Goal: Find contact information: Find contact information

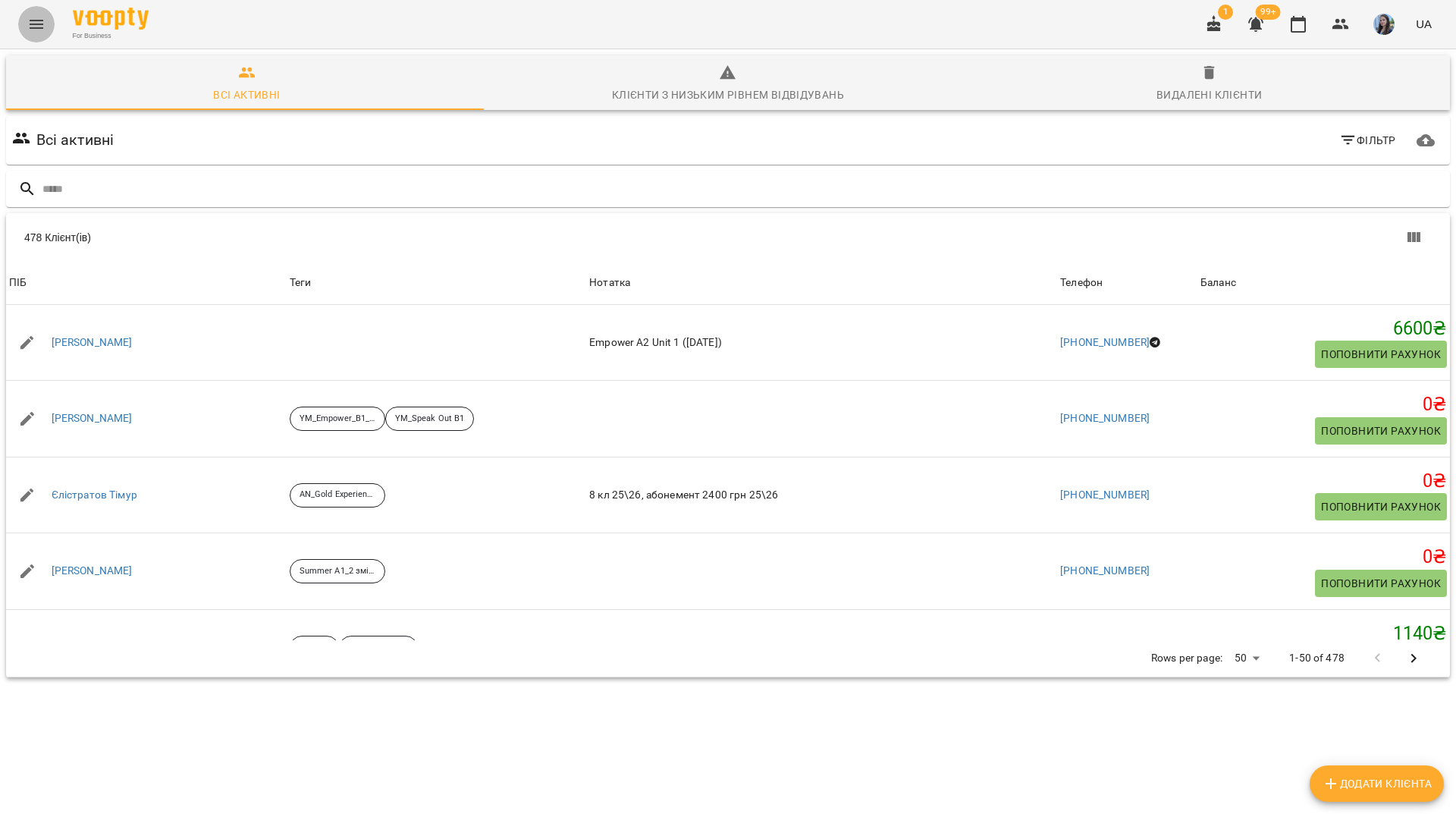
click at [40, 24] on icon "Menu" at bounding box center [36, 24] width 18 height 18
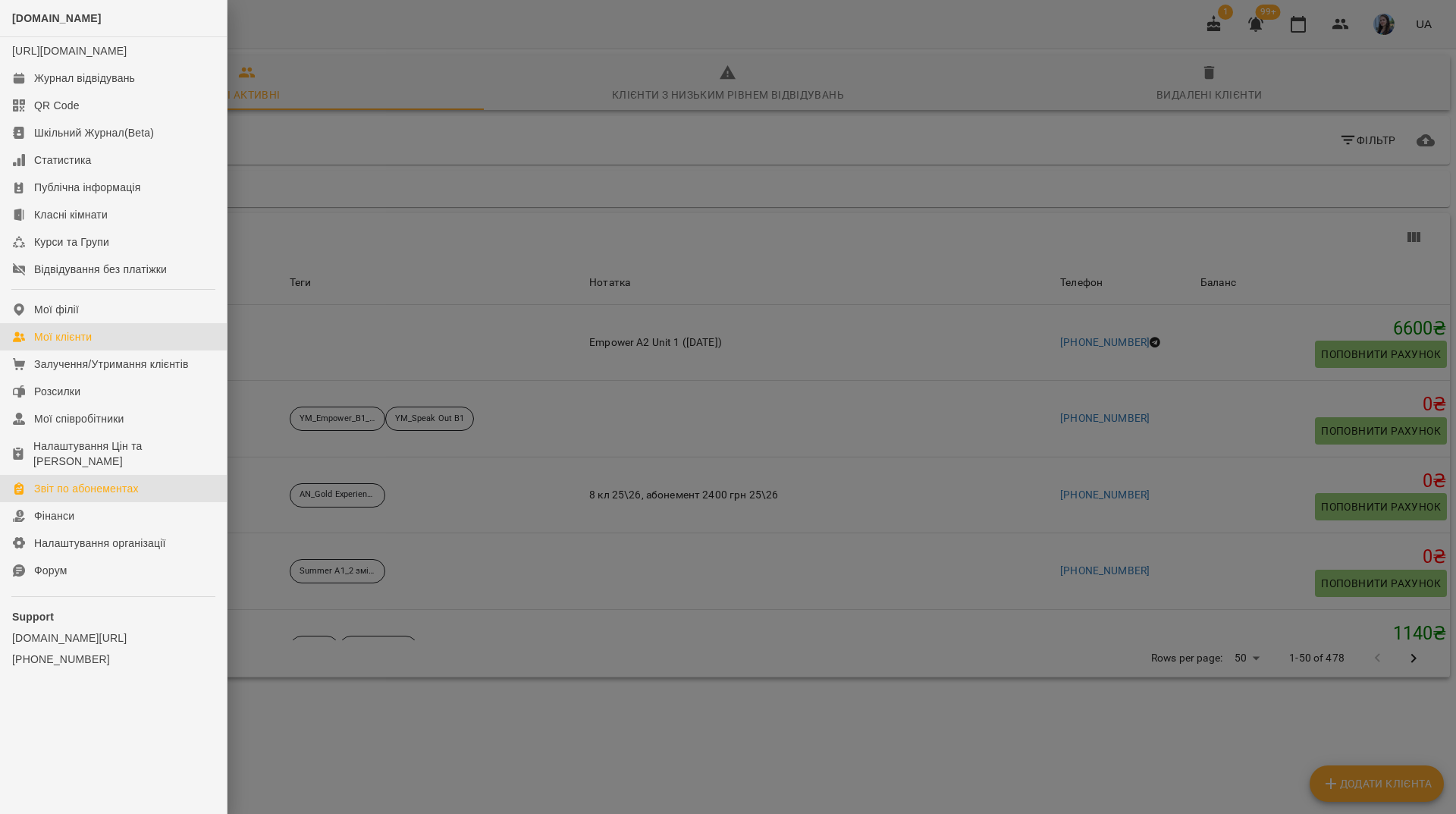
click at [146, 488] on link "Звіт по абонементах" at bounding box center [113, 488] width 227 height 27
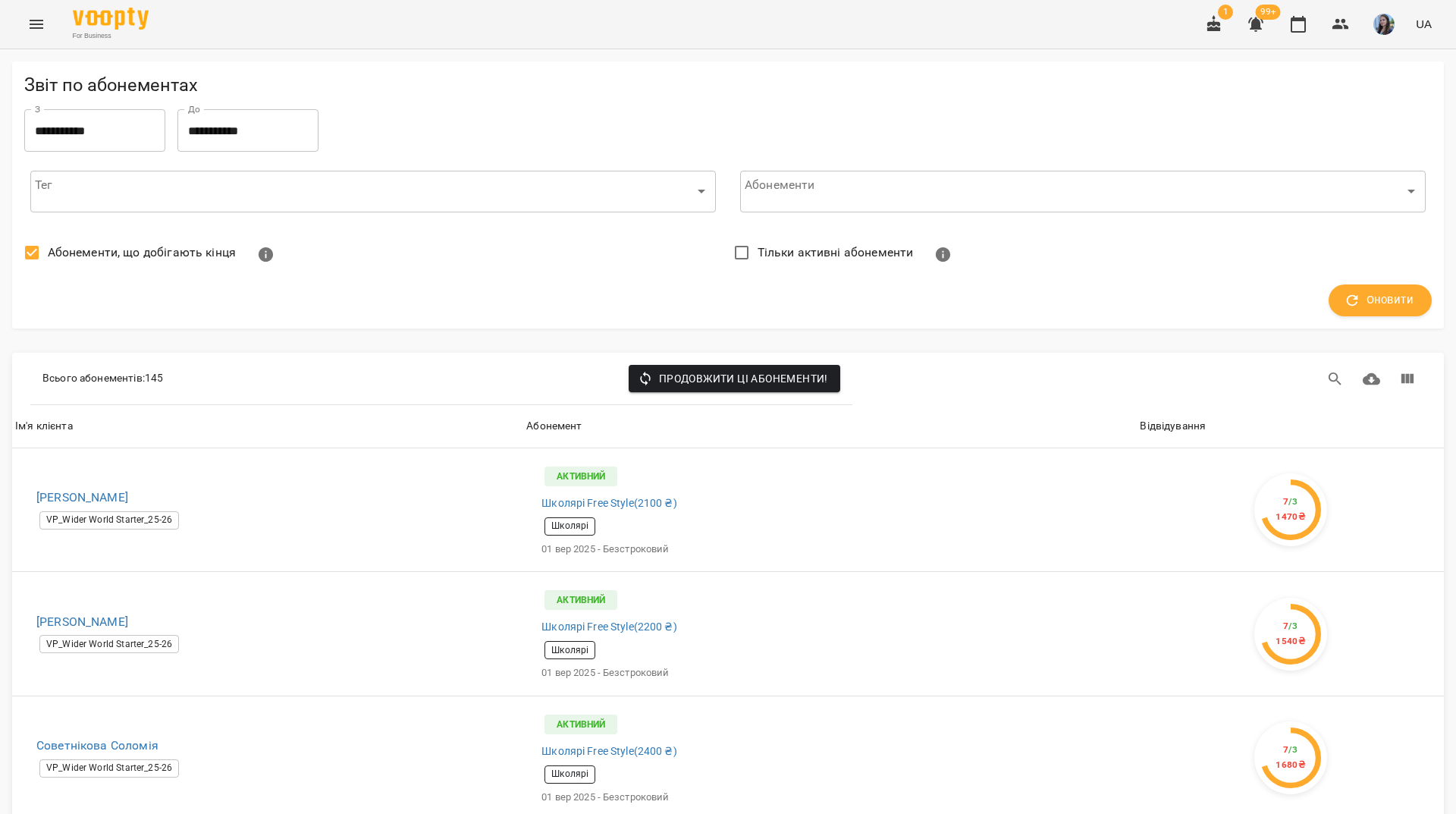
click at [293, 14] on div "For Business 1 99+ UA" at bounding box center [728, 24] width 1456 height 49
click at [1334, 26] on icon "button" at bounding box center [1341, 24] width 18 height 18
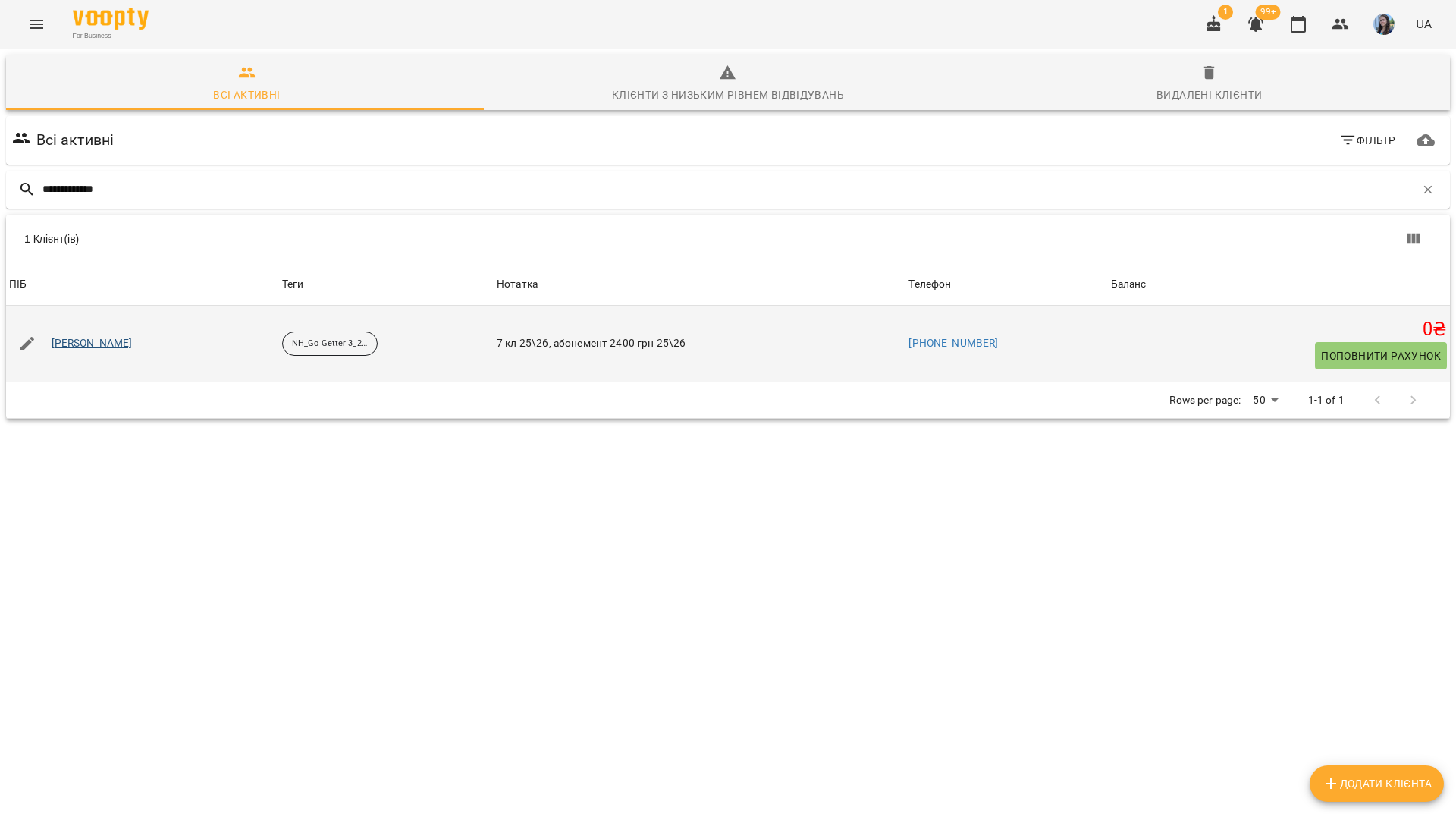
type input "**********"
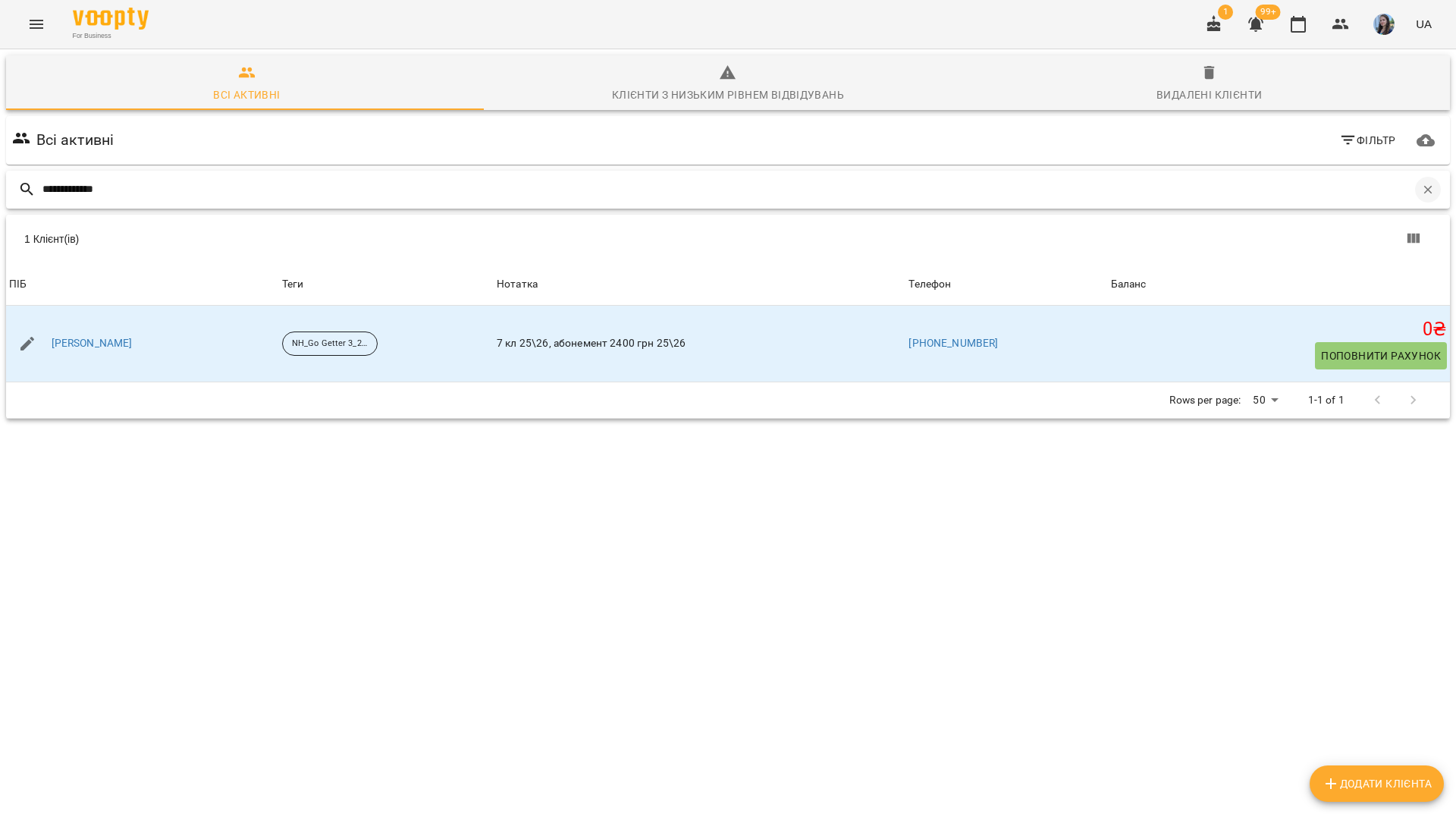
click at [1424, 189] on button "button" at bounding box center [1428, 189] width 26 height 26
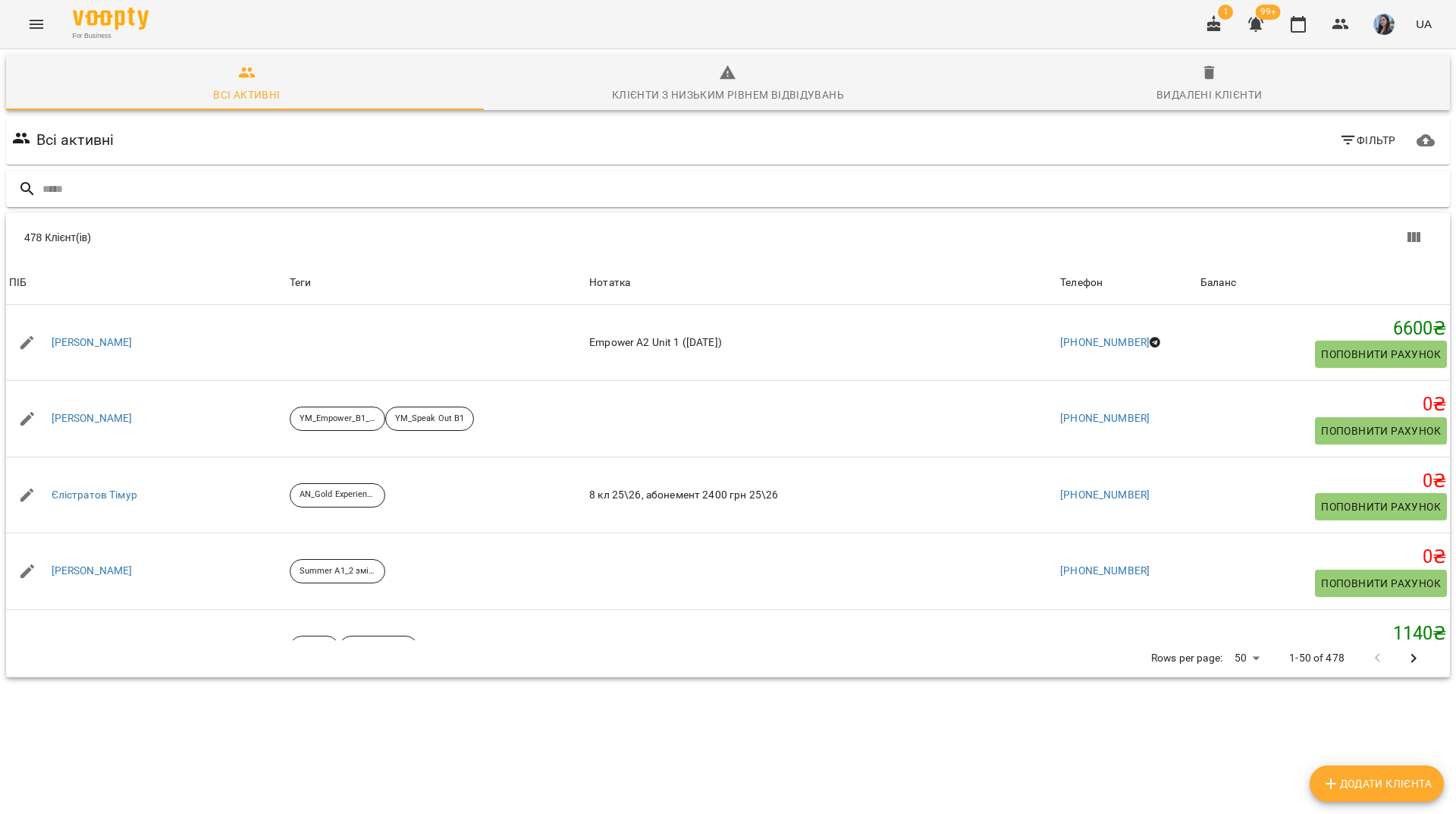
click at [31, 24] on icon "Menu" at bounding box center [36, 24] width 18 height 18
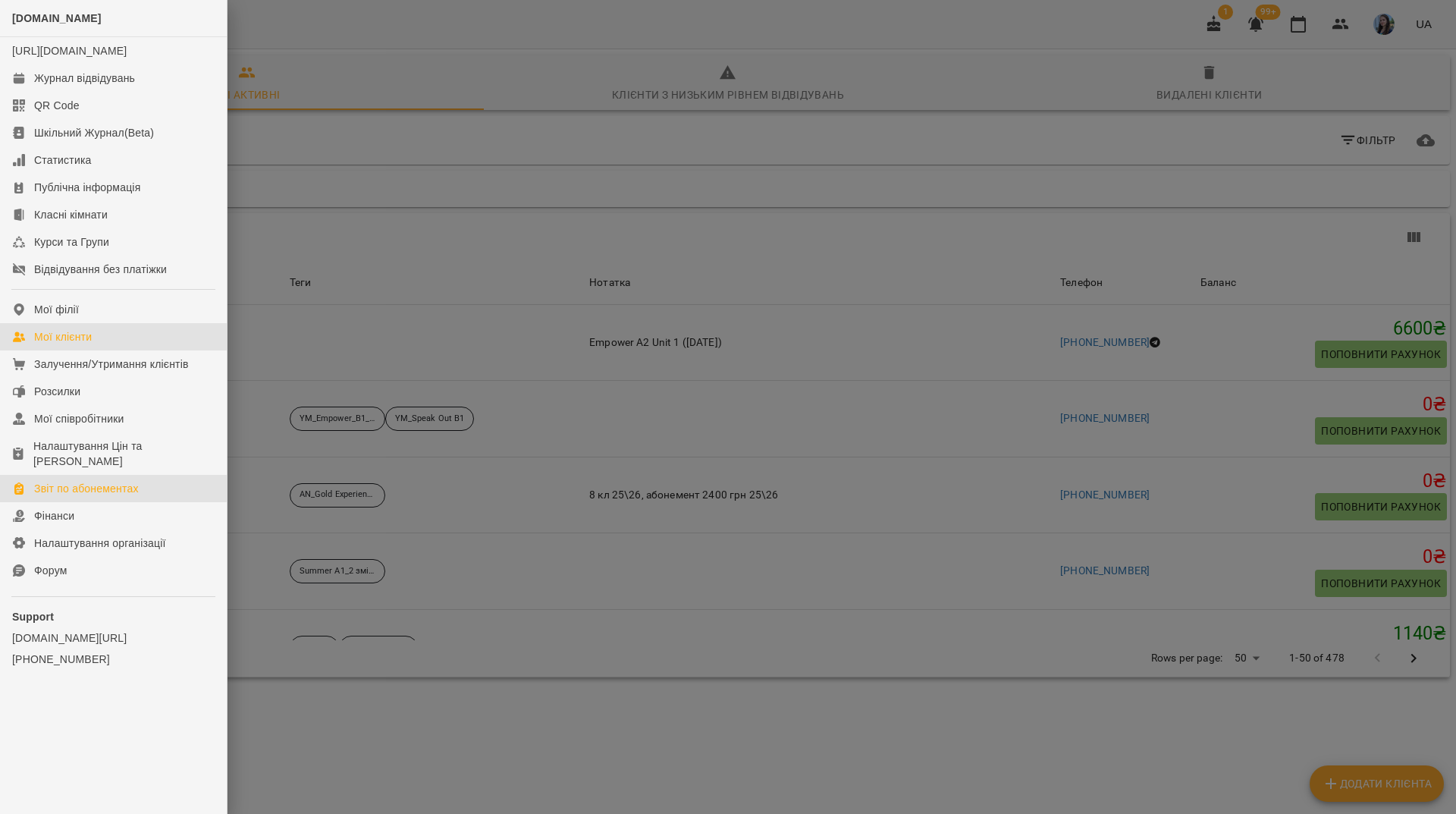
click at [133, 494] on div "Звіт по абонементах" at bounding box center [87, 488] width 105 height 15
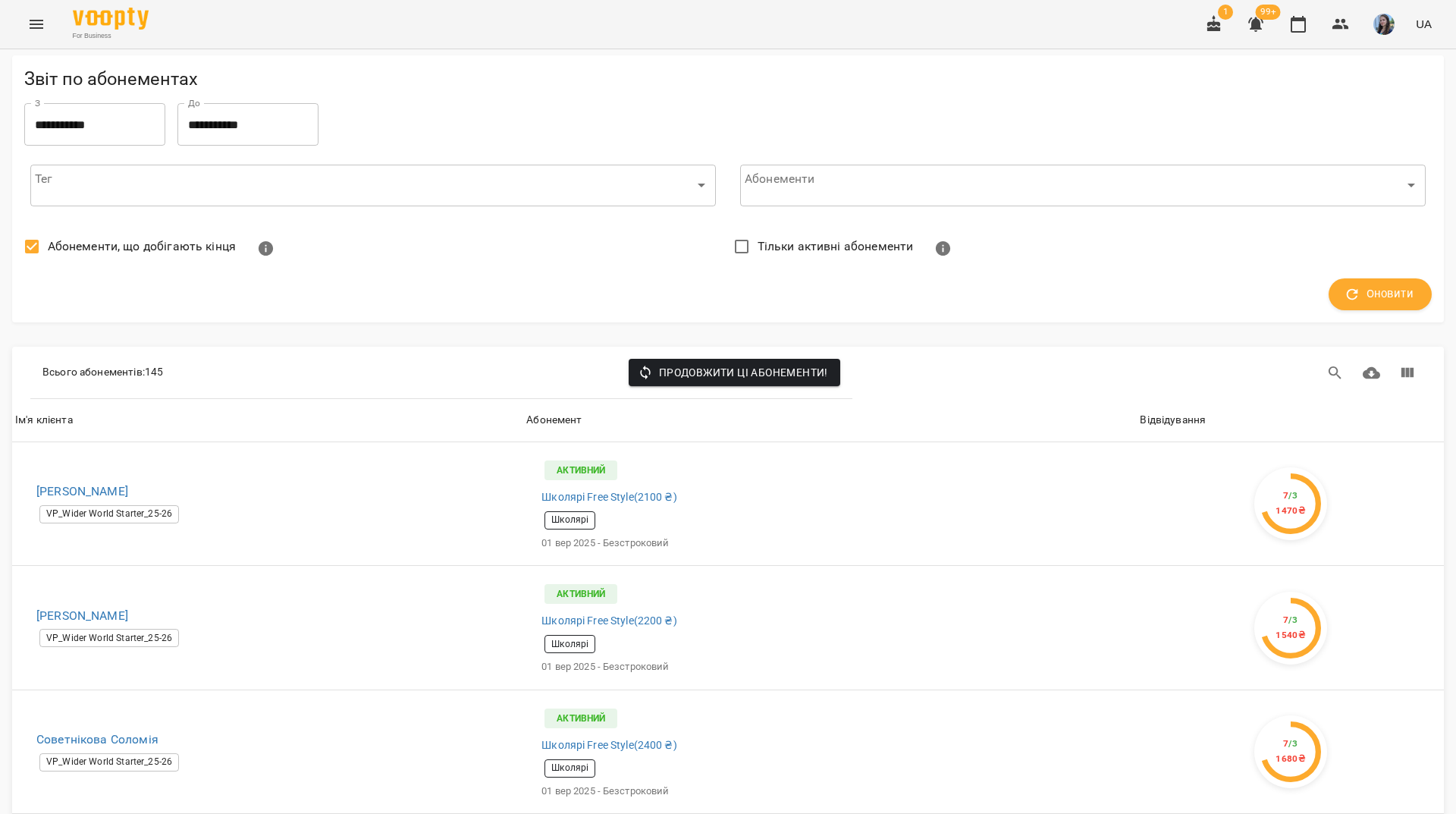
scroll to position [5908, 0]
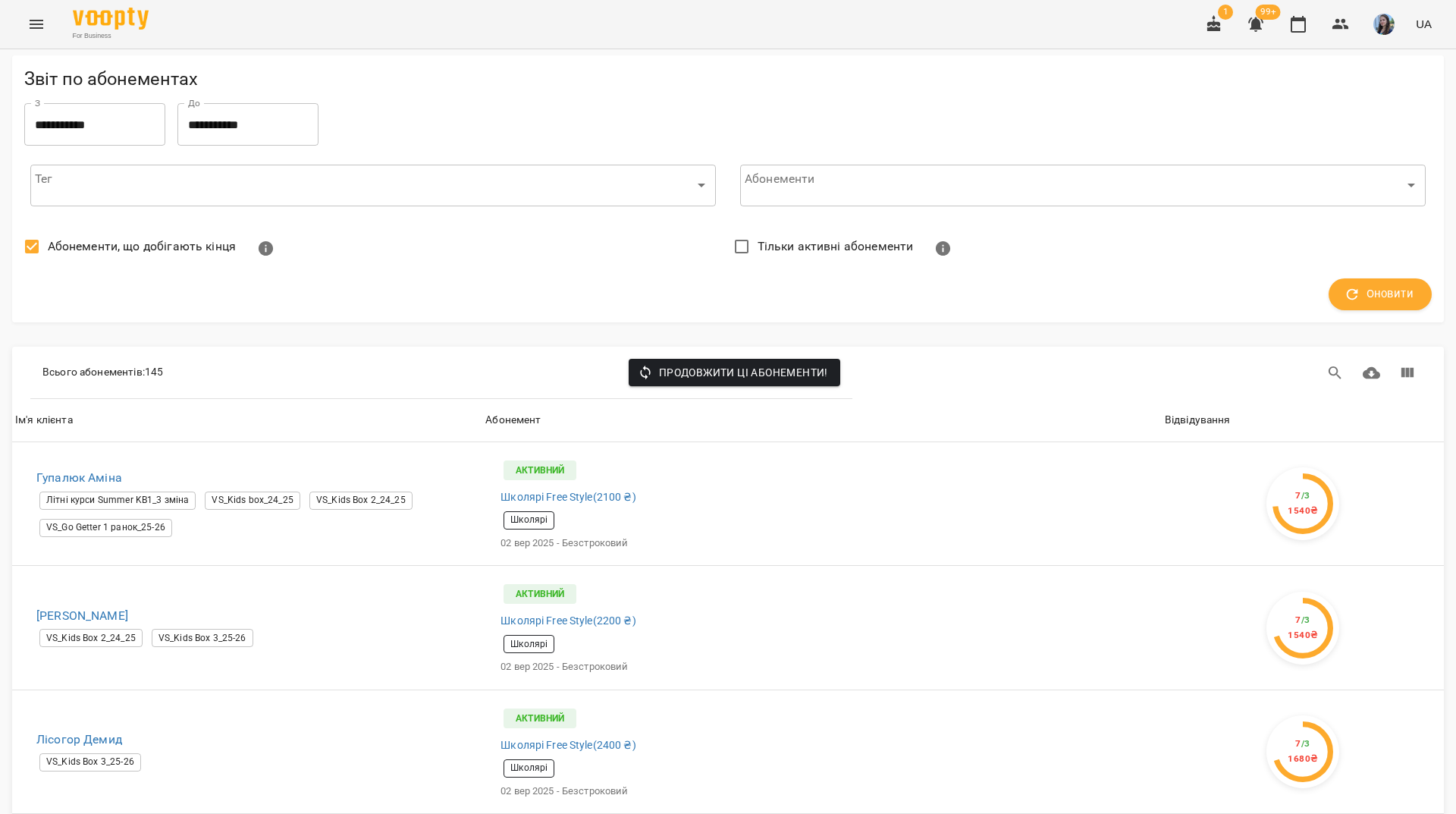
scroll to position [5009, 0]
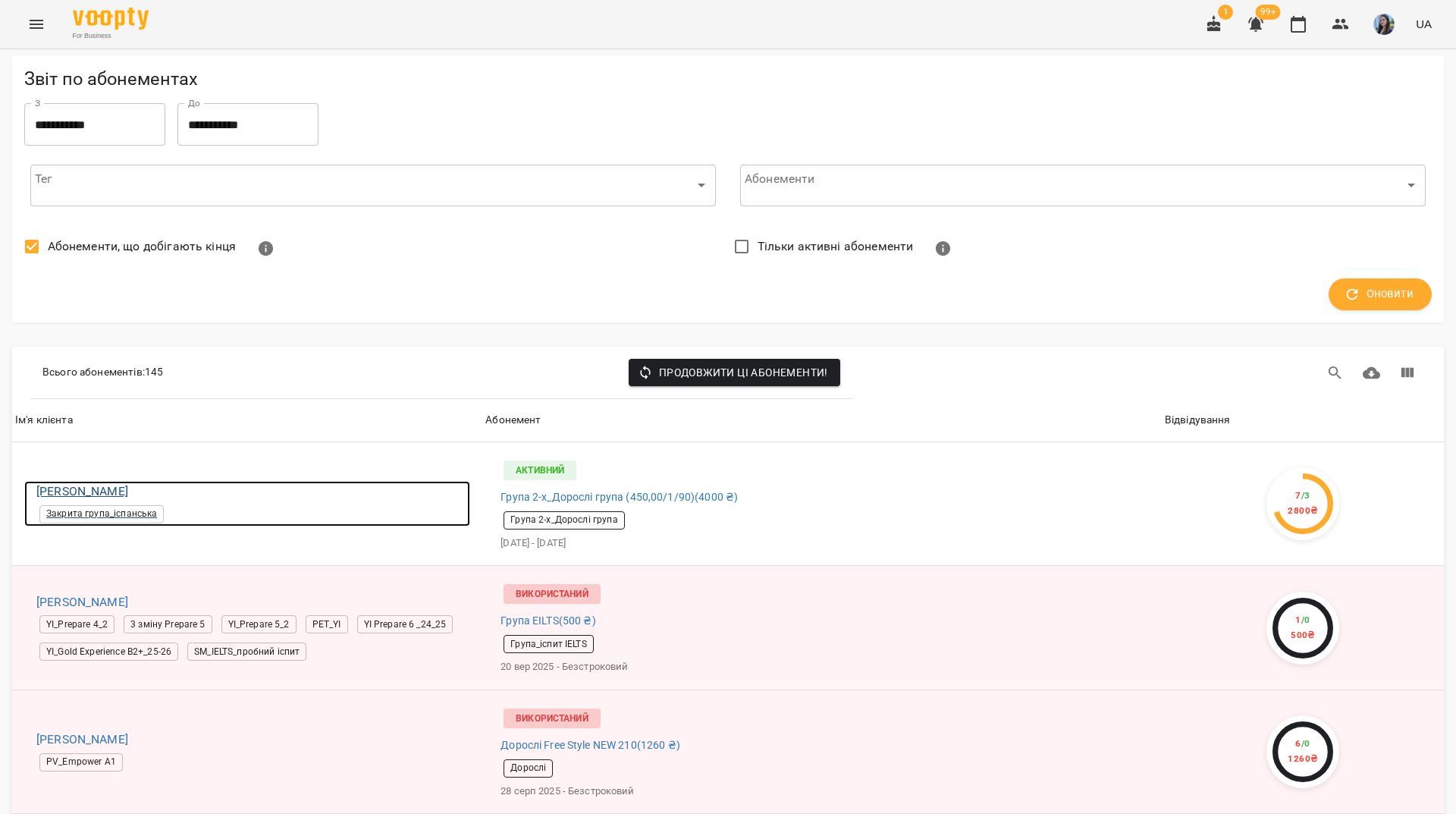
scroll to position [5287, 0]
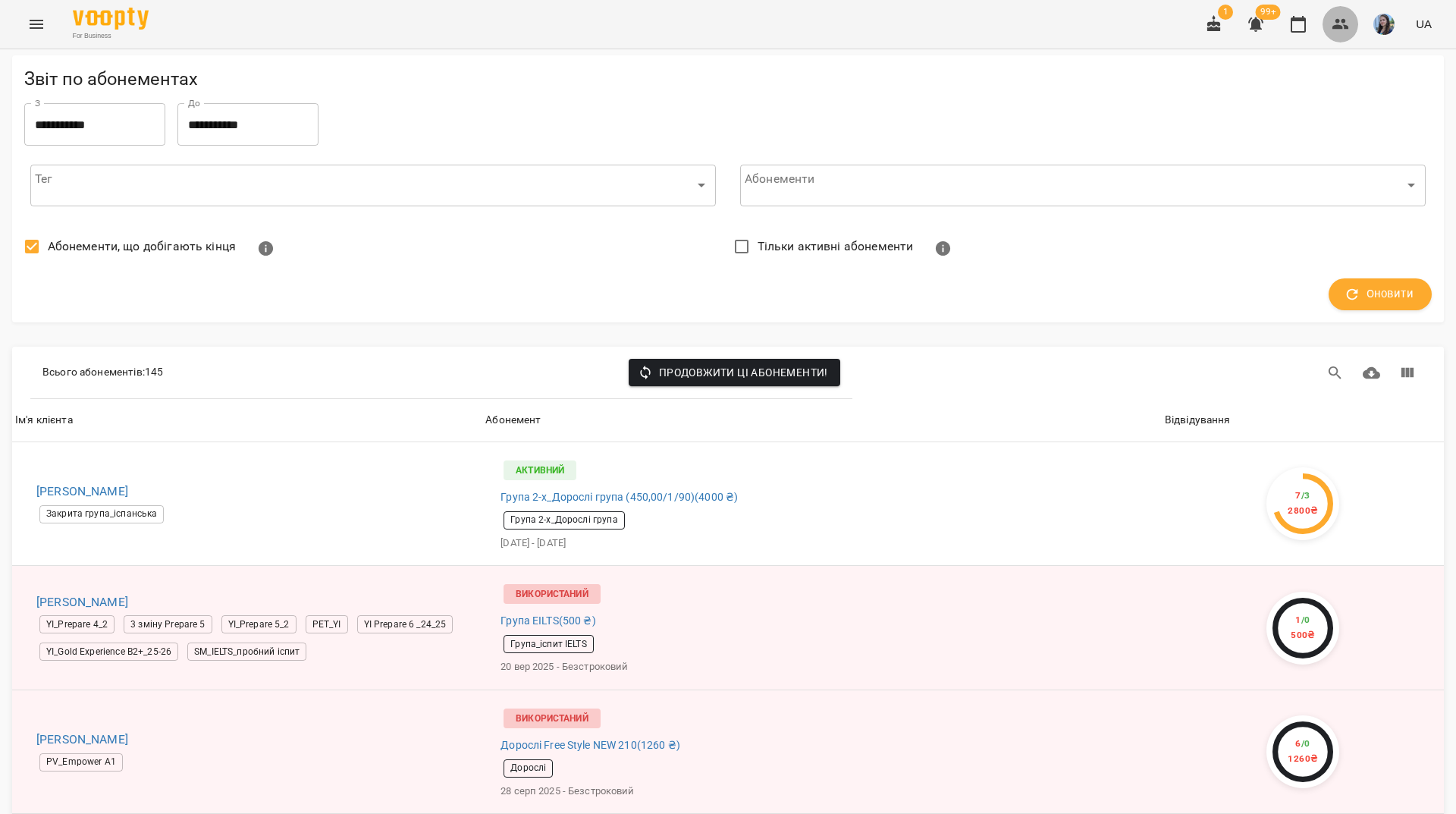
click at [1337, 33] on icon "button" at bounding box center [1341, 24] width 18 height 18
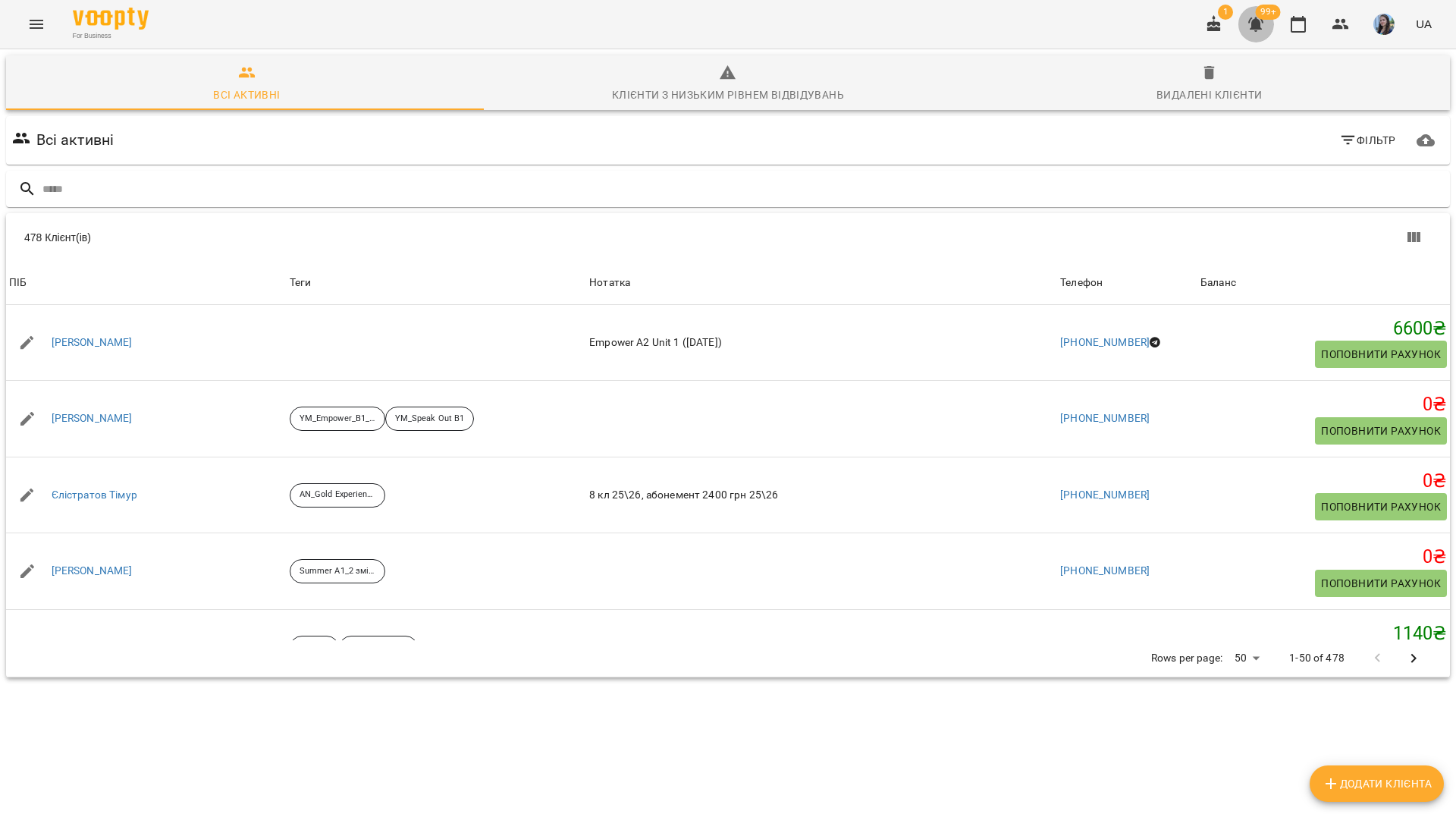
click at [1264, 27] on icon "button" at bounding box center [1256, 24] width 18 height 18
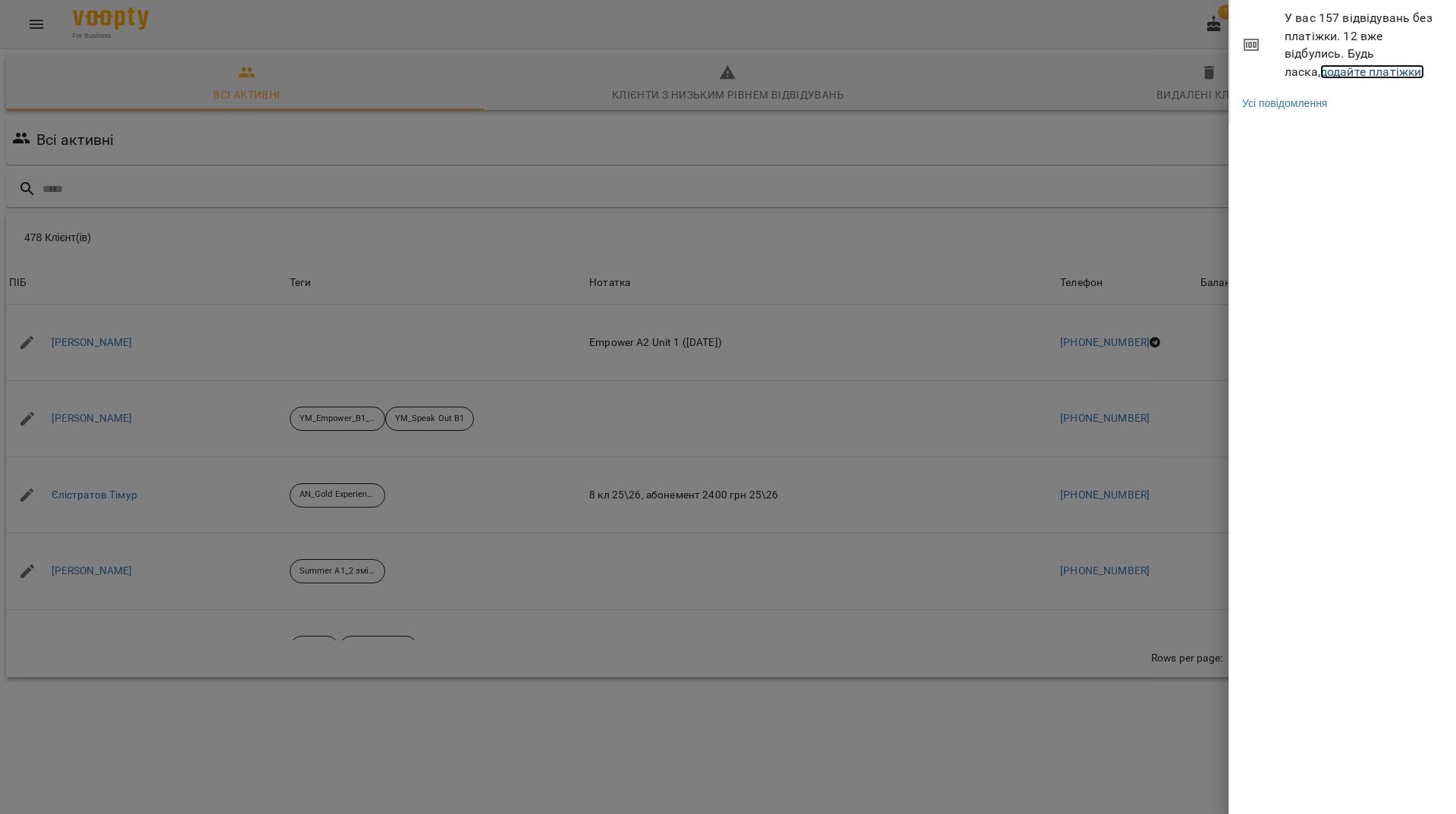
click at [1334, 75] on link "додайте платіжки!" at bounding box center [1373, 72] width 105 height 14
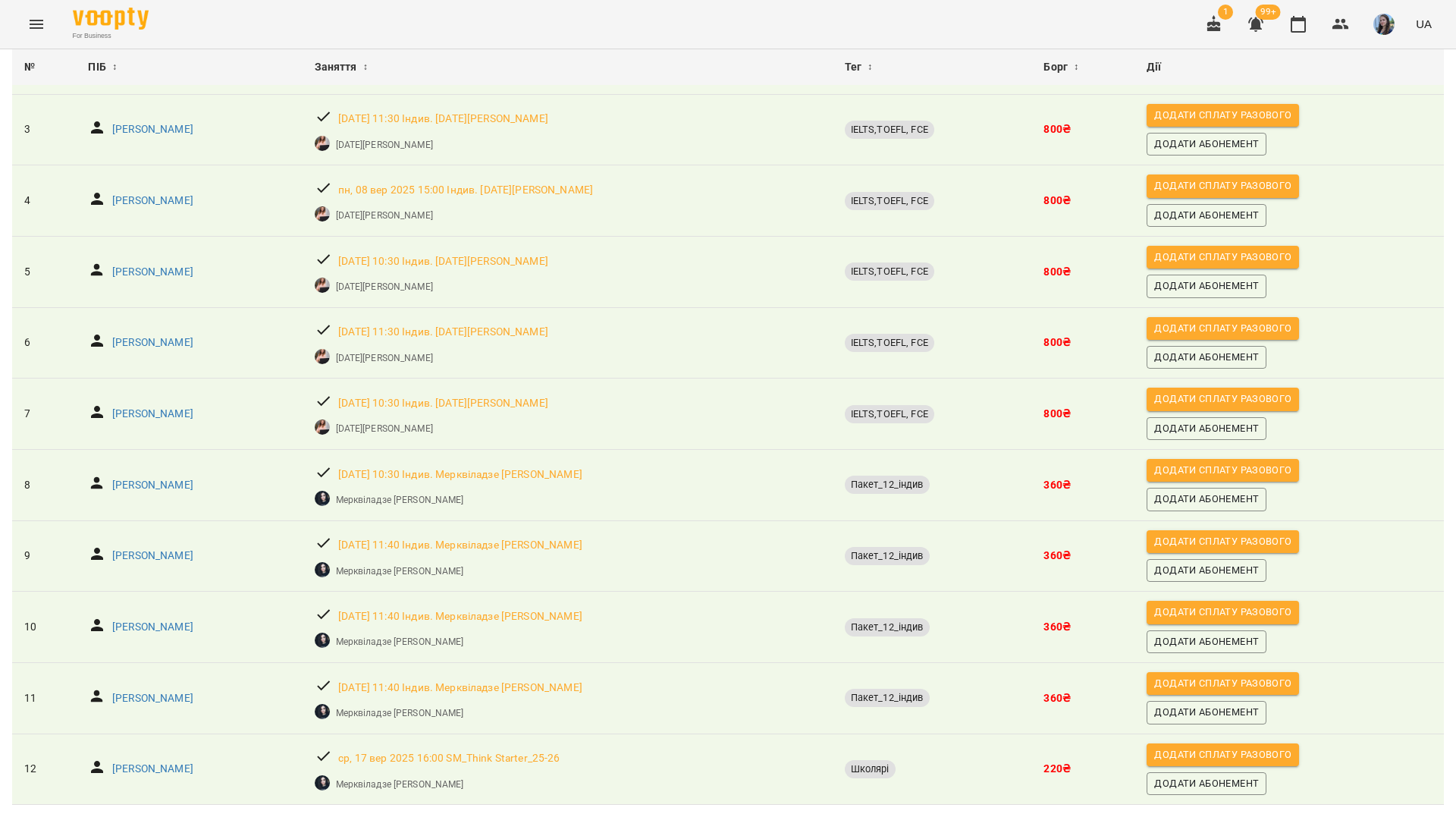
scroll to position [304, 0]
drag, startPoint x: 1340, startPoint y: 27, endPoint x: 1315, endPoint y: 9, distance: 30.8
click at [1341, 27] on icon "button" at bounding box center [1341, 24] width 17 height 11
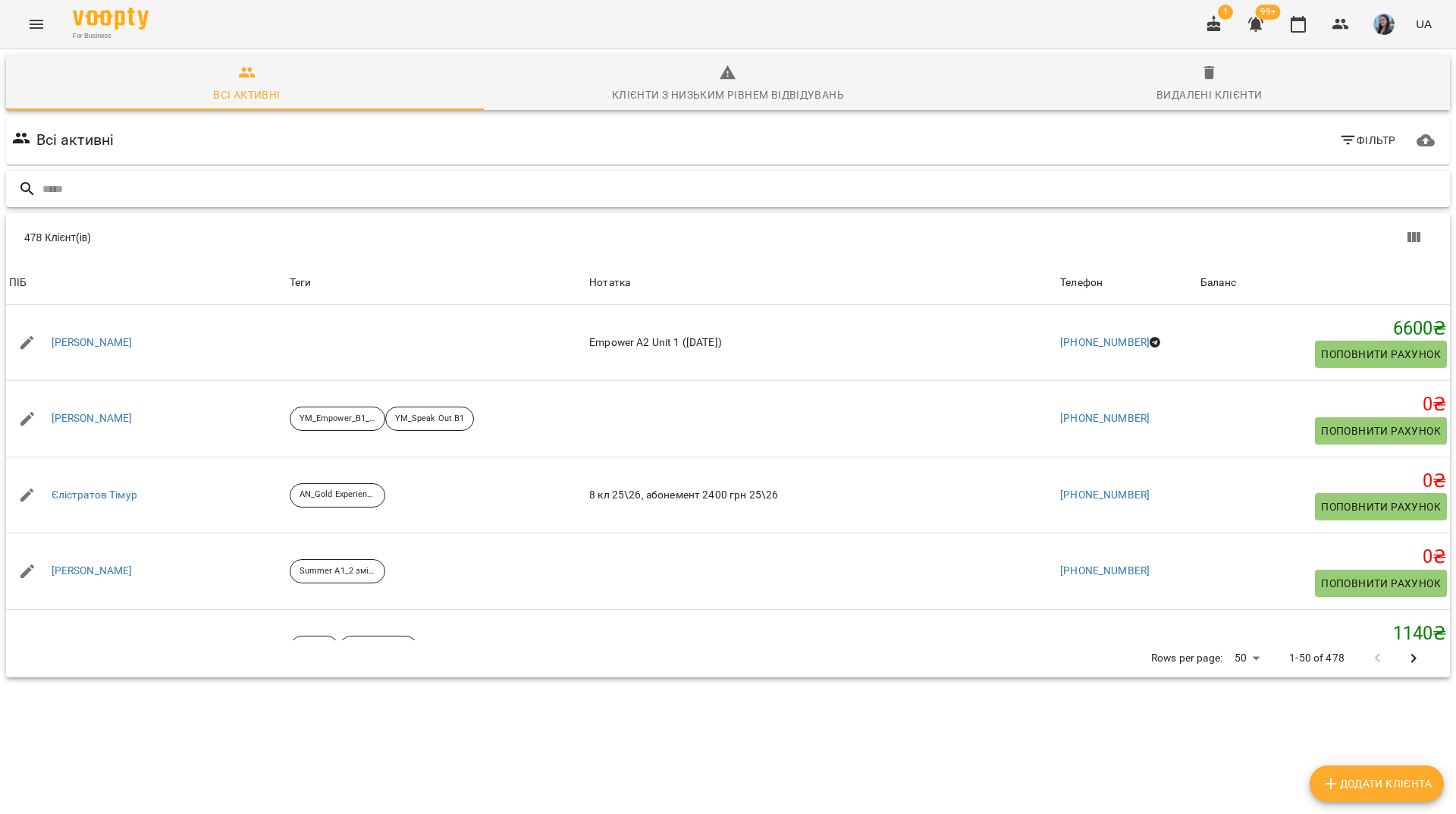
click at [315, 192] on input "text" at bounding box center [743, 189] width 1401 height 25
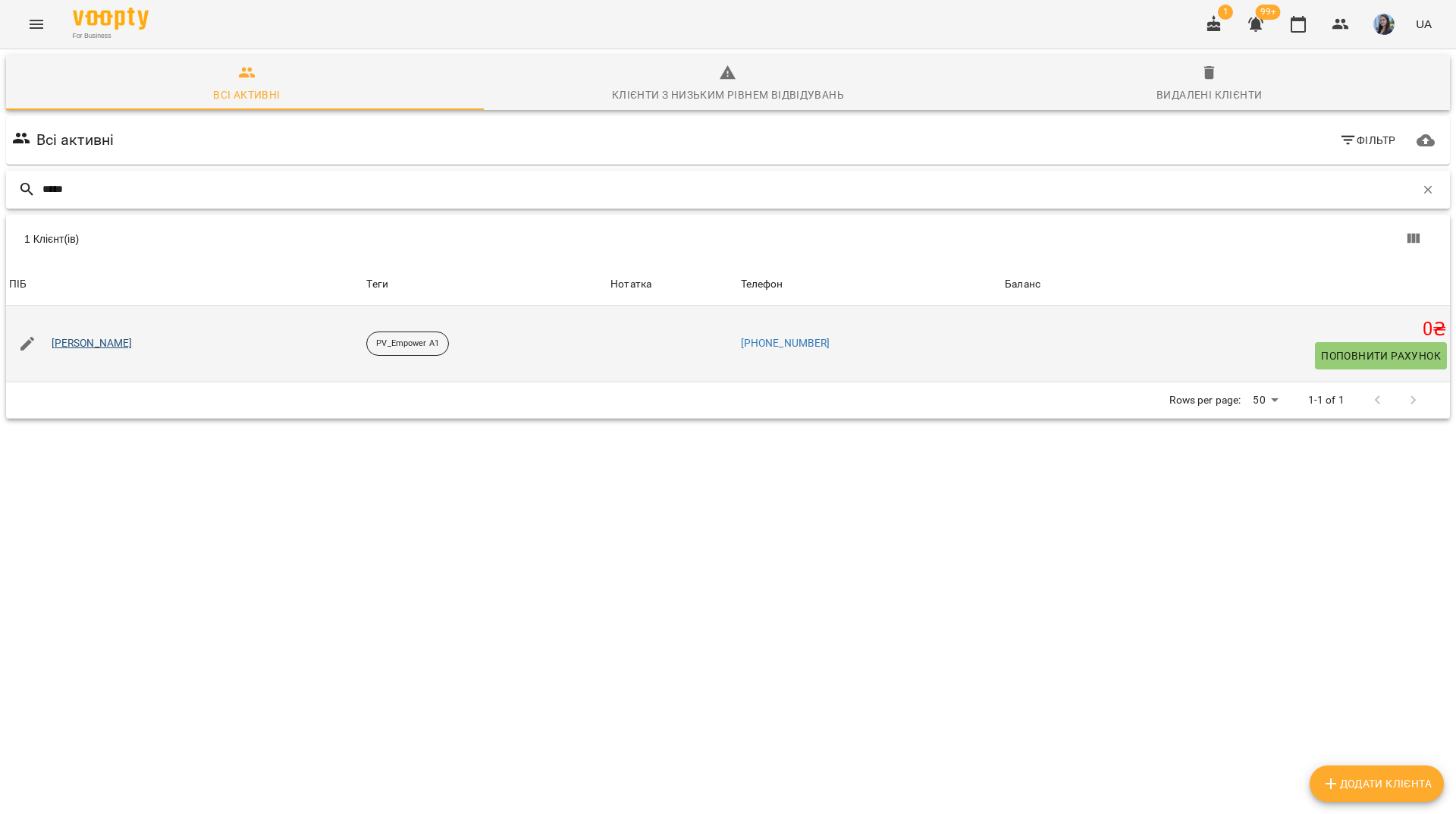
type input "****"
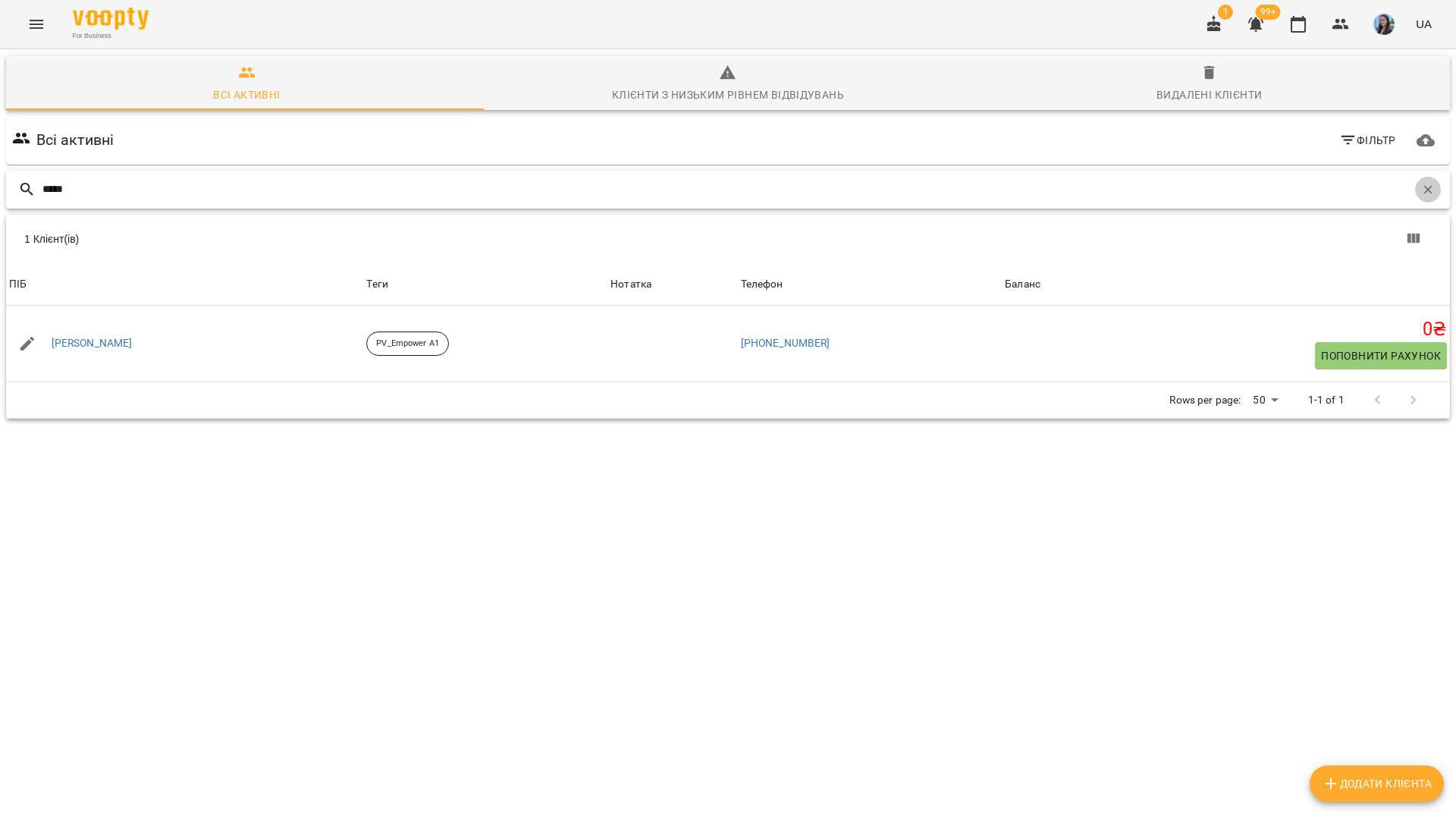
click at [1424, 191] on icon "button" at bounding box center [1428, 189] width 8 height 8
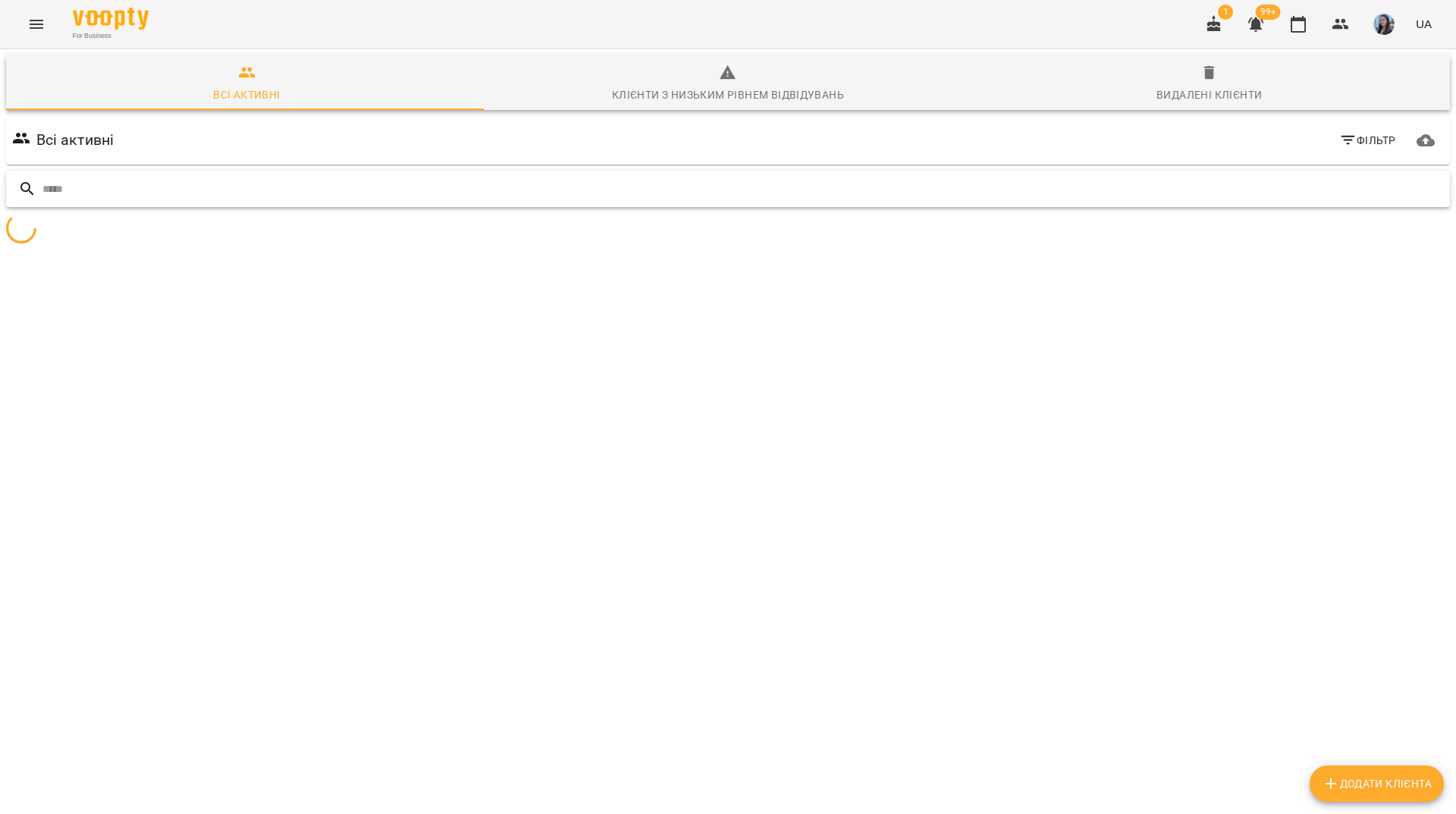
click at [1392, 187] on input "text" at bounding box center [743, 189] width 1401 height 25
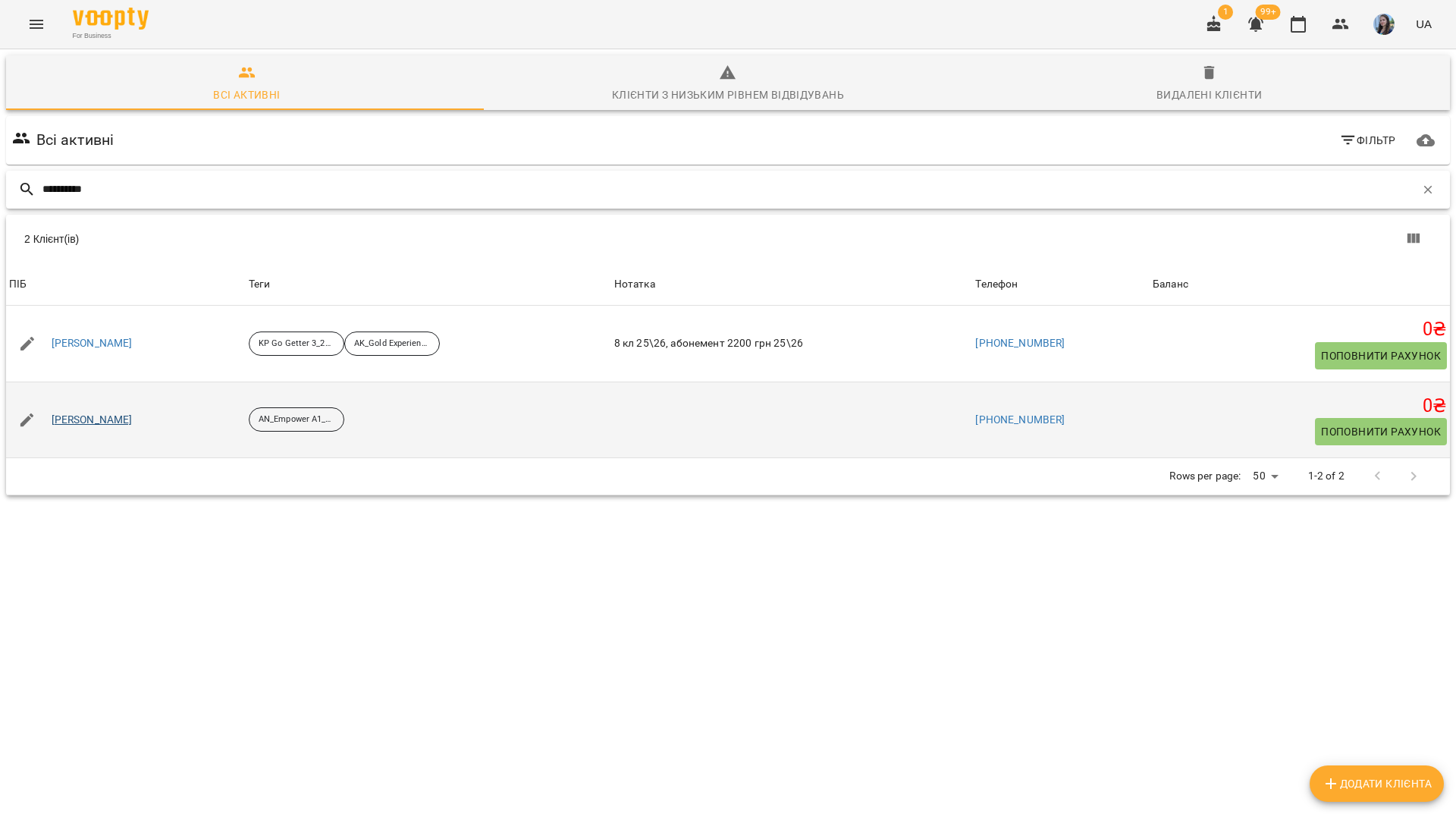
type input "*********"
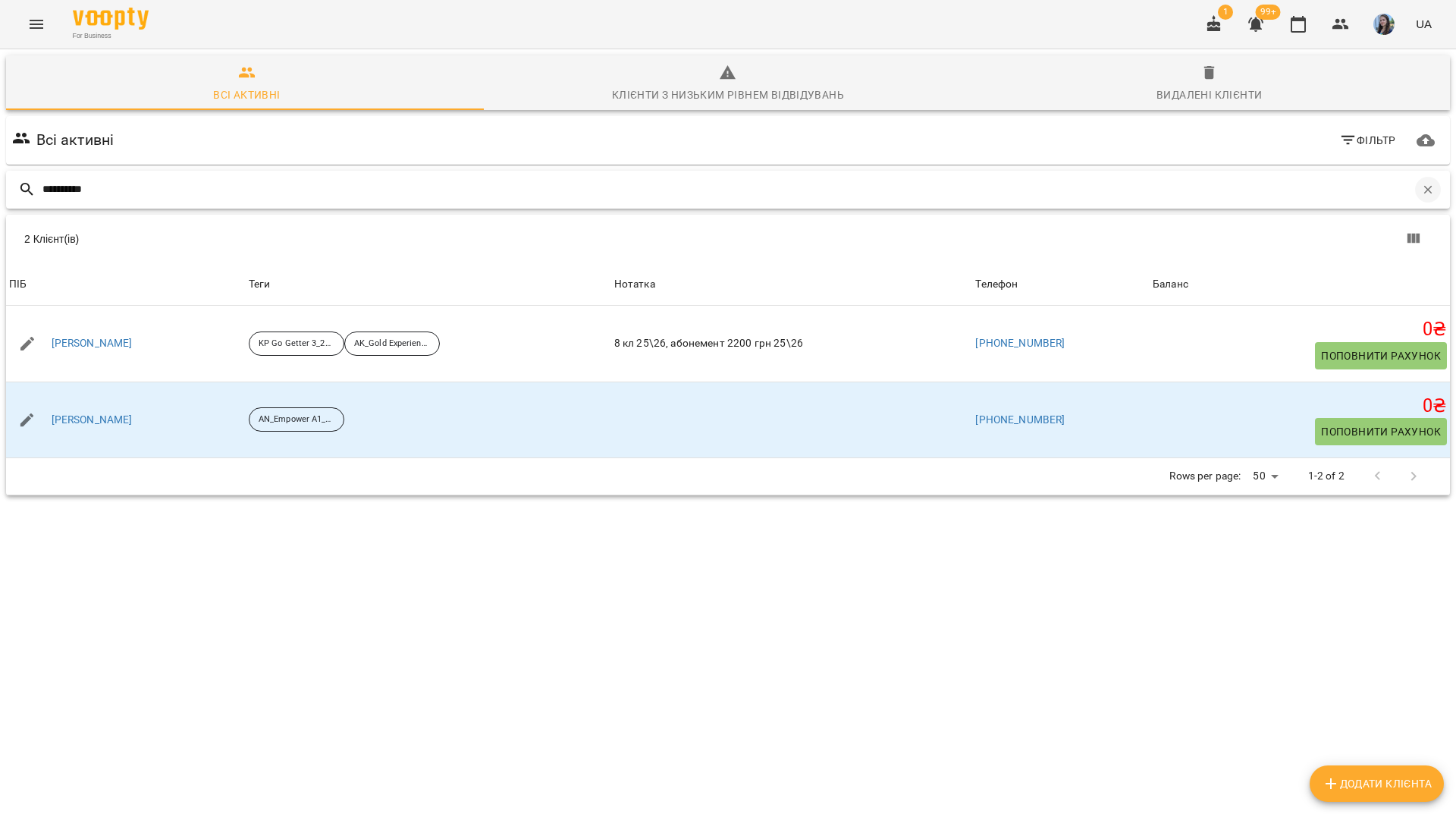
click at [1421, 189] on icon "button" at bounding box center [1428, 189] width 14 height 14
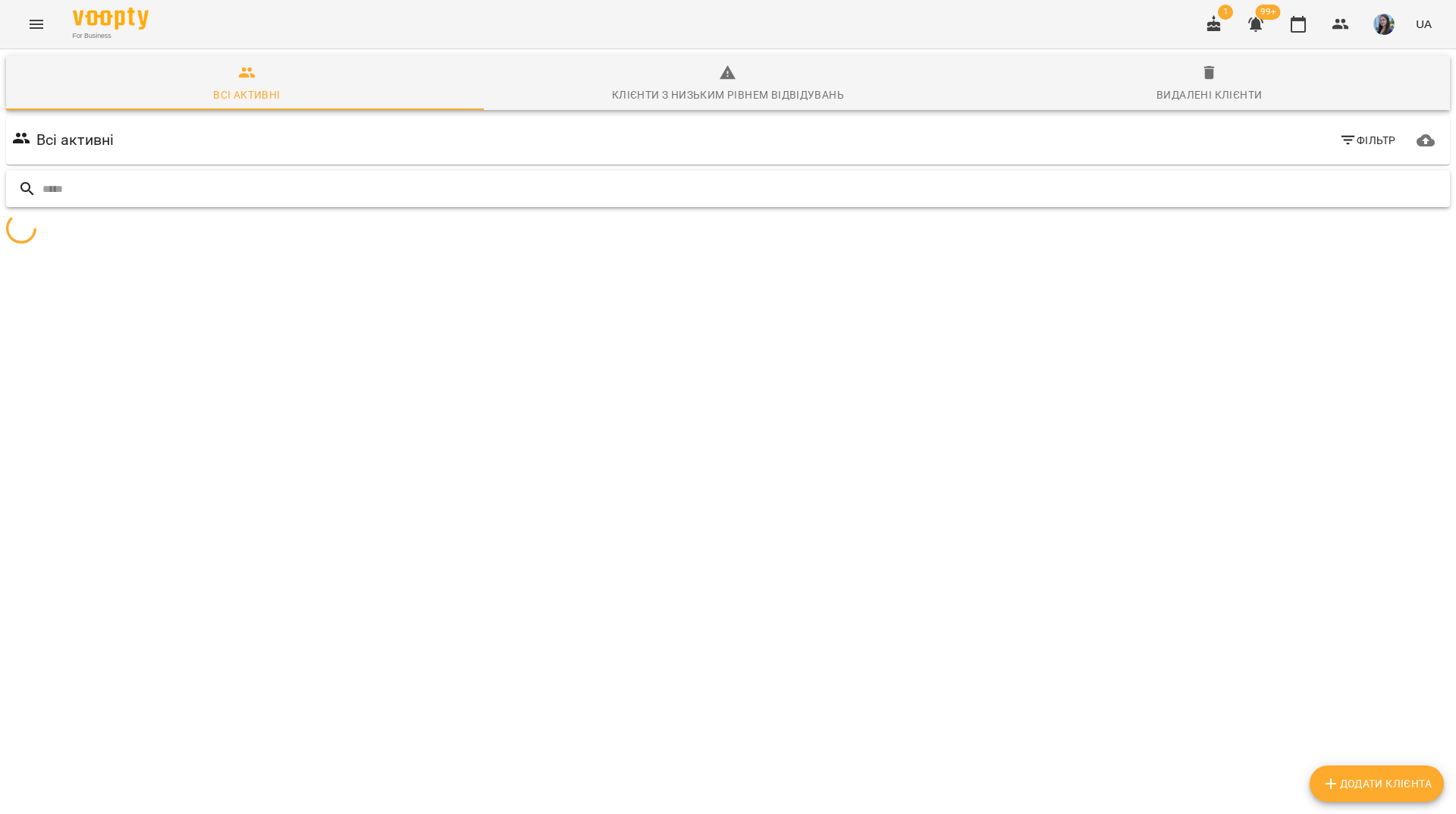
click at [1334, 183] on input "text" at bounding box center [743, 189] width 1401 height 25
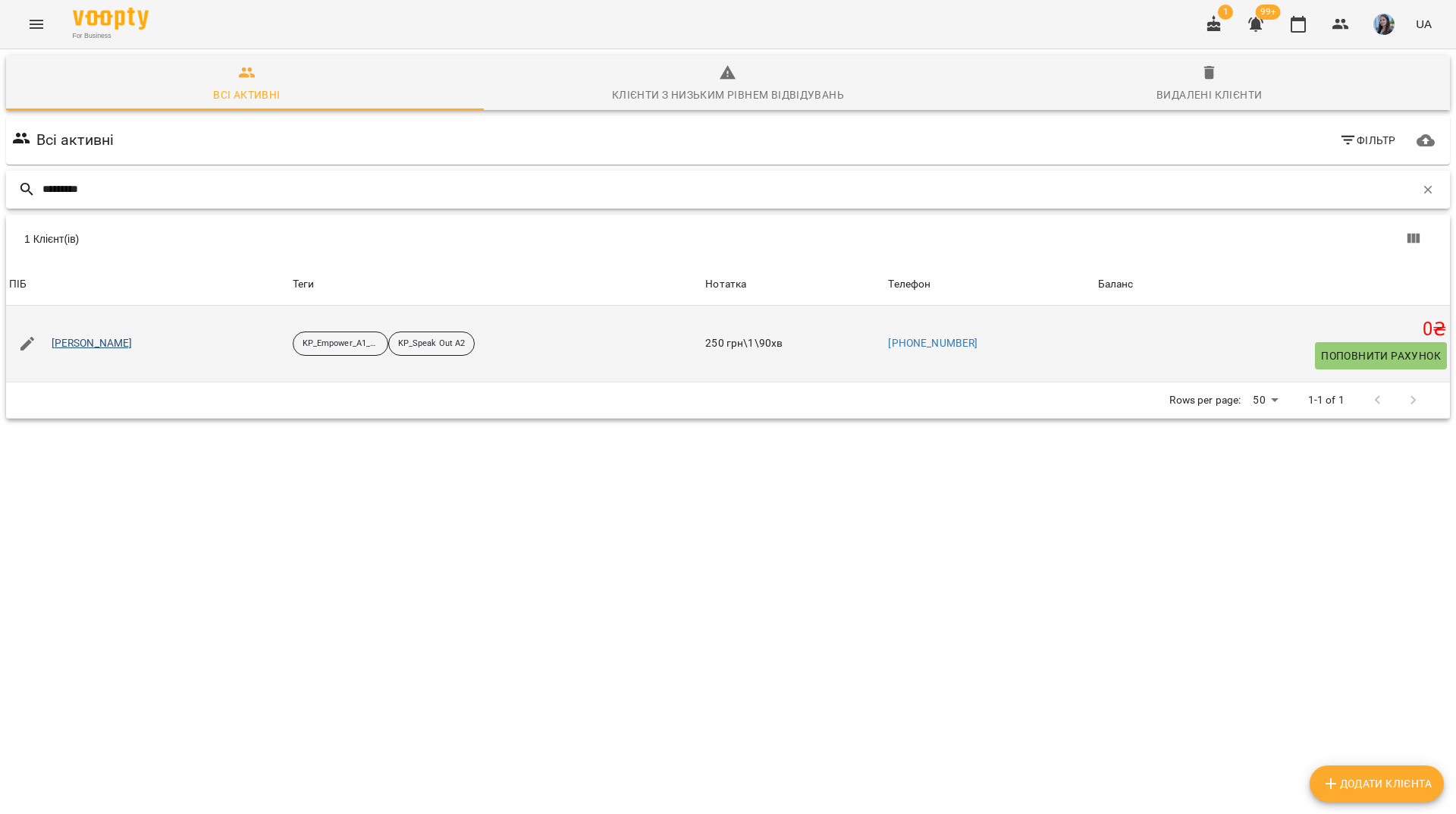
type input "*********"
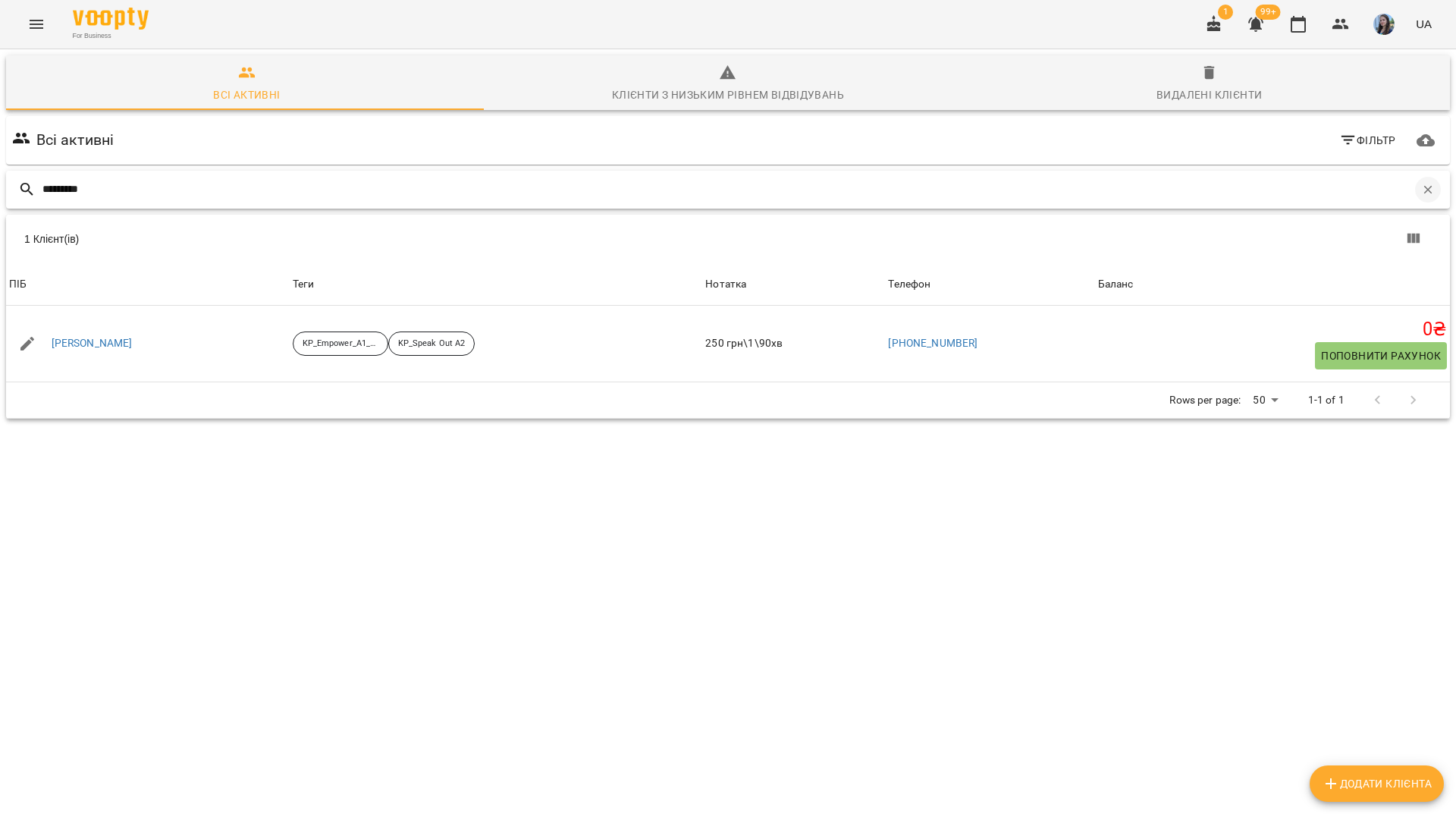
click at [1421, 183] on icon "button" at bounding box center [1428, 189] width 14 height 14
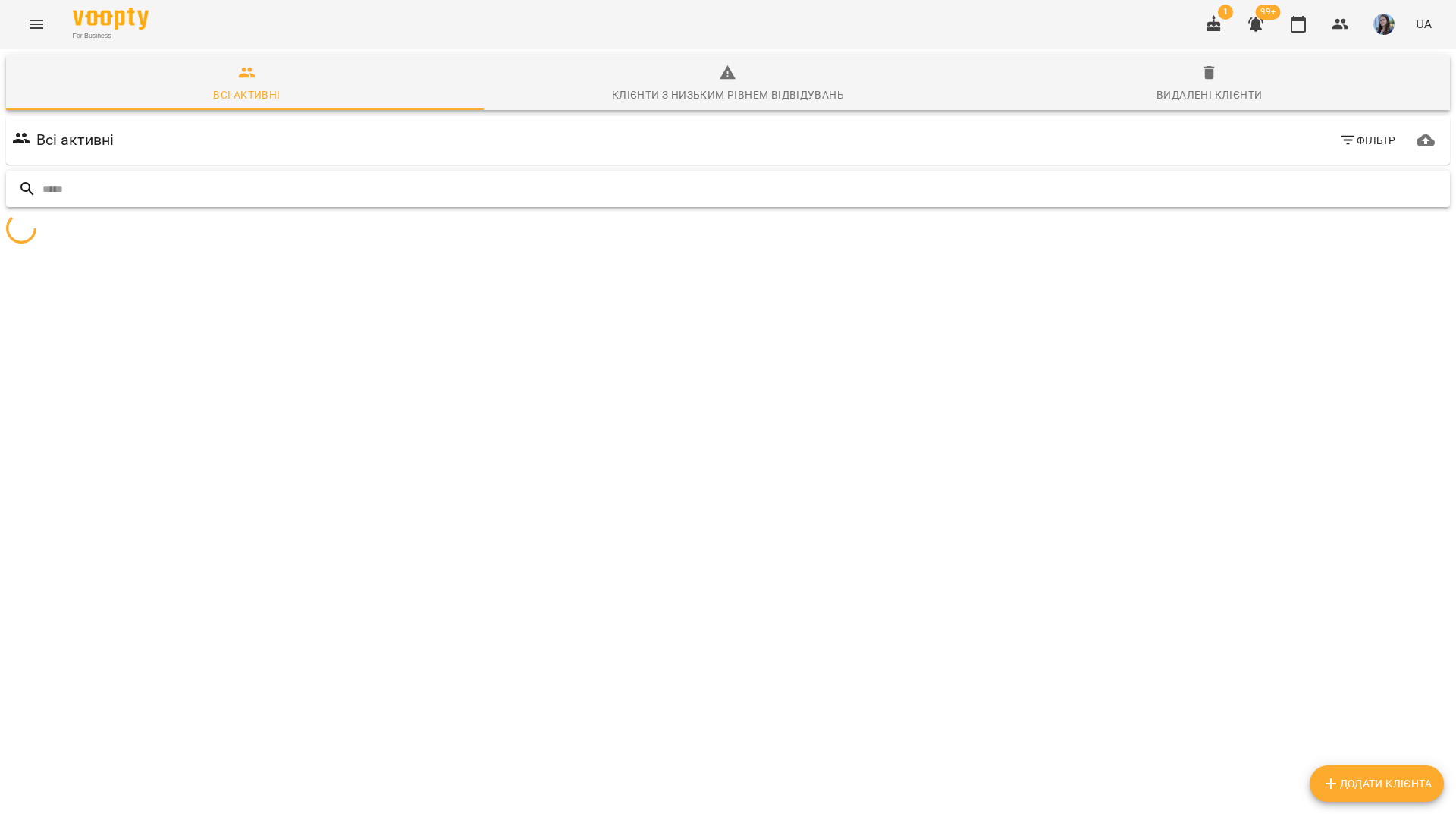
click at [1395, 183] on input "text" at bounding box center [743, 189] width 1401 height 25
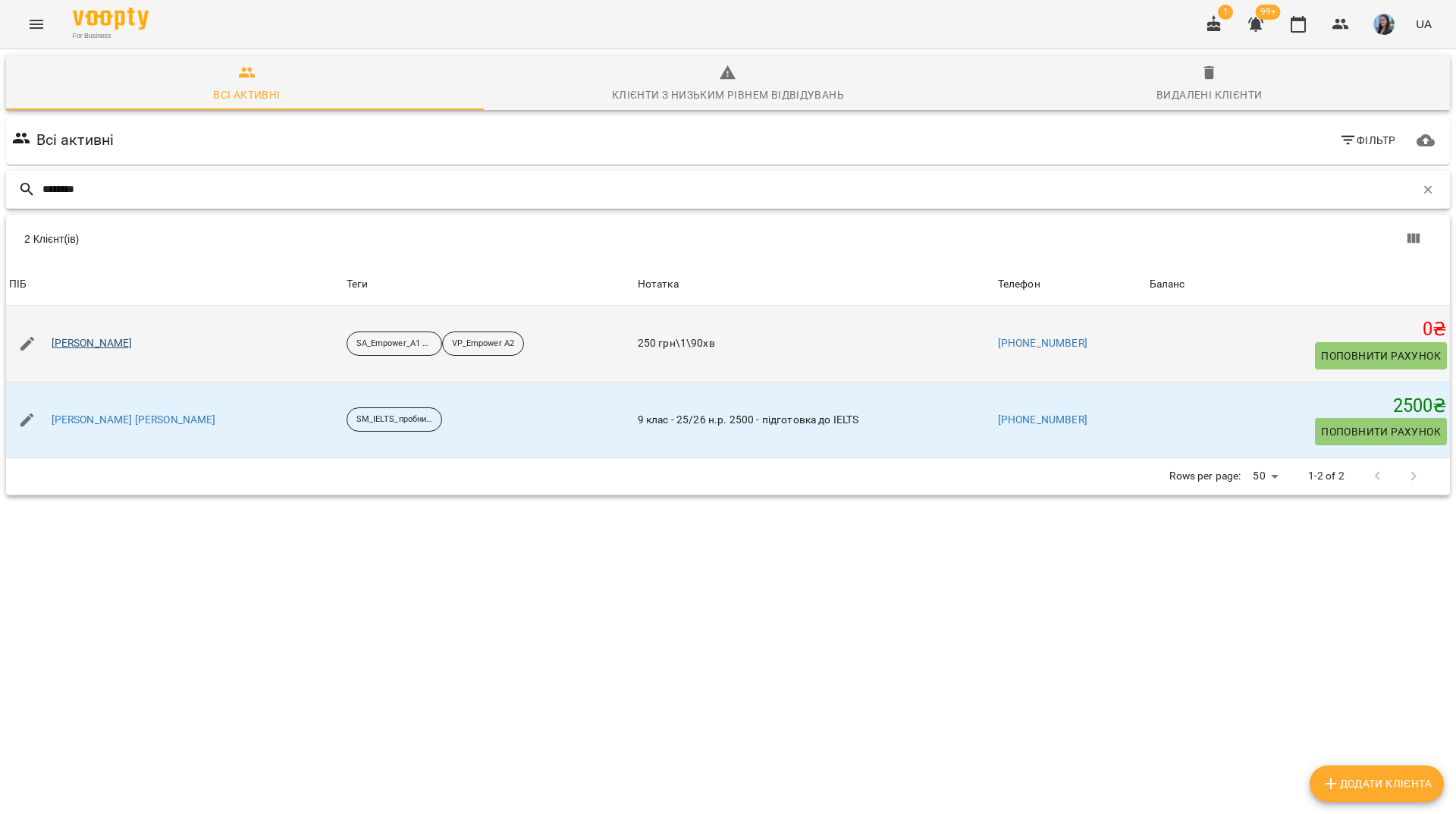
type input "*******"
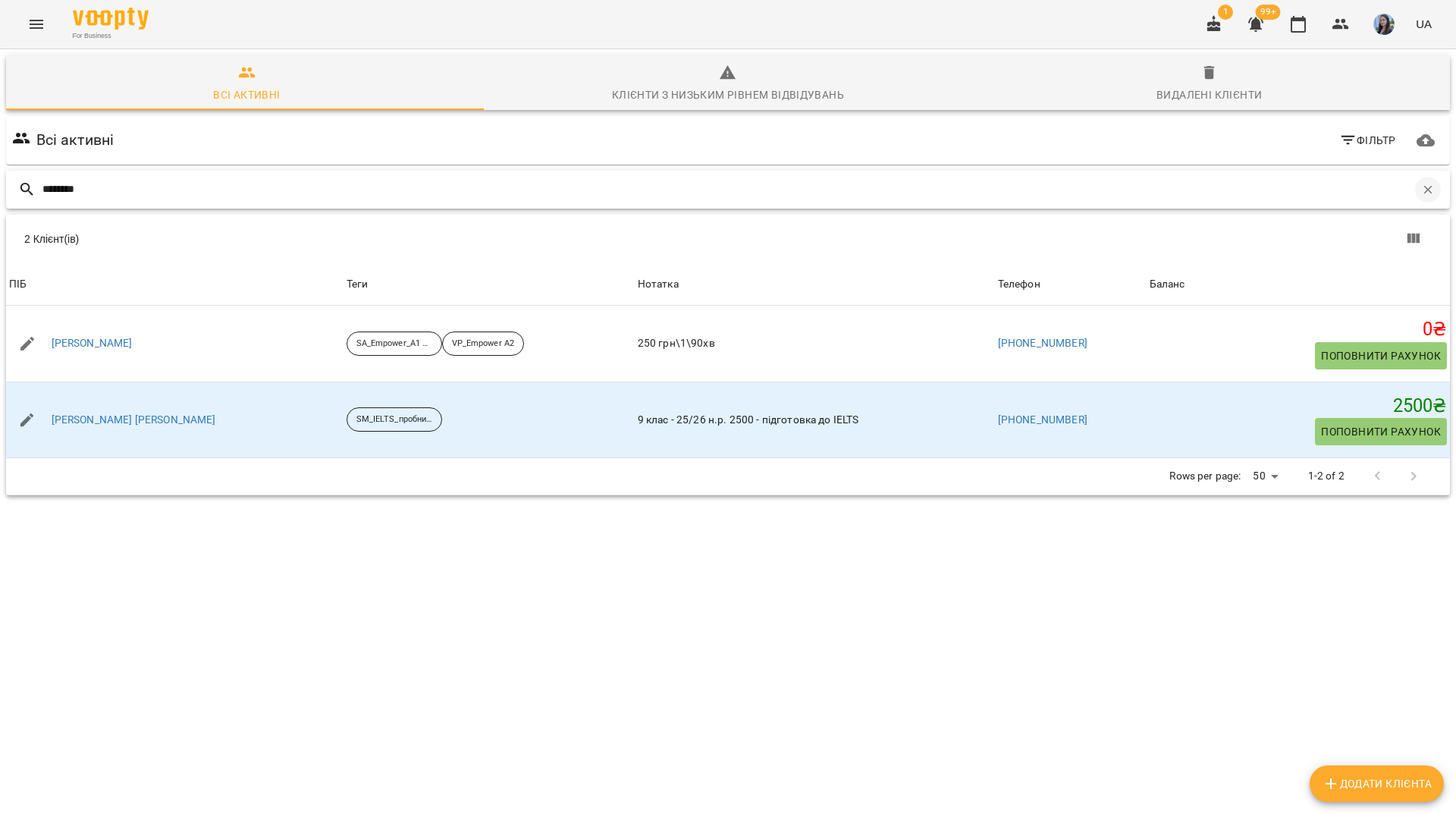
click at [1421, 186] on icon "button" at bounding box center [1428, 189] width 14 height 14
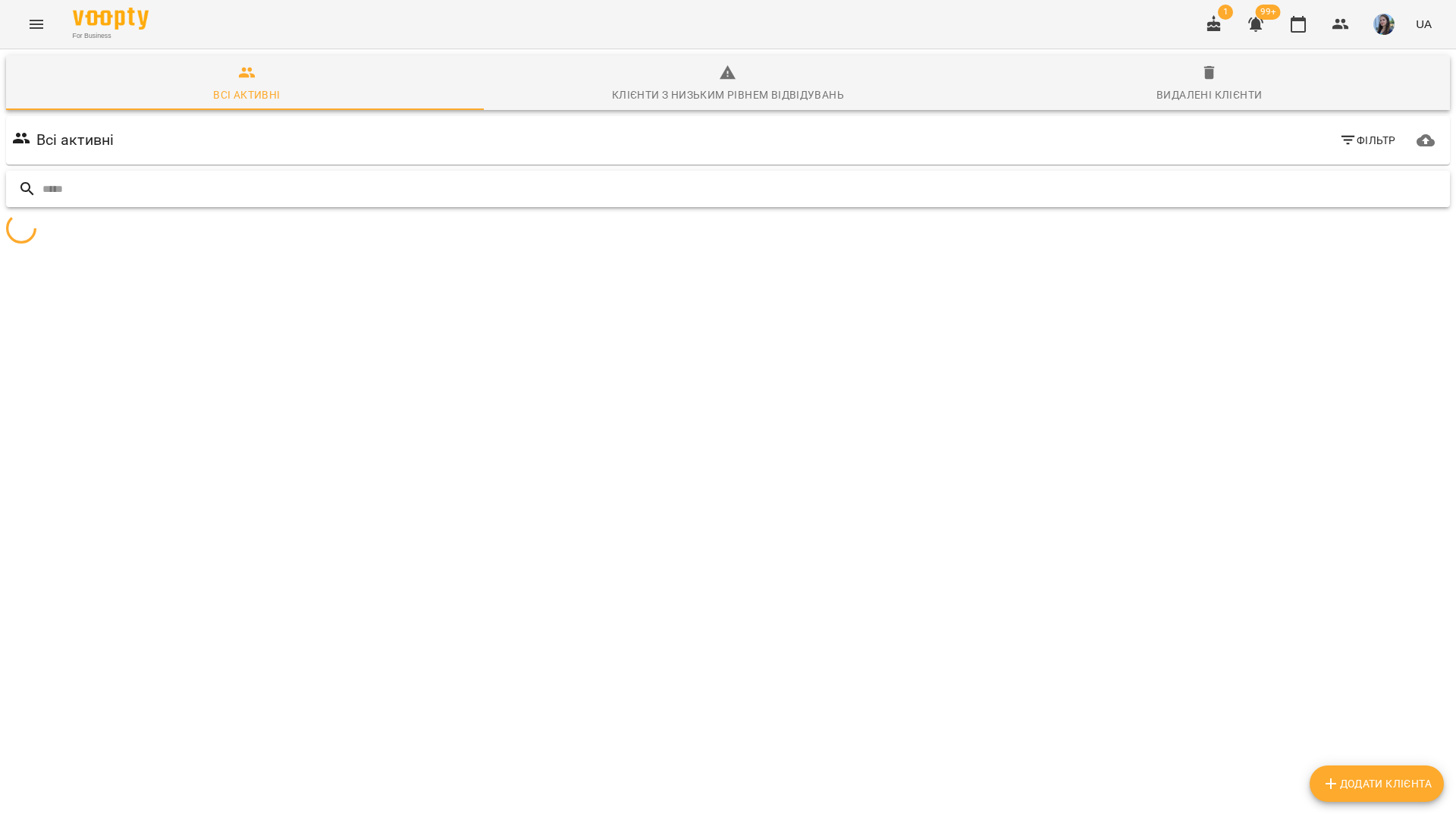
click at [1396, 186] on input "text" at bounding box center [743, 189] width 1401 height 25
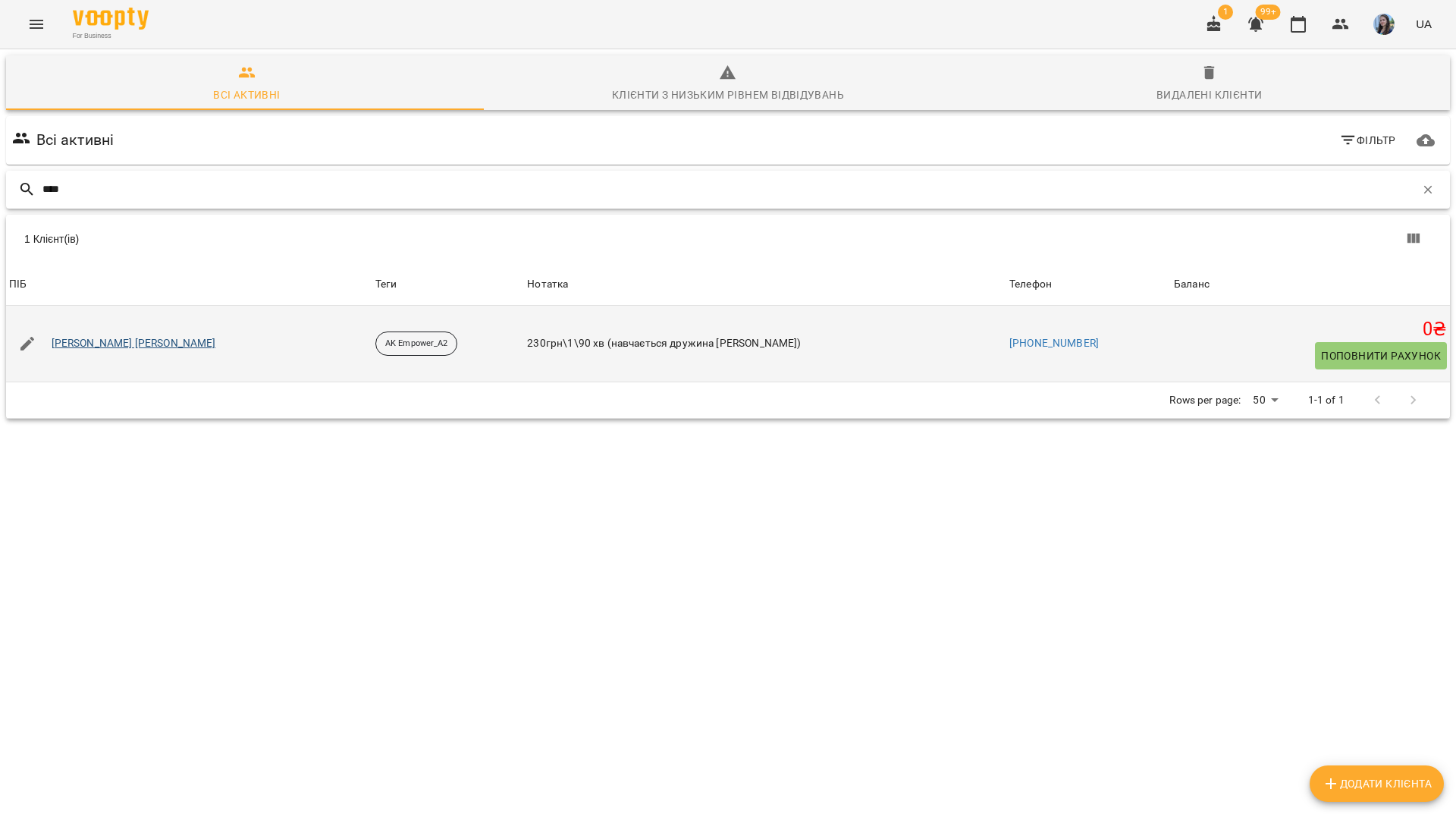
type input "****"
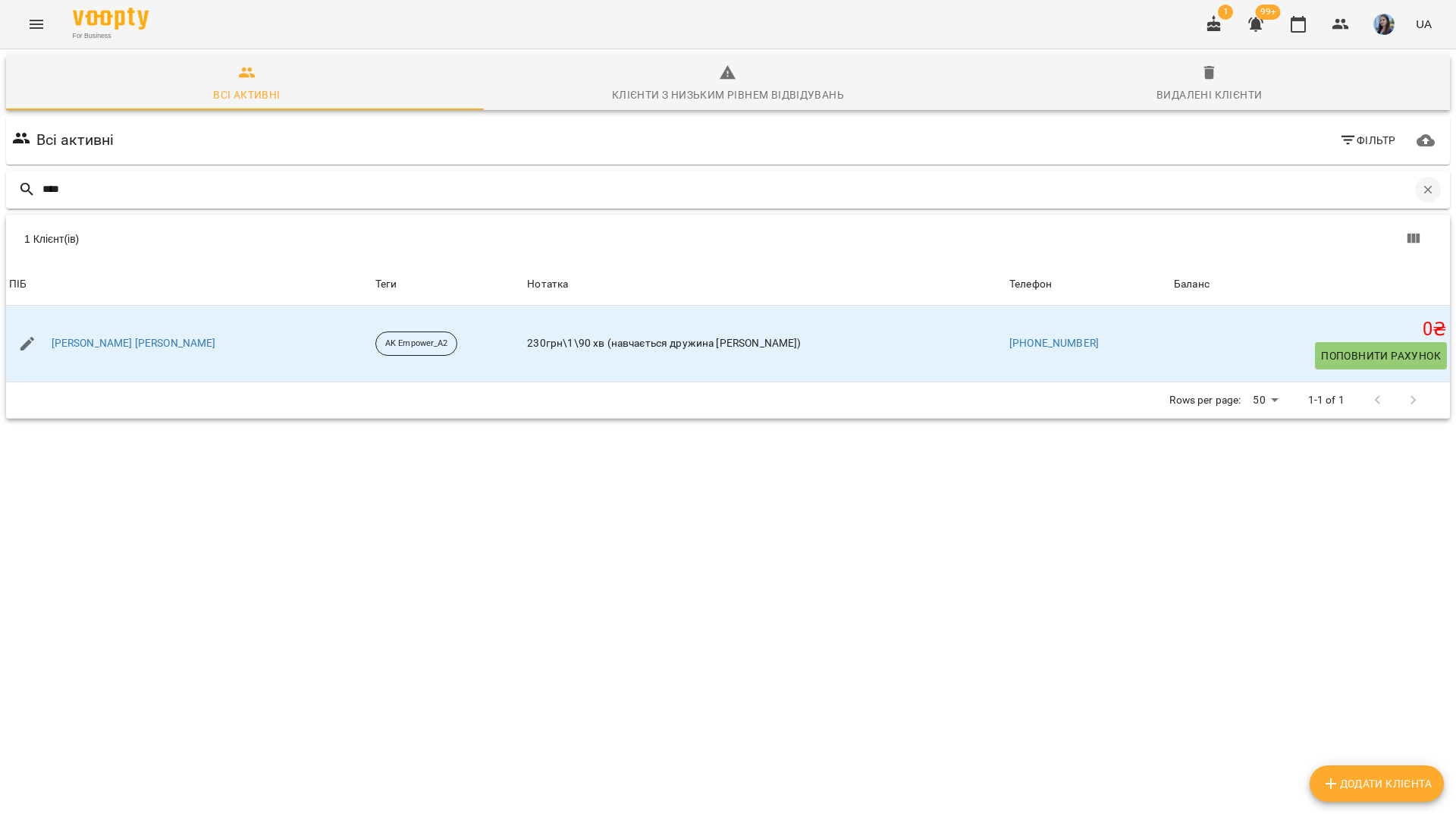
drag, startPoint x: 1432, startPoint y: 183, endPoint x: 1418, endPoint y: 184, distance: 14.0
click at [1422, 183] on div "****" at bounding box center [728, 189] width 1444 height 38
click at [1421, 185] on icon "button" at bounding box center [1428, 189] width 14 height 14
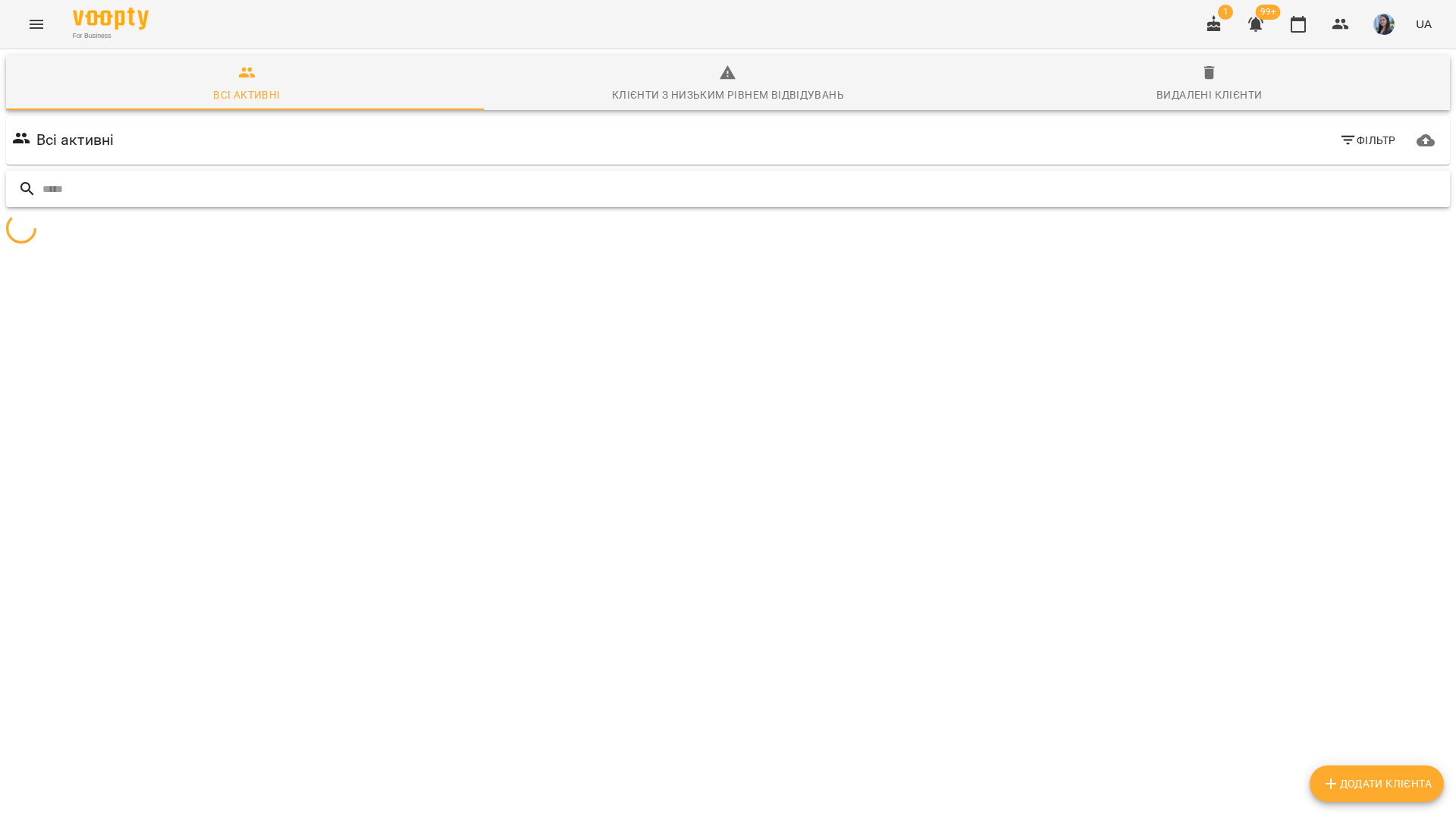
click at [1385, 188] on input "text" at bounding box center [743, 189] width 1401 height 25
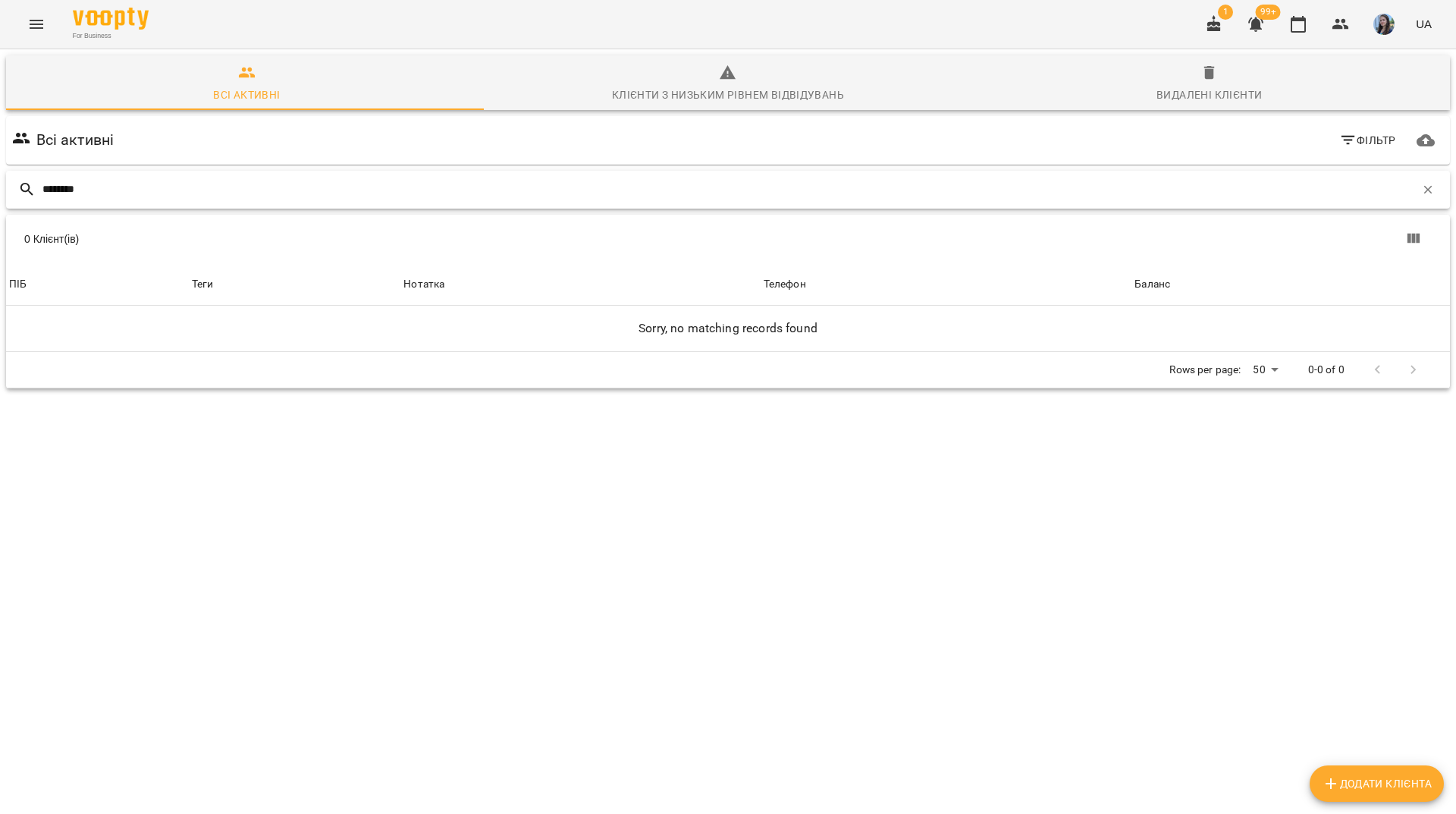
type input "********"
drag, startPoint x: 96, startPoint y: 185, endPoint x: 43, endPoint y: 196, distance: 54.1
click at [34, 196] on div "********" at bounding box center [728, 189] width 1444 height 38
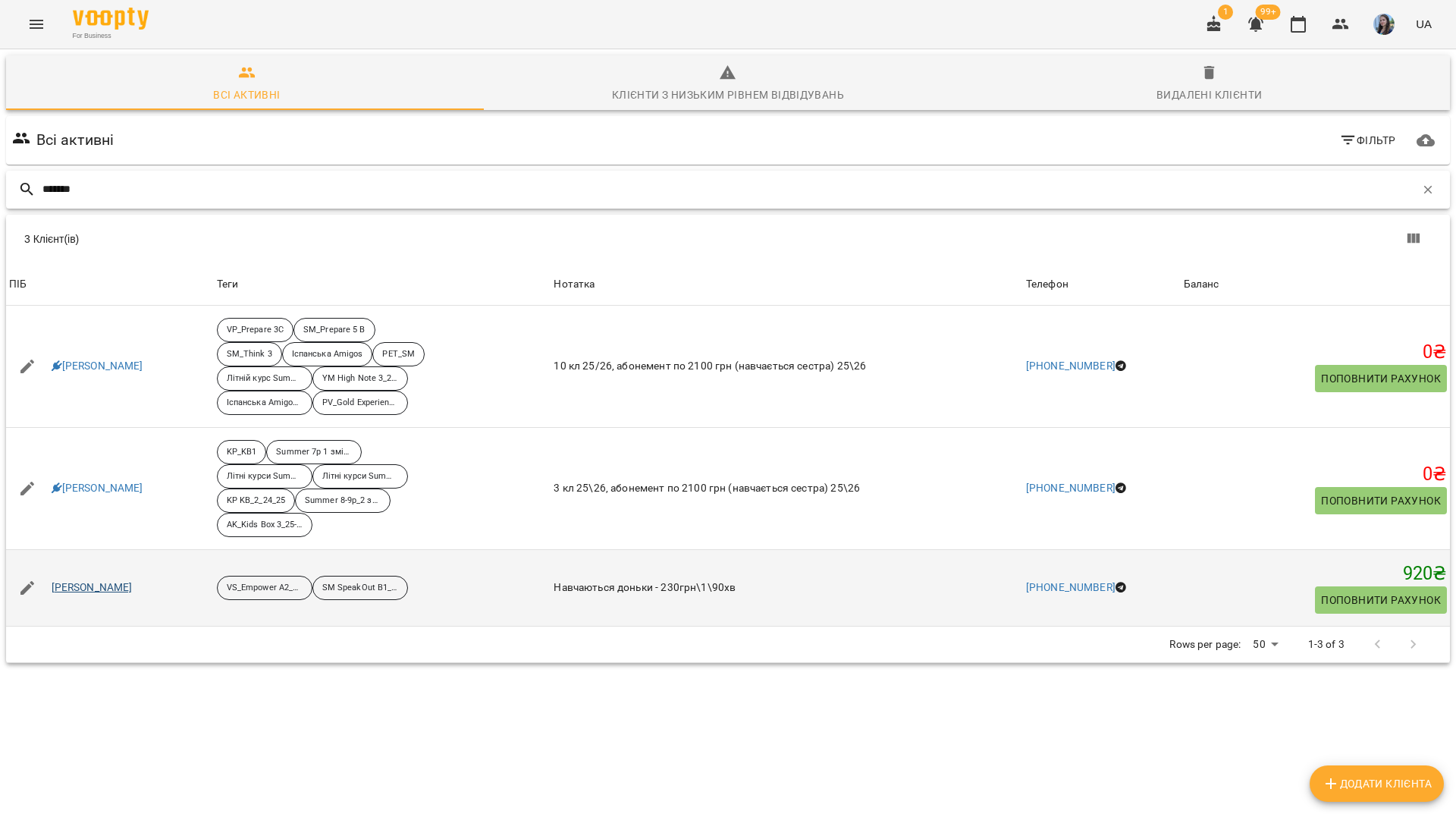
type input "******"
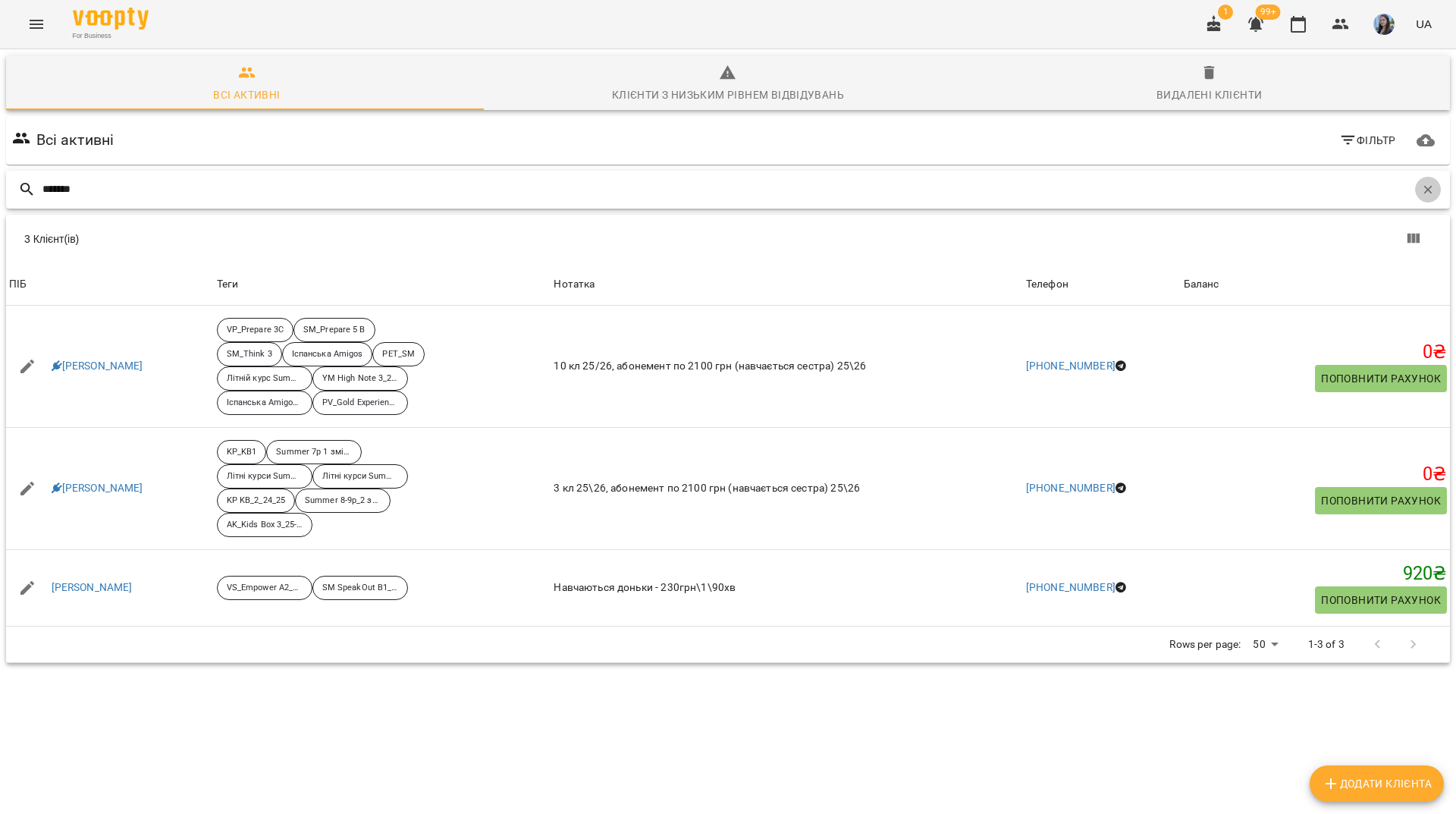
click at [1421, 184] on icon "button" at bounding box center [1428, 189] width 14 height 14
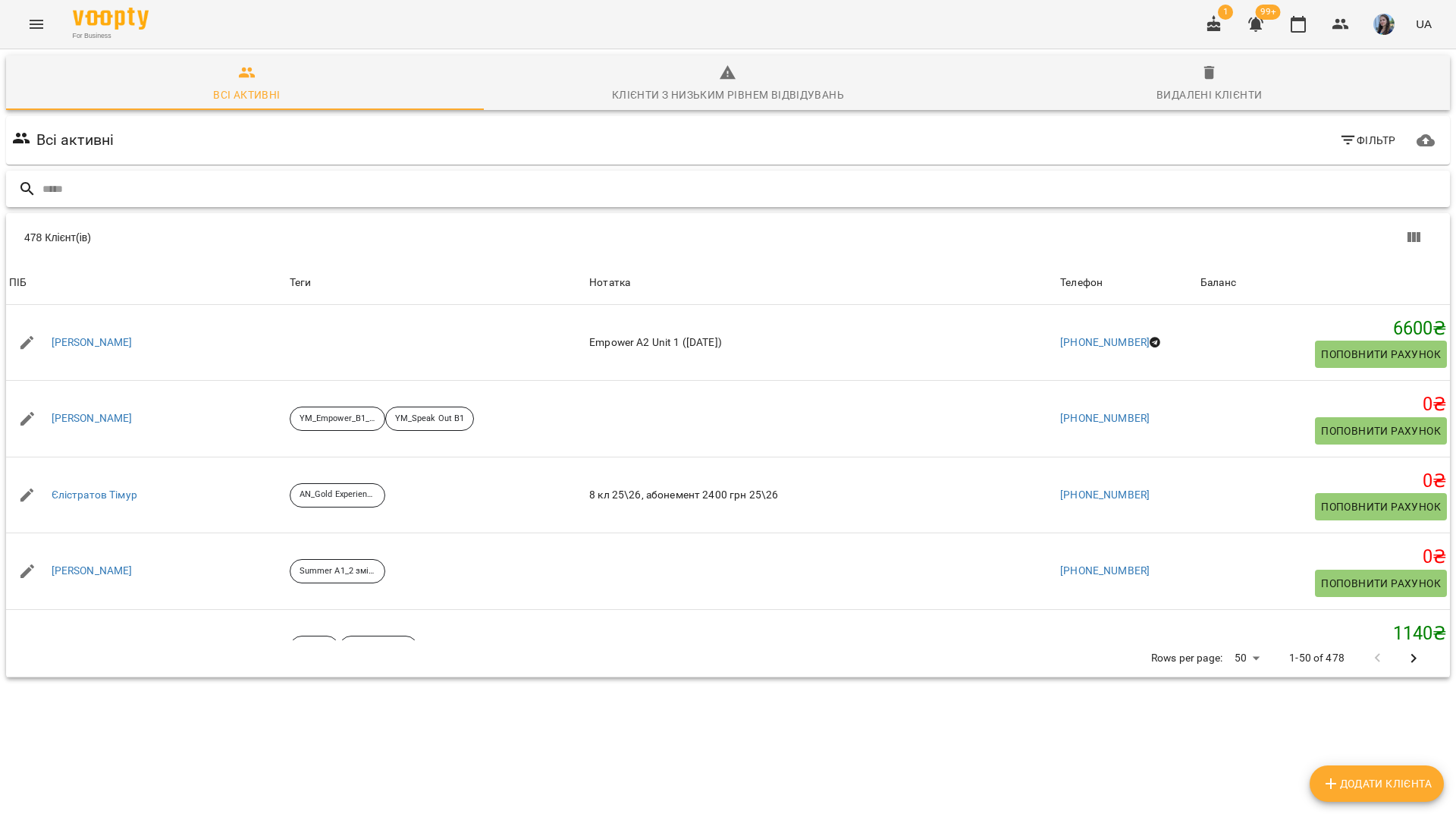
click at [1417, 184] on input "text" at bounding box center [743, 189] width 1401 height 25
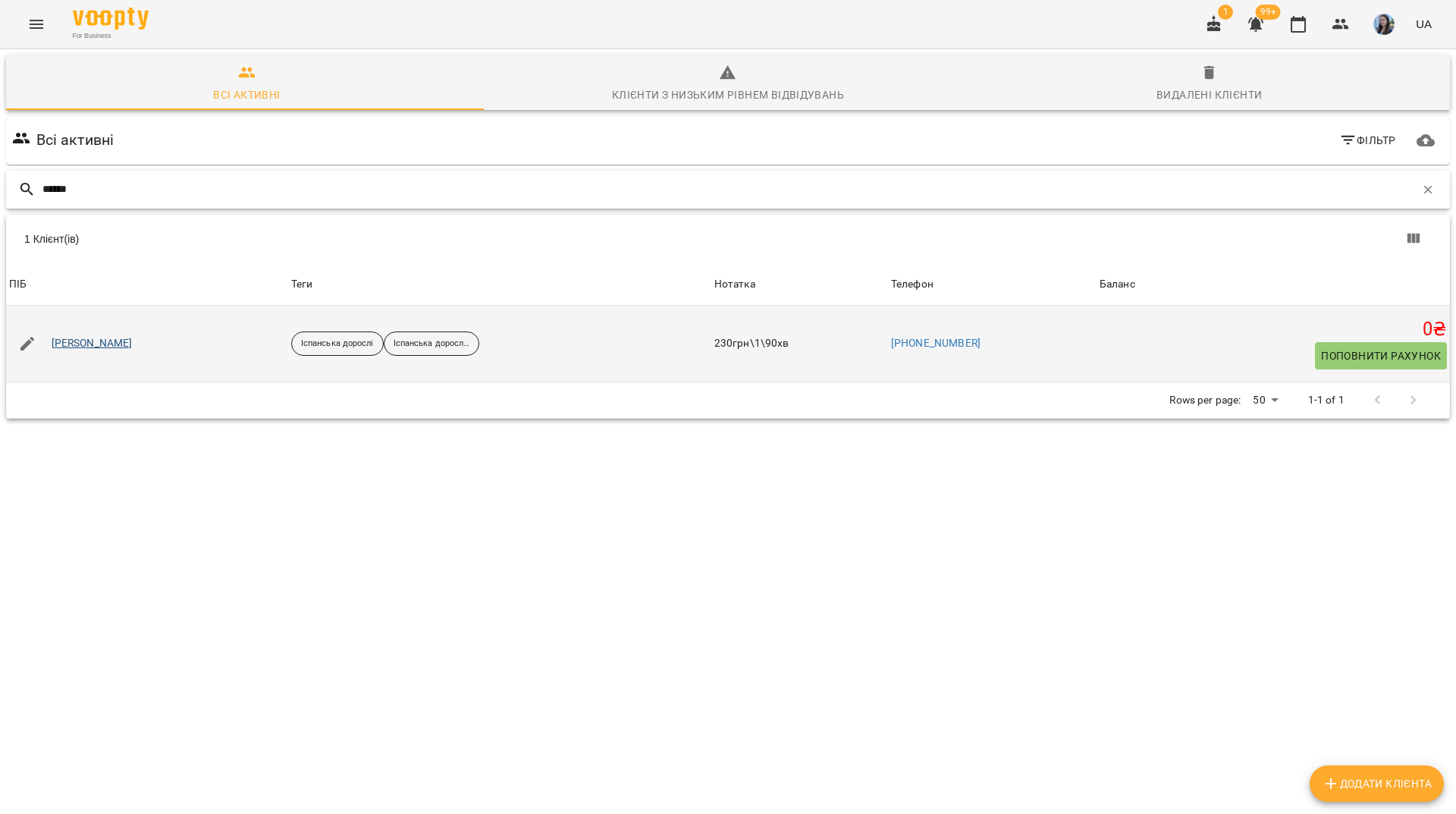
type input "******"
drag, startPoint x: 84, startPoint y: 340, endPoint x: 97, endPoint y: 348, distance: 15.3
click at [97, 348] on link "Коваль Анна" at bounding box center [92, 344] width 81 height 15
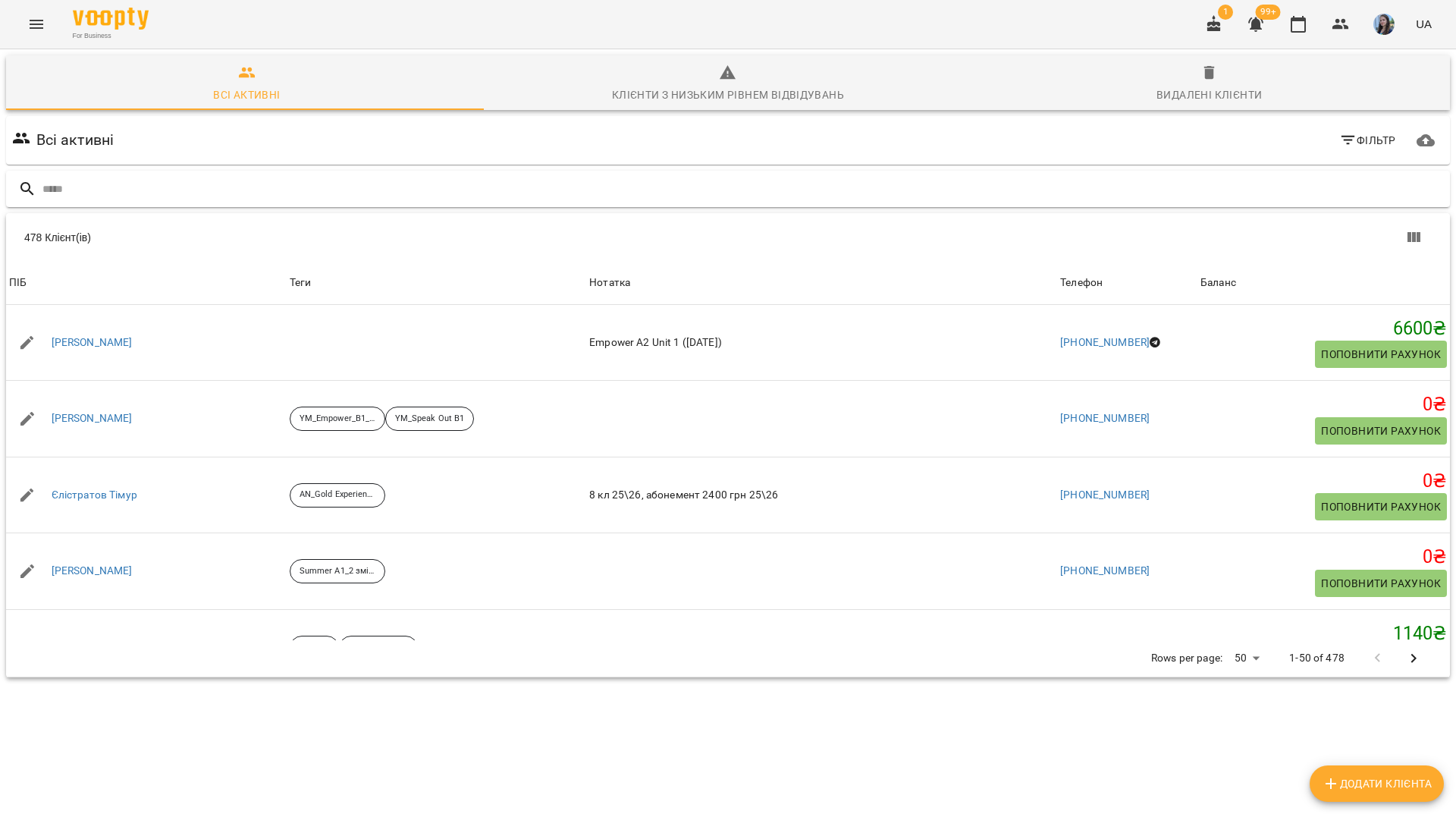
click at [157, 173] on div at bounding box center [728, 189] width 1444 height 37
click at [100, 176] on input "text" at bounding box center [743, 189] width 1401 height 25
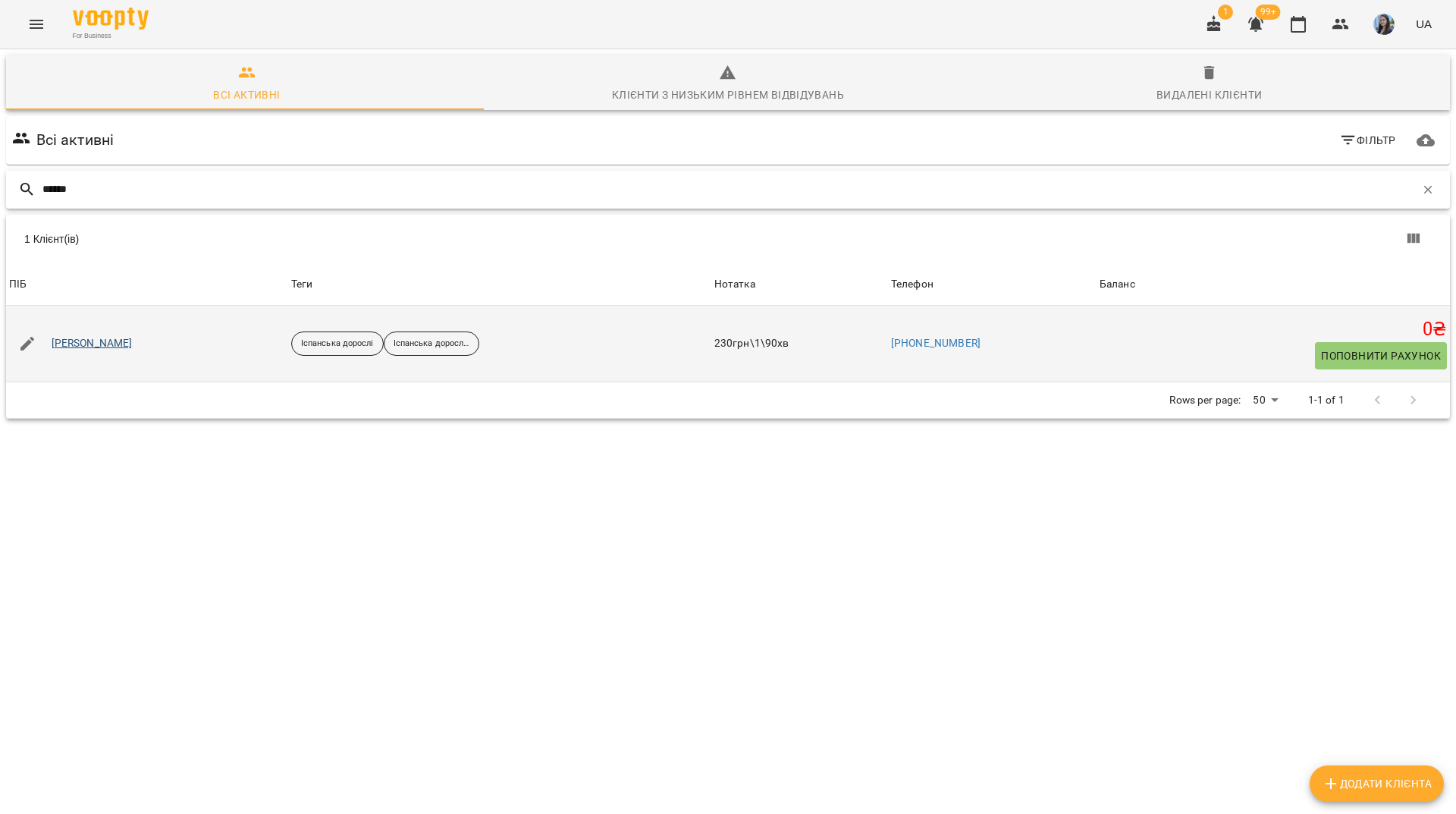
type input "******"
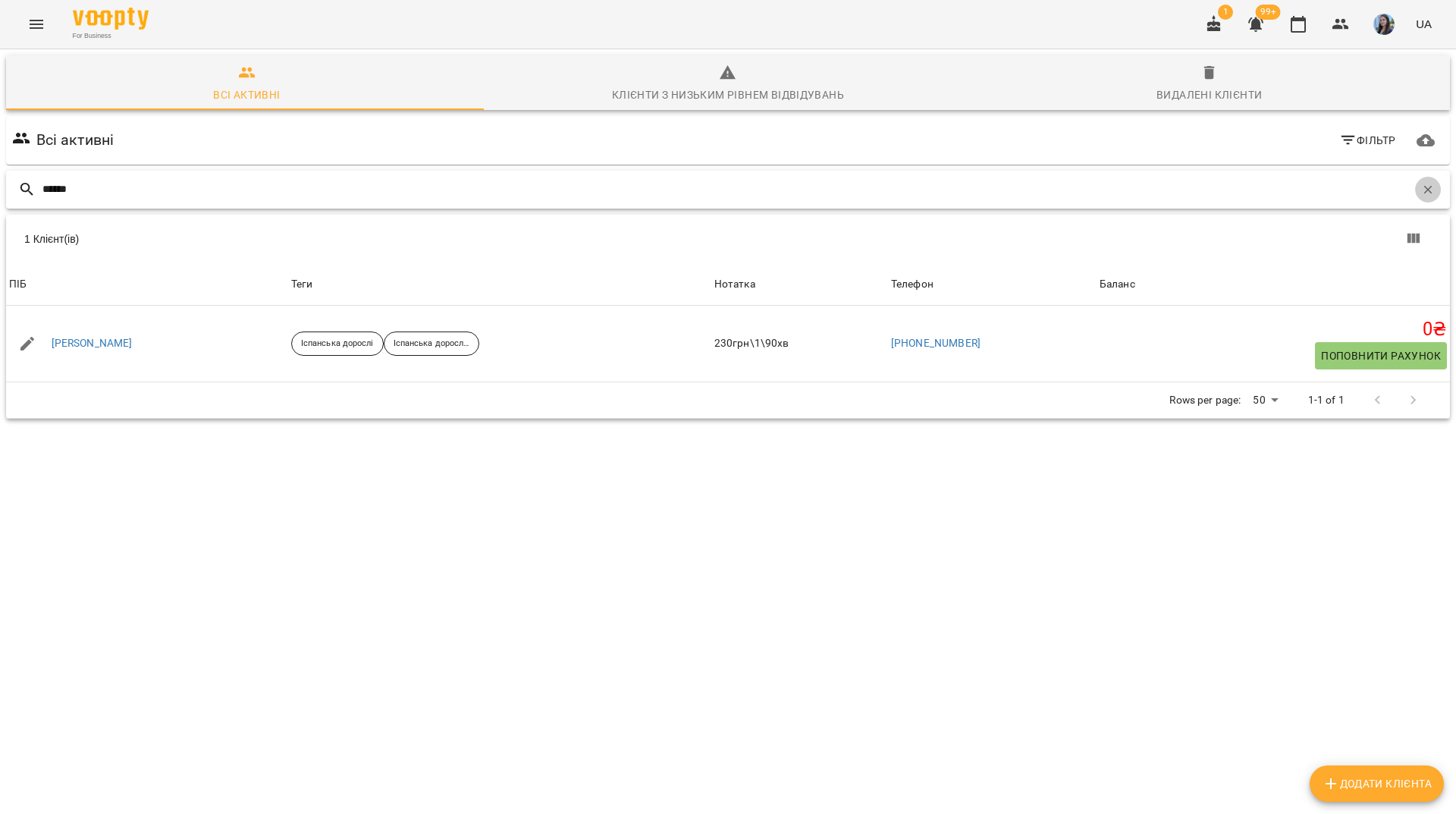
click at [1421, 183] on icon "button" at bounding box center [1428, 189] width 14 height 14
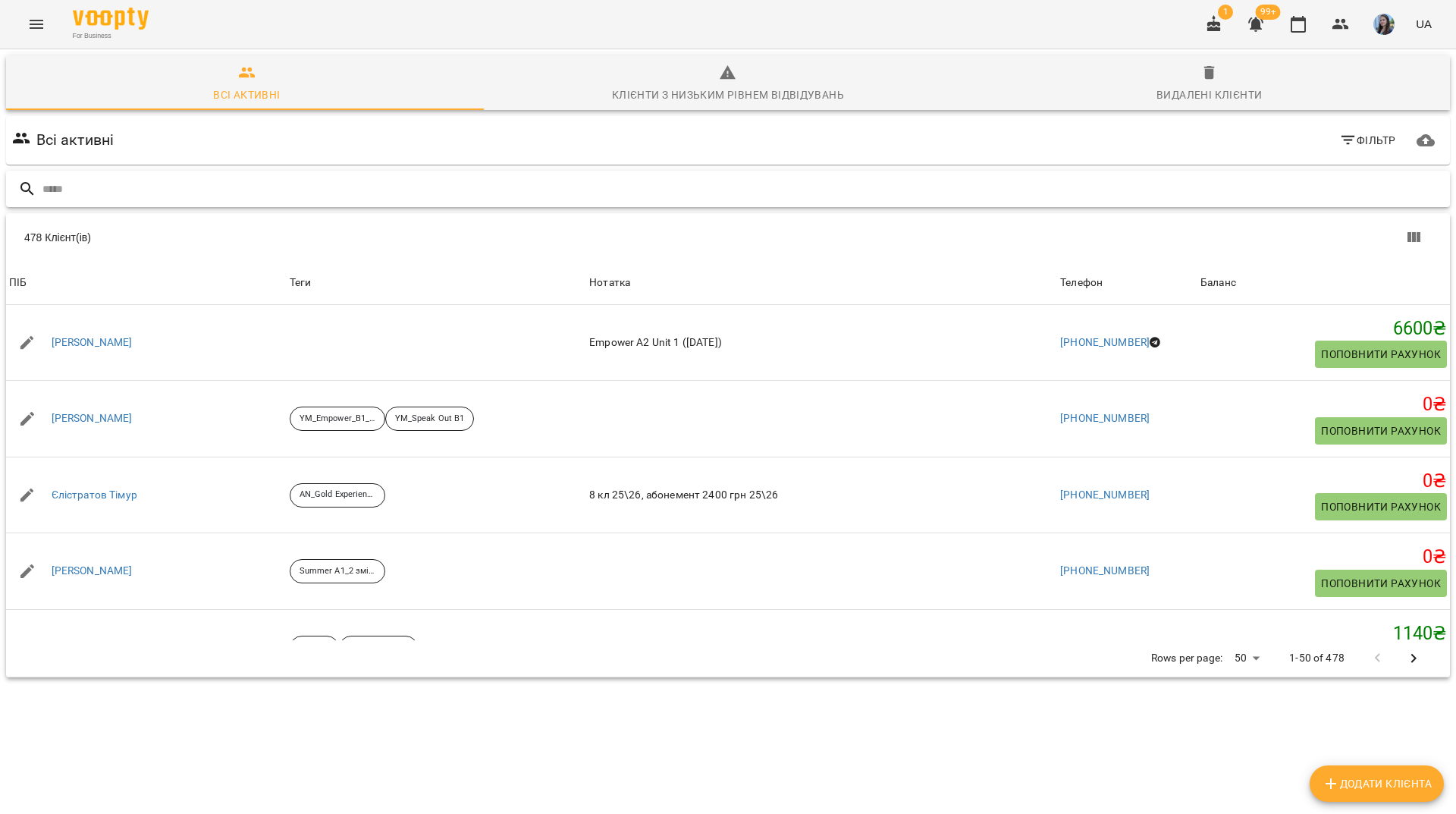
click at [404, 176] on input "text" at bounding box center [743, 189] width 1401 height 25
click at [649, 176] on input "text" at bounding box center [743, 189] width 1401 height 25
click at [671, 176] on input "text" at bounding box center [743, 189] width 1401 height 25
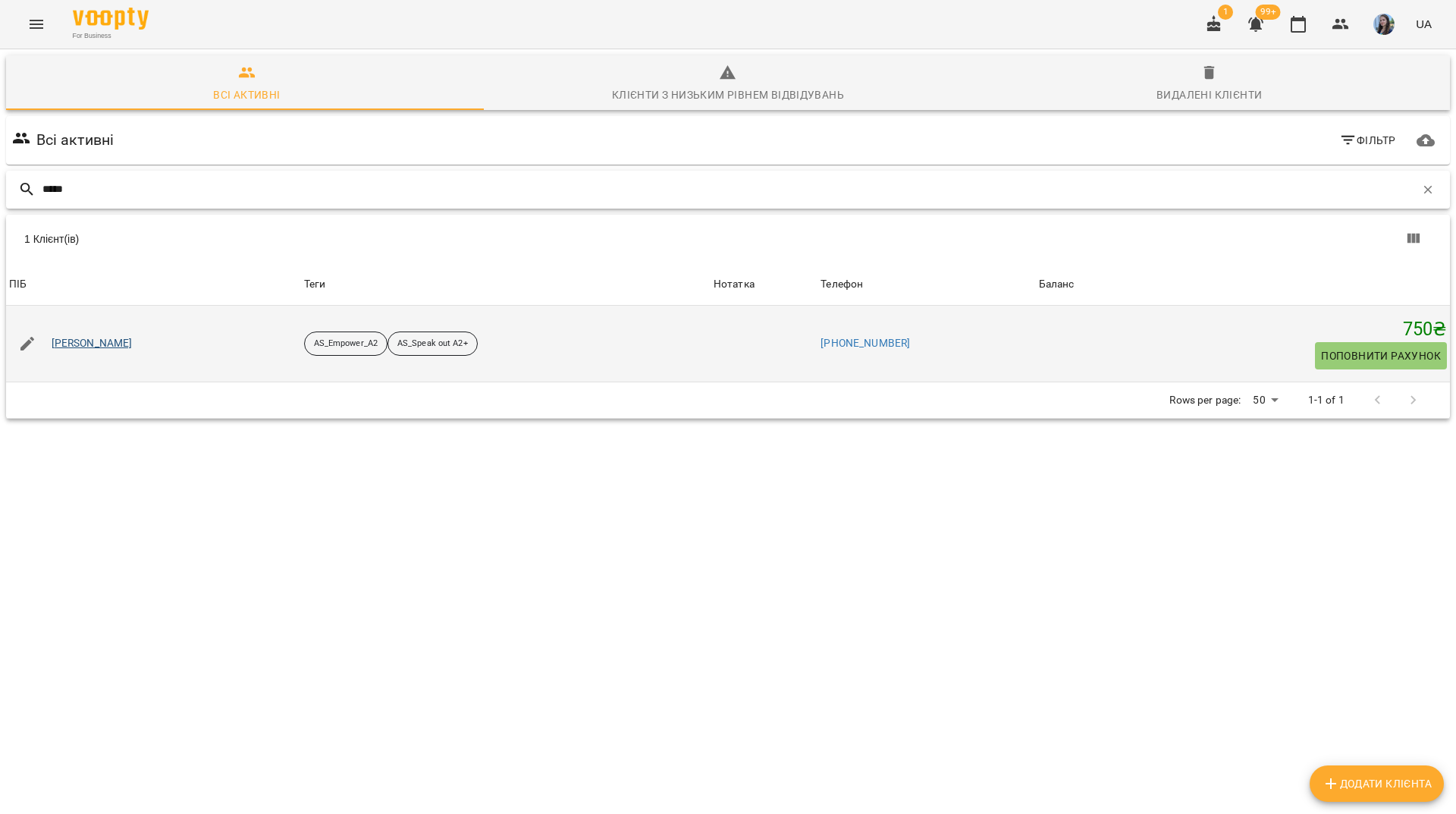
type input "*****"
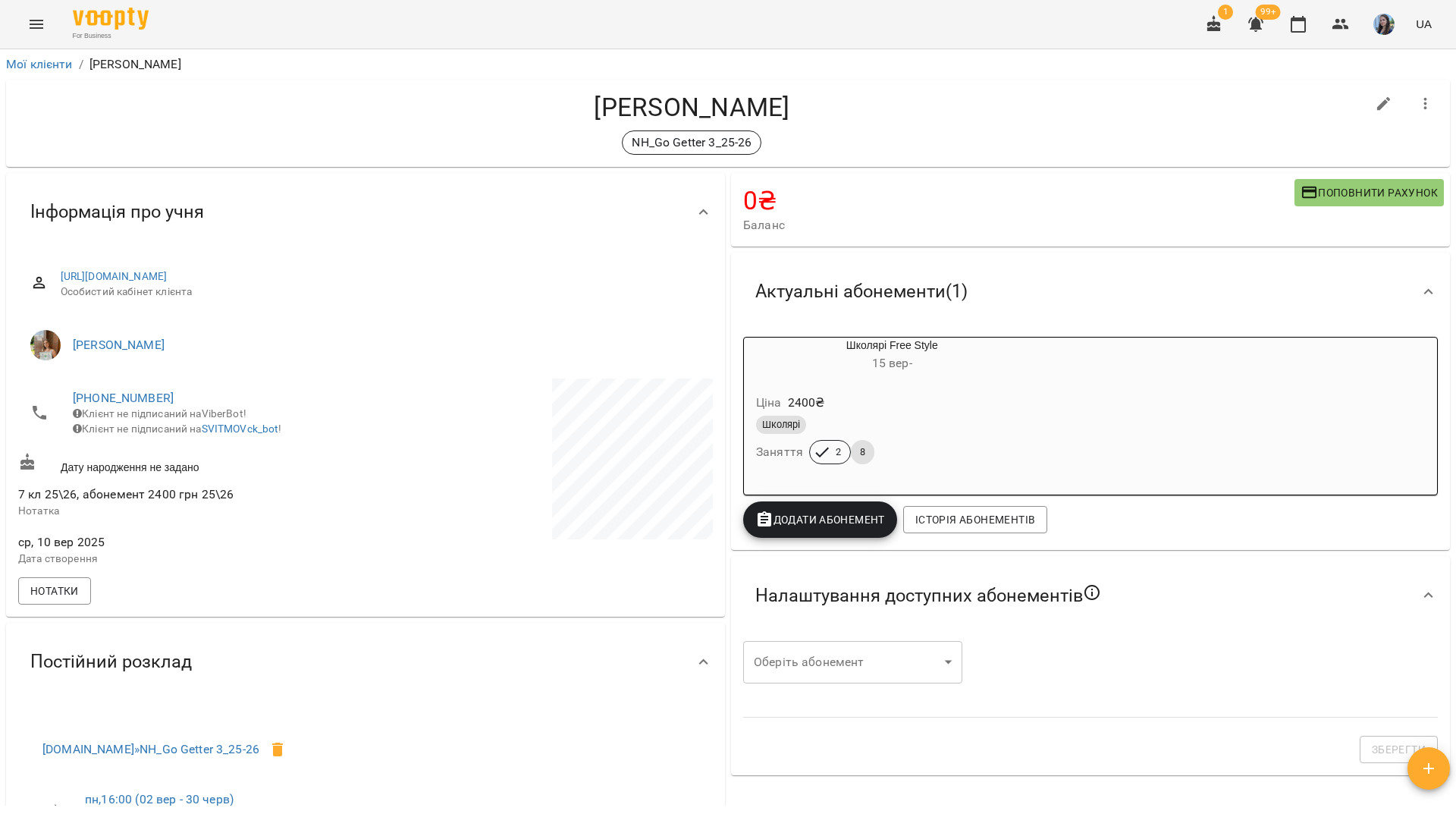
click at [385, 27] on div "For Business 1 99+ UA" at bounding box center [728, 24] width 1456 height 49
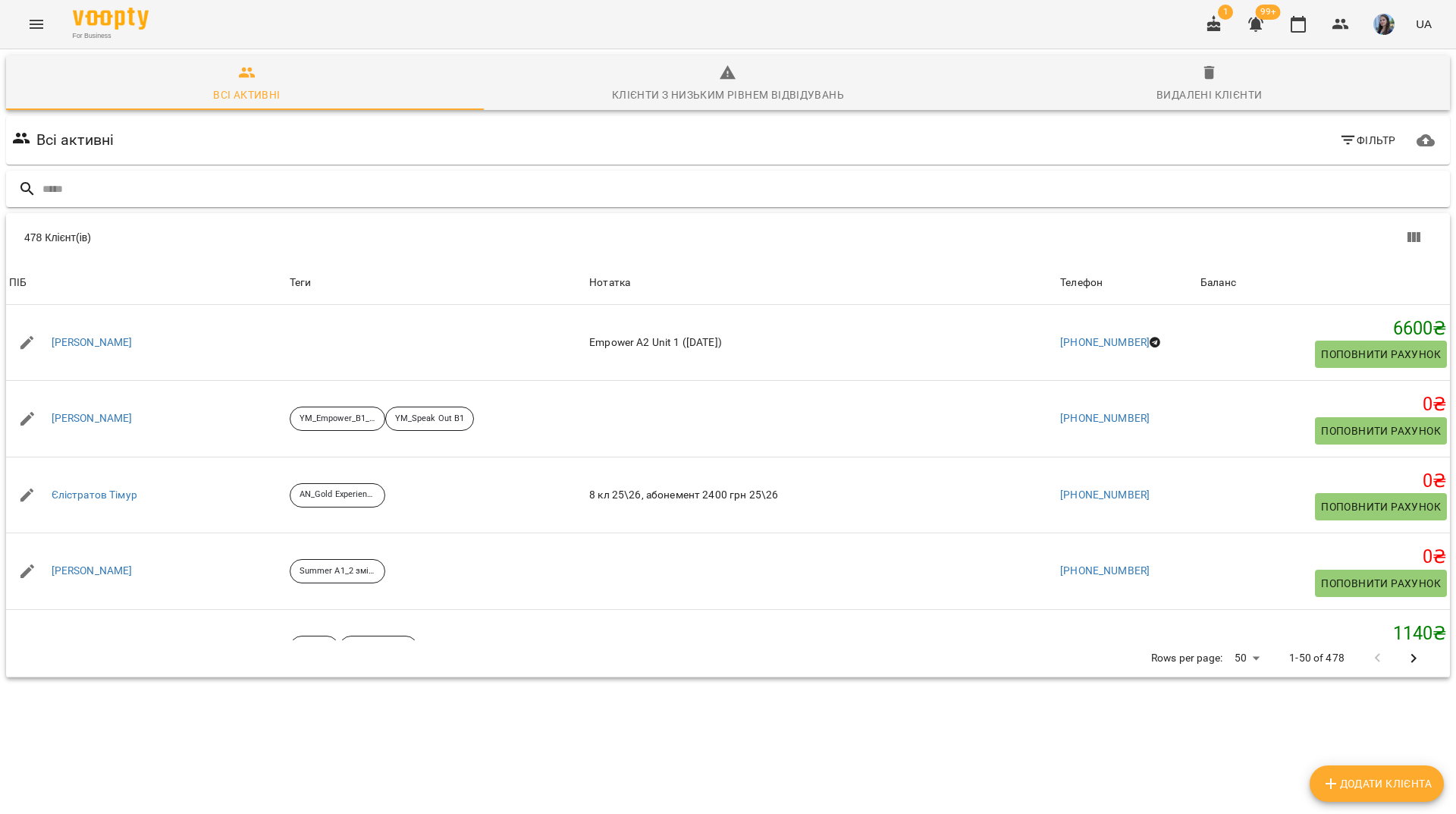
click at [722, 191] on input "text" at bounding box center [743, 189] width 1401 height 25
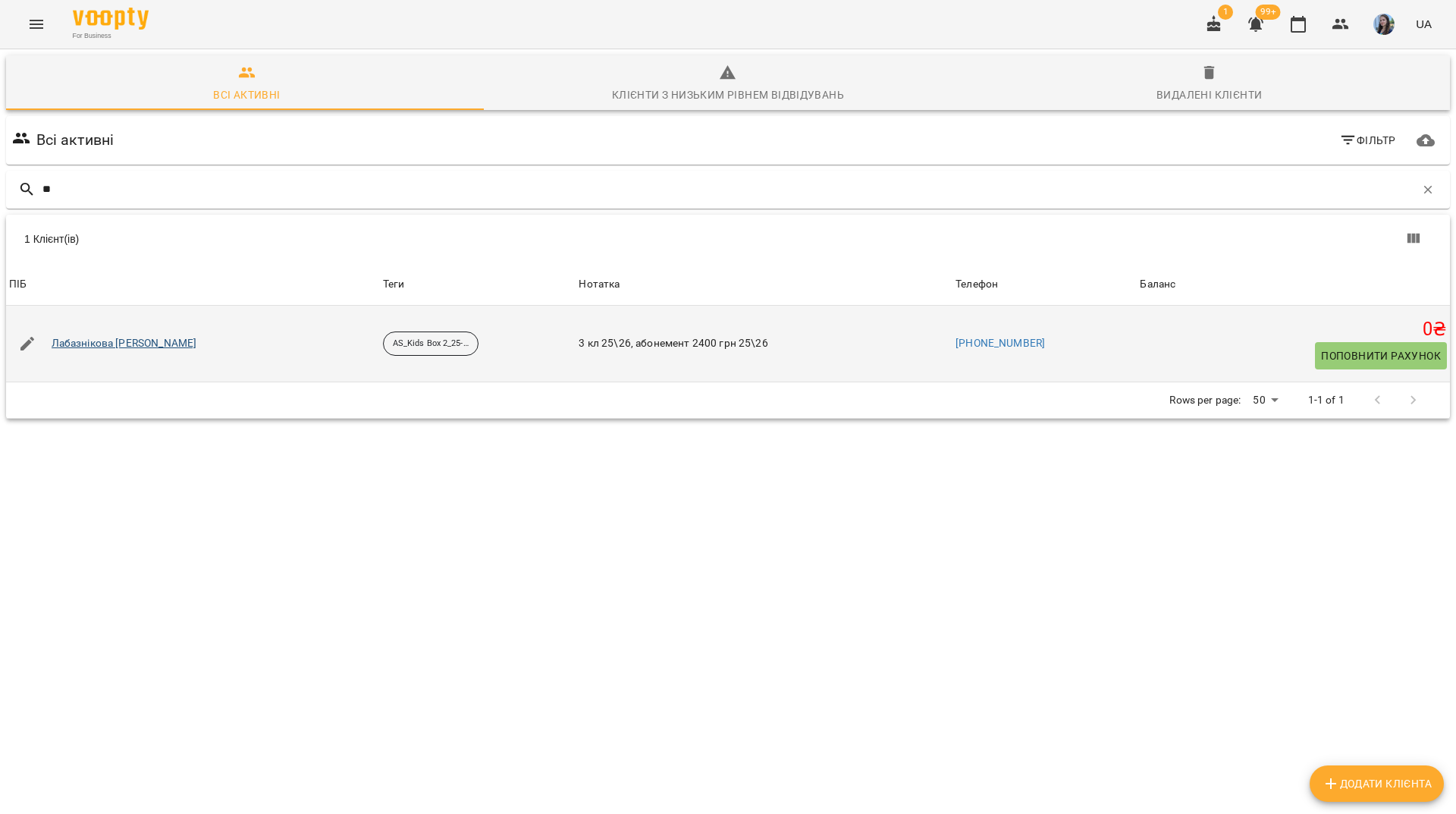
type input "**"
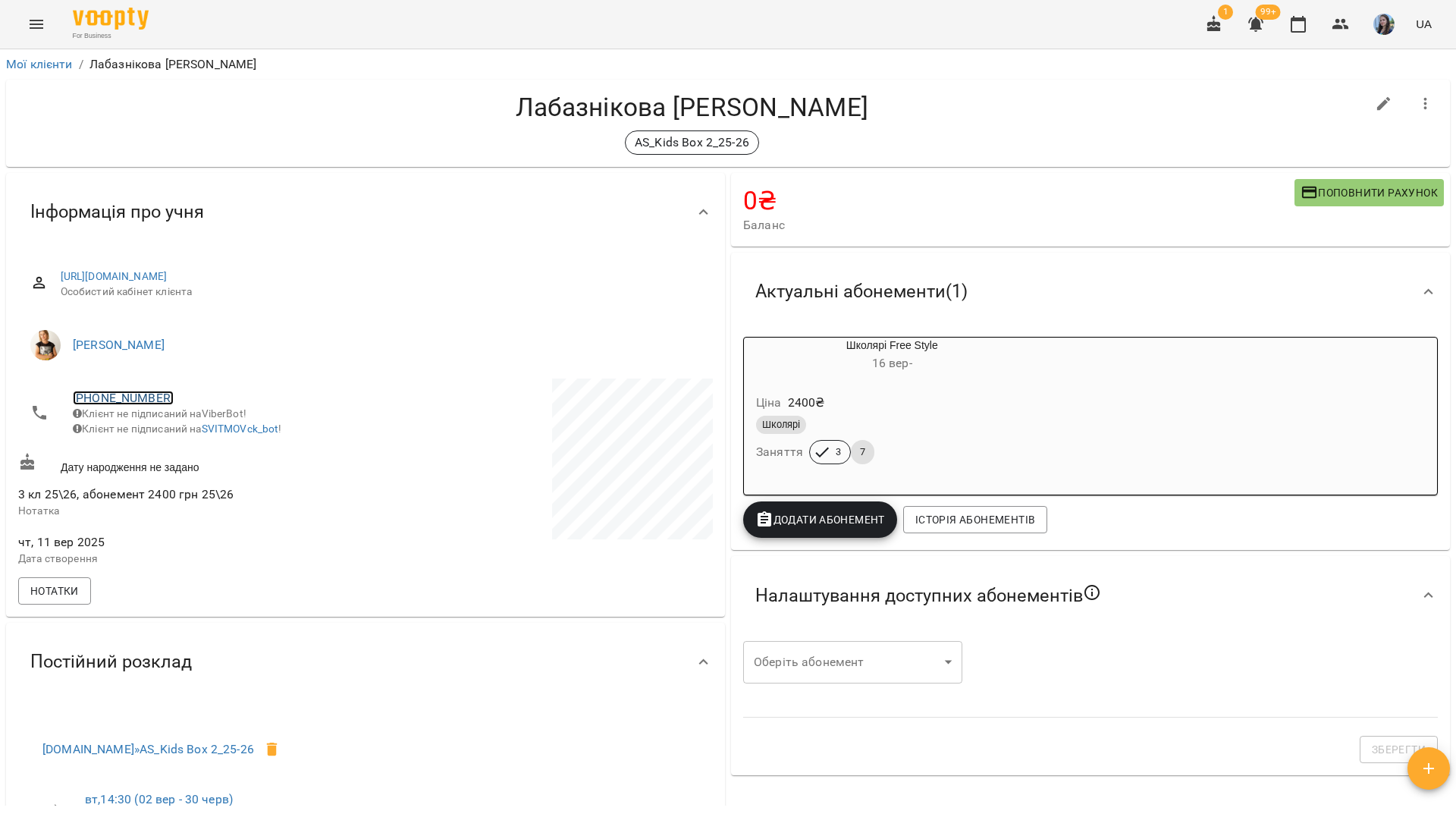
click at [128, 396] on link "+380954392928" at bounding box center [123, 398] width 101 height 14
click at [186, 433] on img at bounding box center [185, 428] width 23 height 23
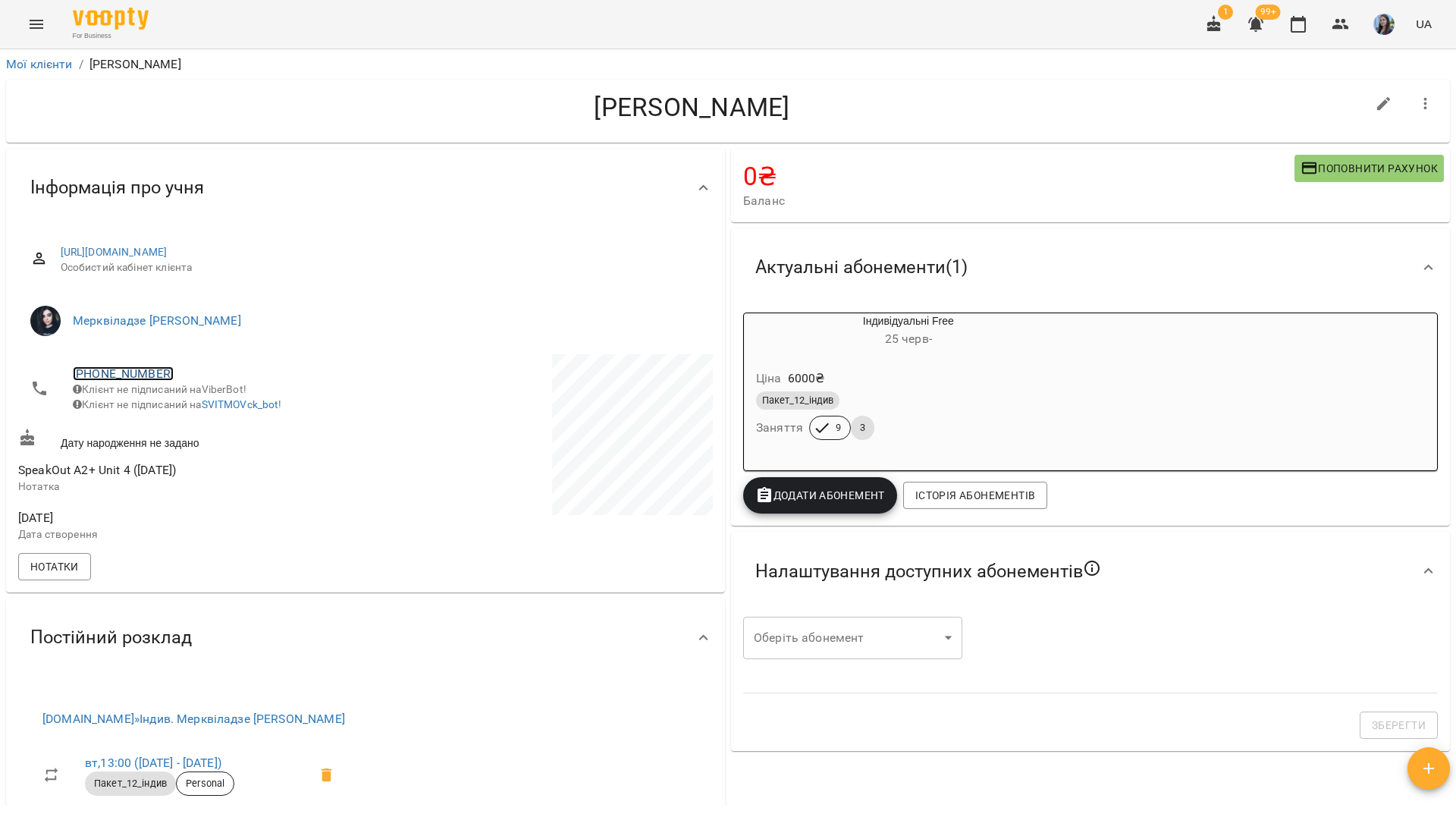
click at [135, 376] on link "+380674725202" at bounding box center [123, 374] width 101 height 14
click at [173, 404] on link at bounding box center [185, 403] width 47 height 32
click at [223, 99] on h4 "Сергієнко Євгенія" at bounding box center [692, 107] width 1348 height 31
click at [98, 370] on link "+380674725202" at bounding box center [123, 374] width 101 height 14
click at [170, 398] on link at bounding box center [185, 403] width 47 height 32
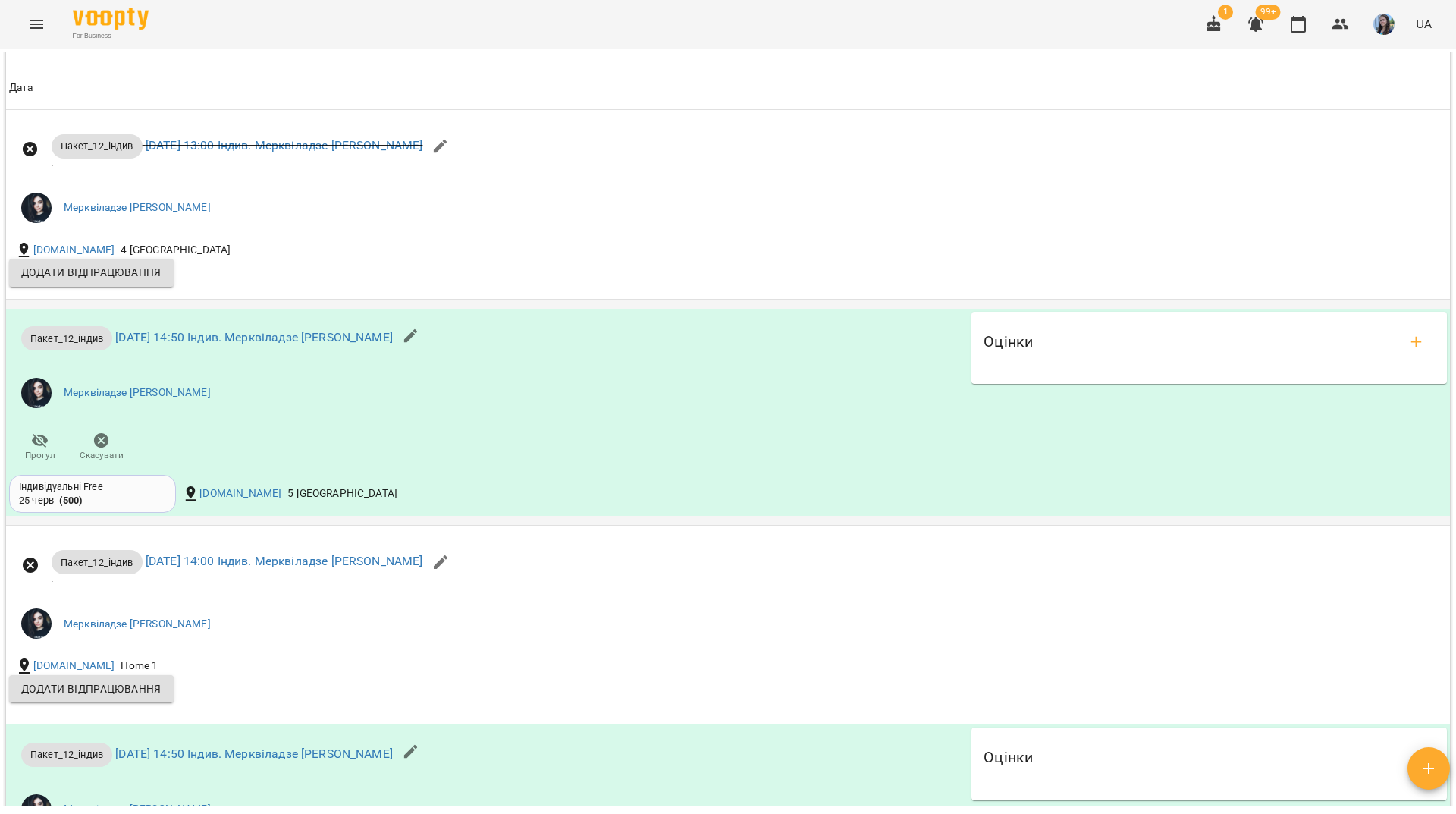
scroll to position [1213, 0]
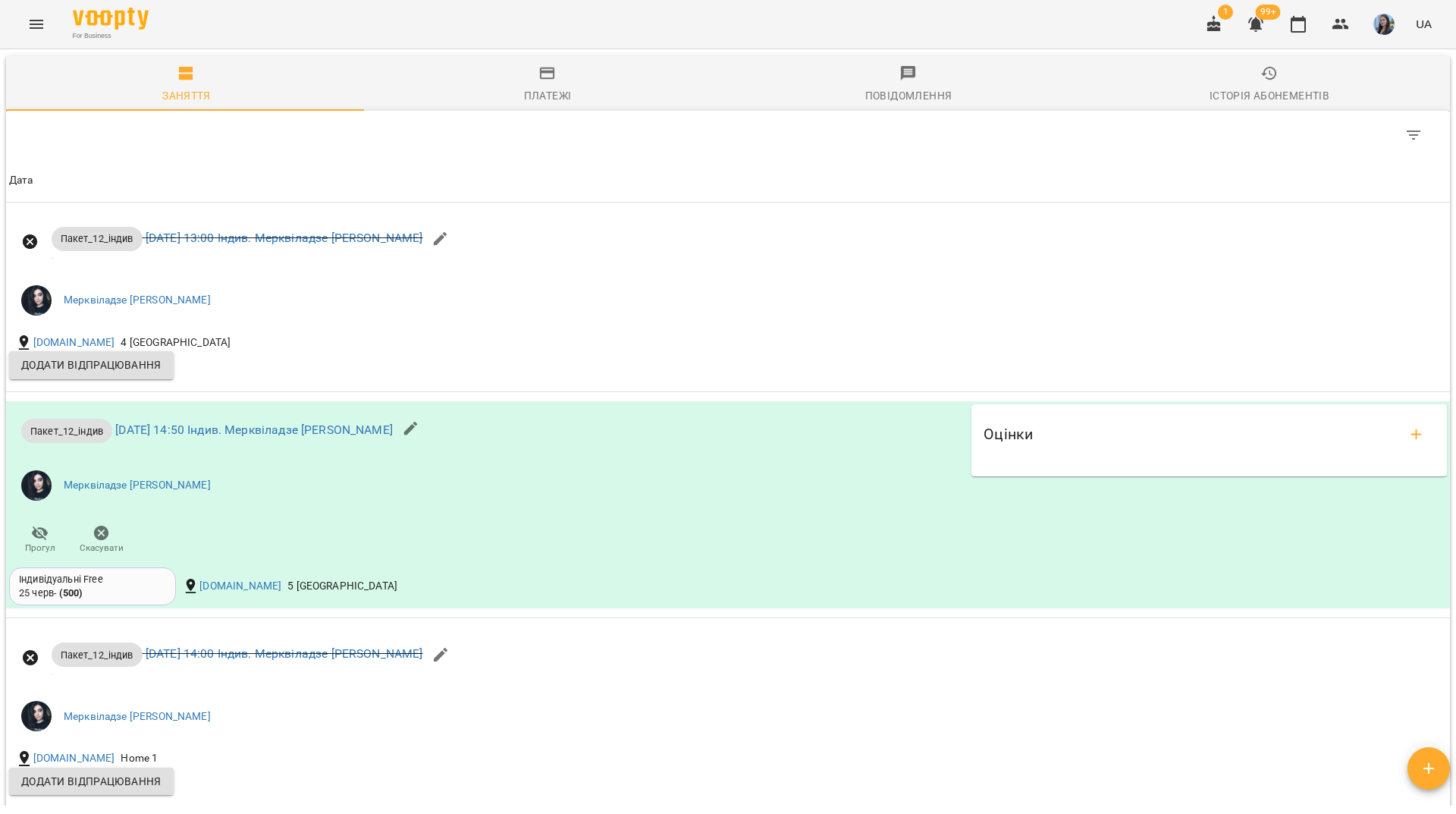
click at [267, 23] on div "For Business 1 99+ UA" at bounding box center [728, 24] width 1456 height 49
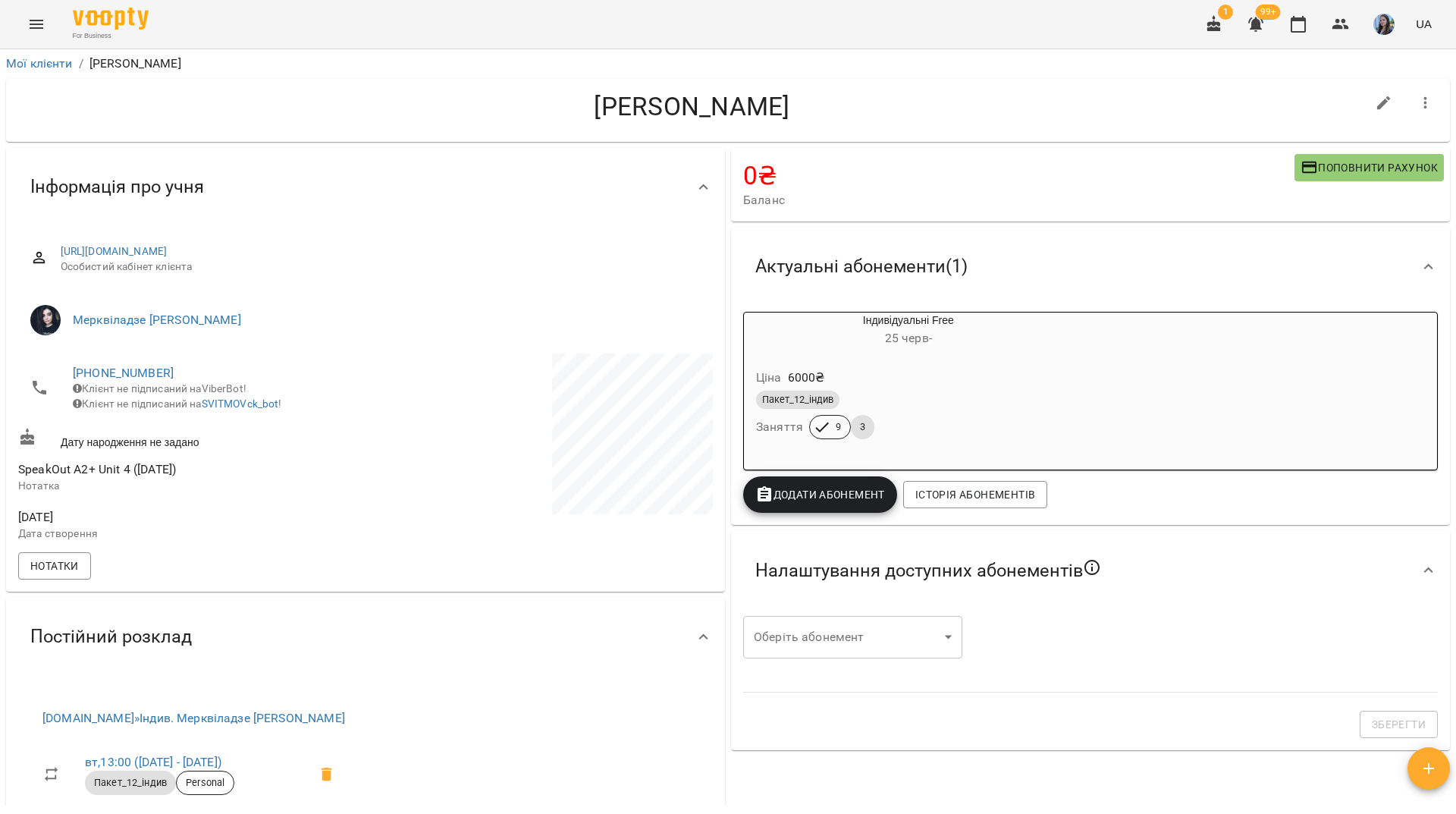
scroll to position [0, 0]
click at [233, 105] on h4 "Сергієнко Євгенія" at bounding box center [692, 107] width 1348 height 31
click at [124, 375] on link "[PHONE_NUMBER]" at bounding box center [123, 374] width 101 height 14
click at [195, 408] on img at bounding box center [185, 403] width 23 height 23
click at [249, 27] on div "For Business 1 99+ UA" at bounding box center [728, 24] width 1456 height 49
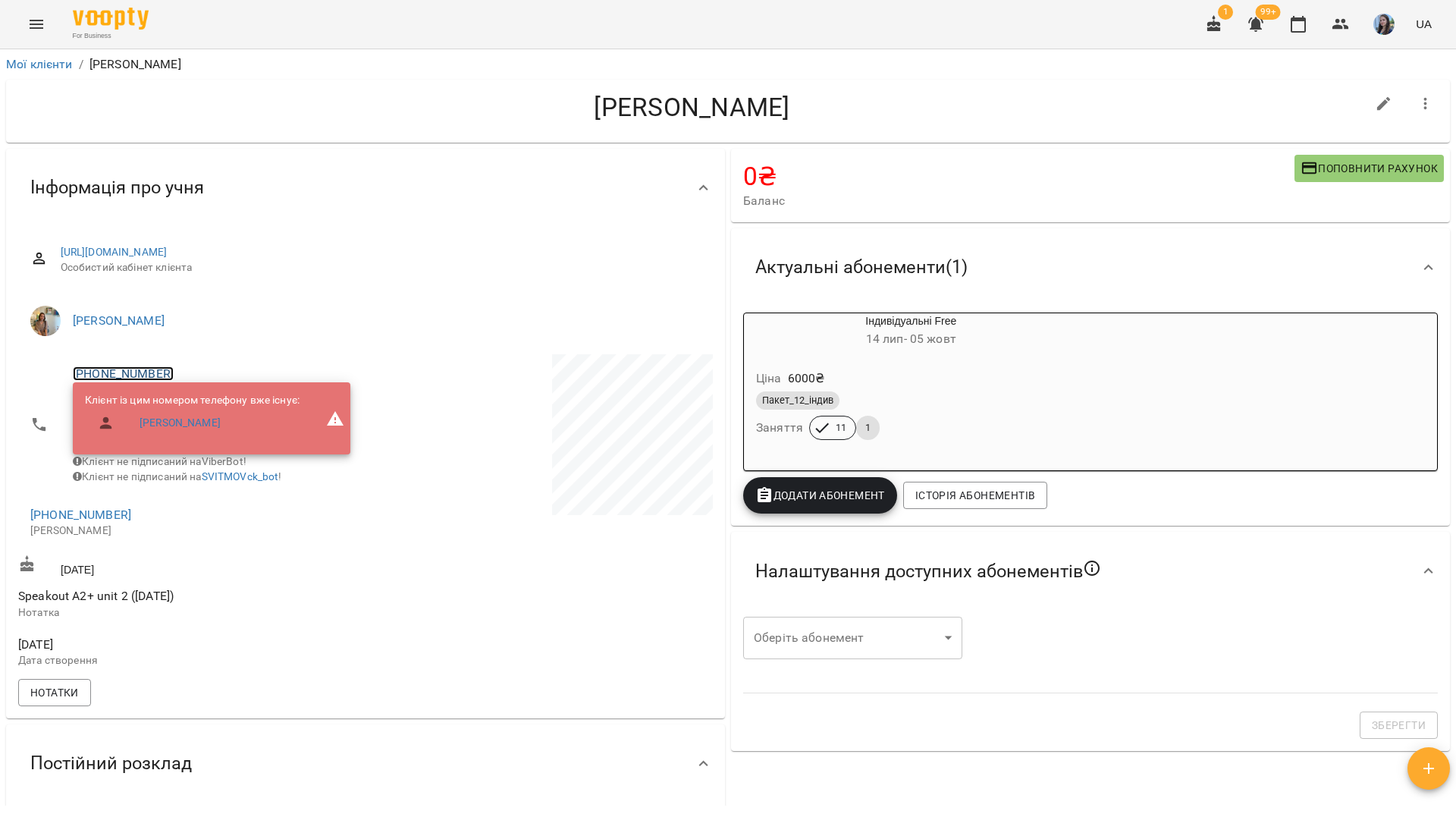
click at [134, 370] on link "[PHONE_NUMBER]" at bounding box center [123, 374] width 101 height 14
click at [375, 117] on div at bounding box center [728, 407] width 1456 height 814
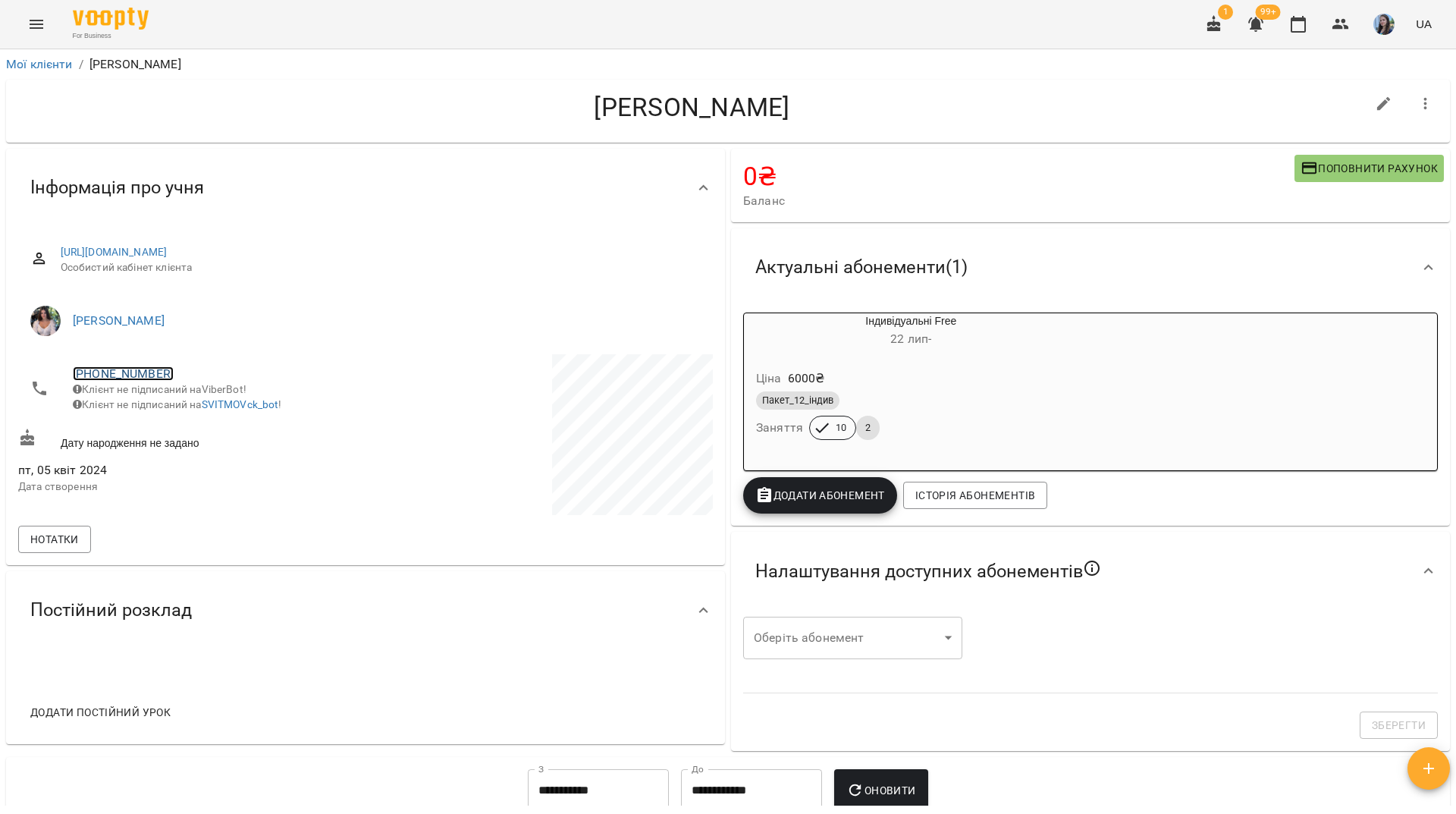
click at [148, 377] on link "[PHONE_NUMBER]" at bounding box center [123, 374] width 101 height 14
click at [182, 396] on img at bounding box center [185, 403] width 23 height 23
click at [208, 97] on h4 "[PERSON_NAME]" at bounding box center [692, 107] width 1348 height 31
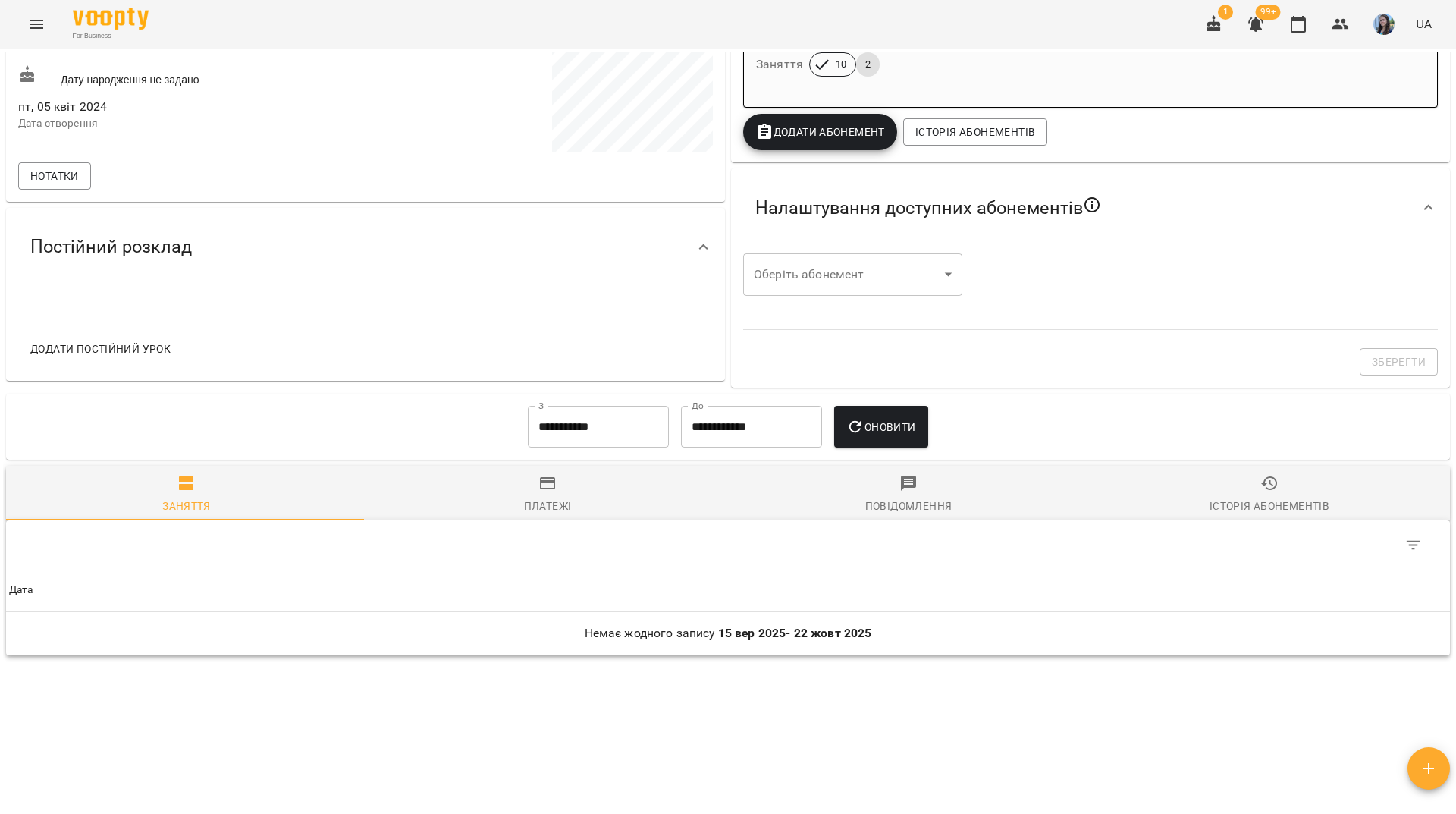
scroll to position [324, 0]
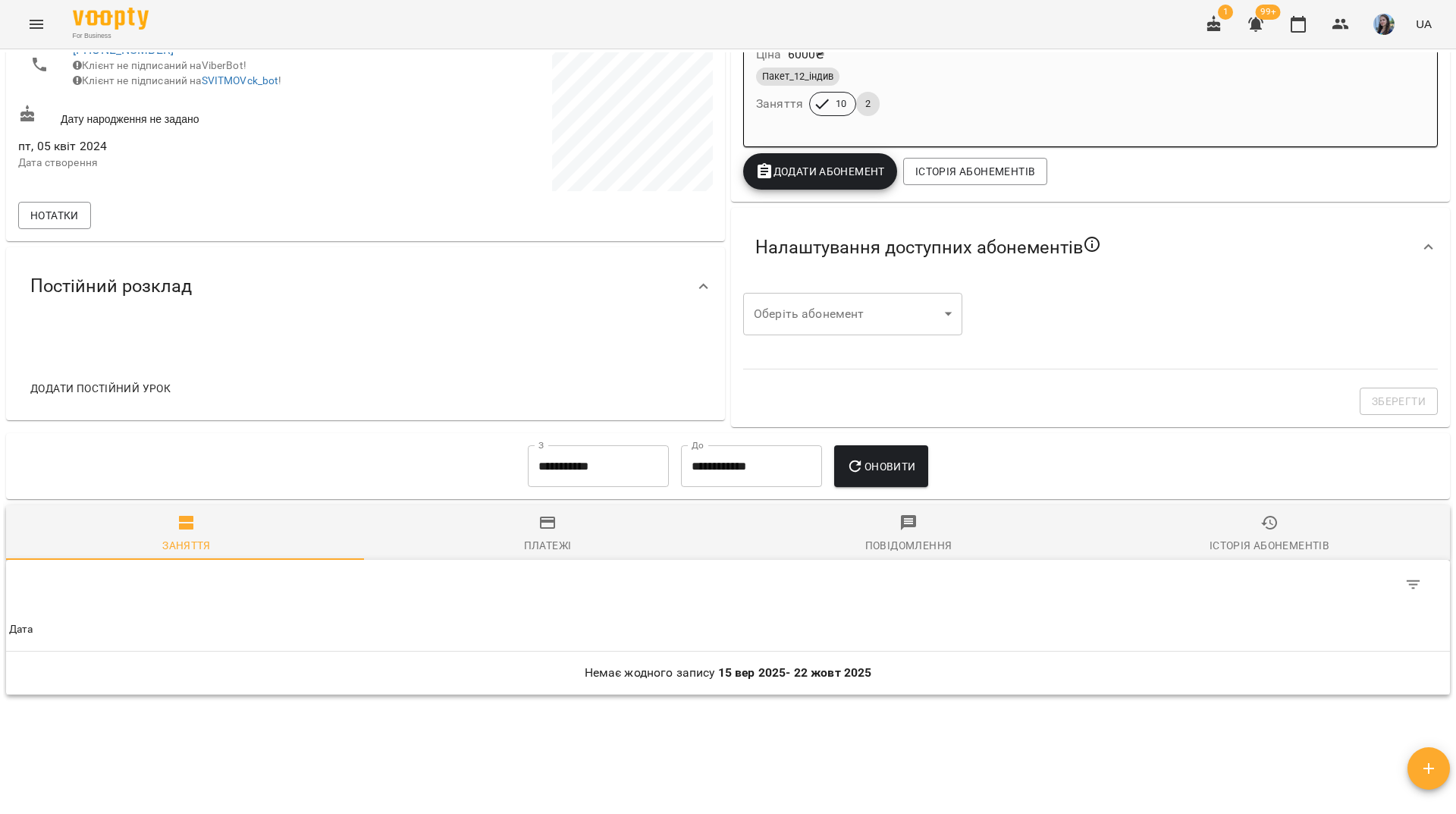
click at [551, 466] on input "**********" at bounding box center [598, 467] width 141 height 43
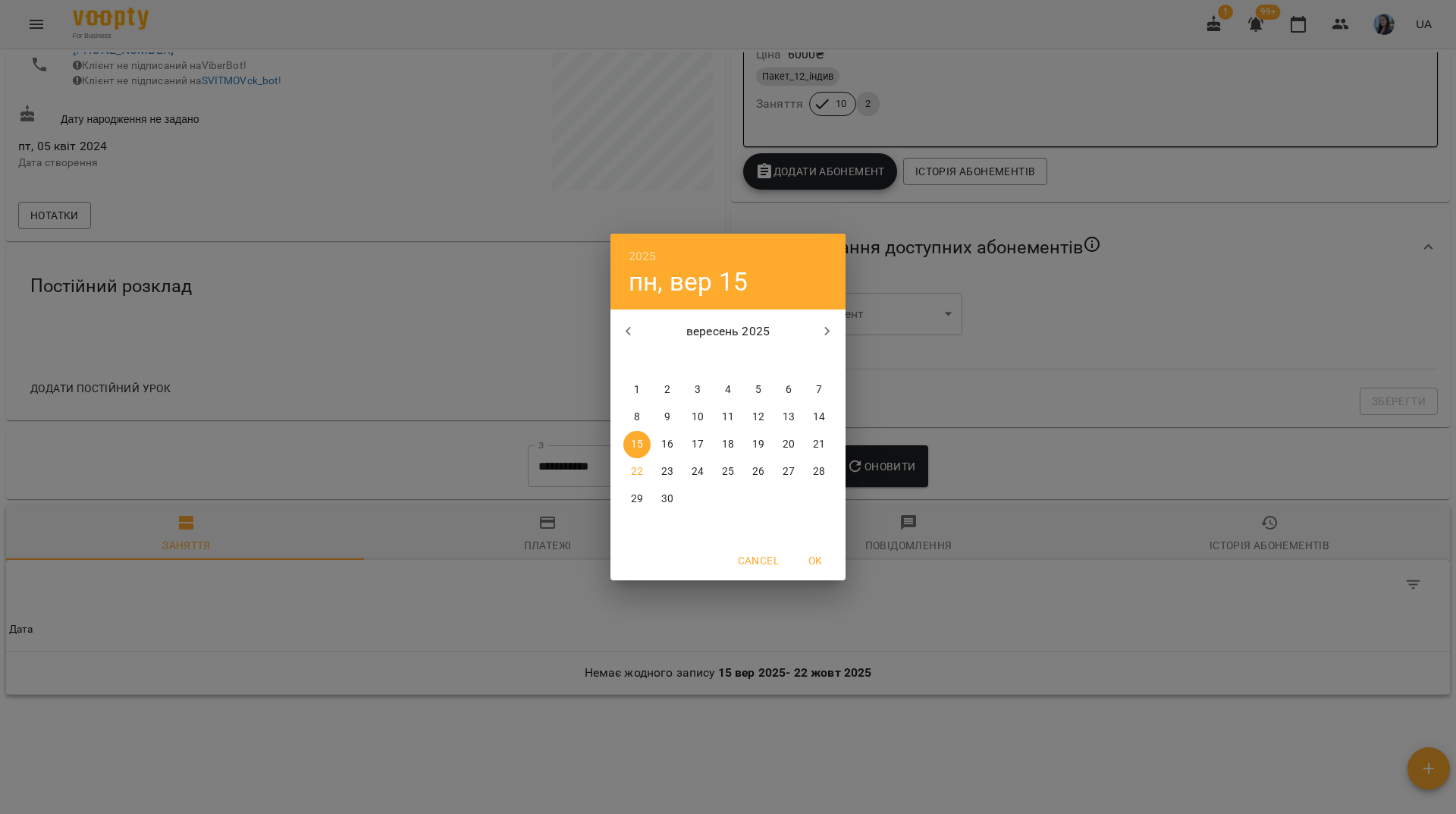
click at [635, 380] on button "1" at bounding box center [637, 390] width 27 height 27
type input "**********"
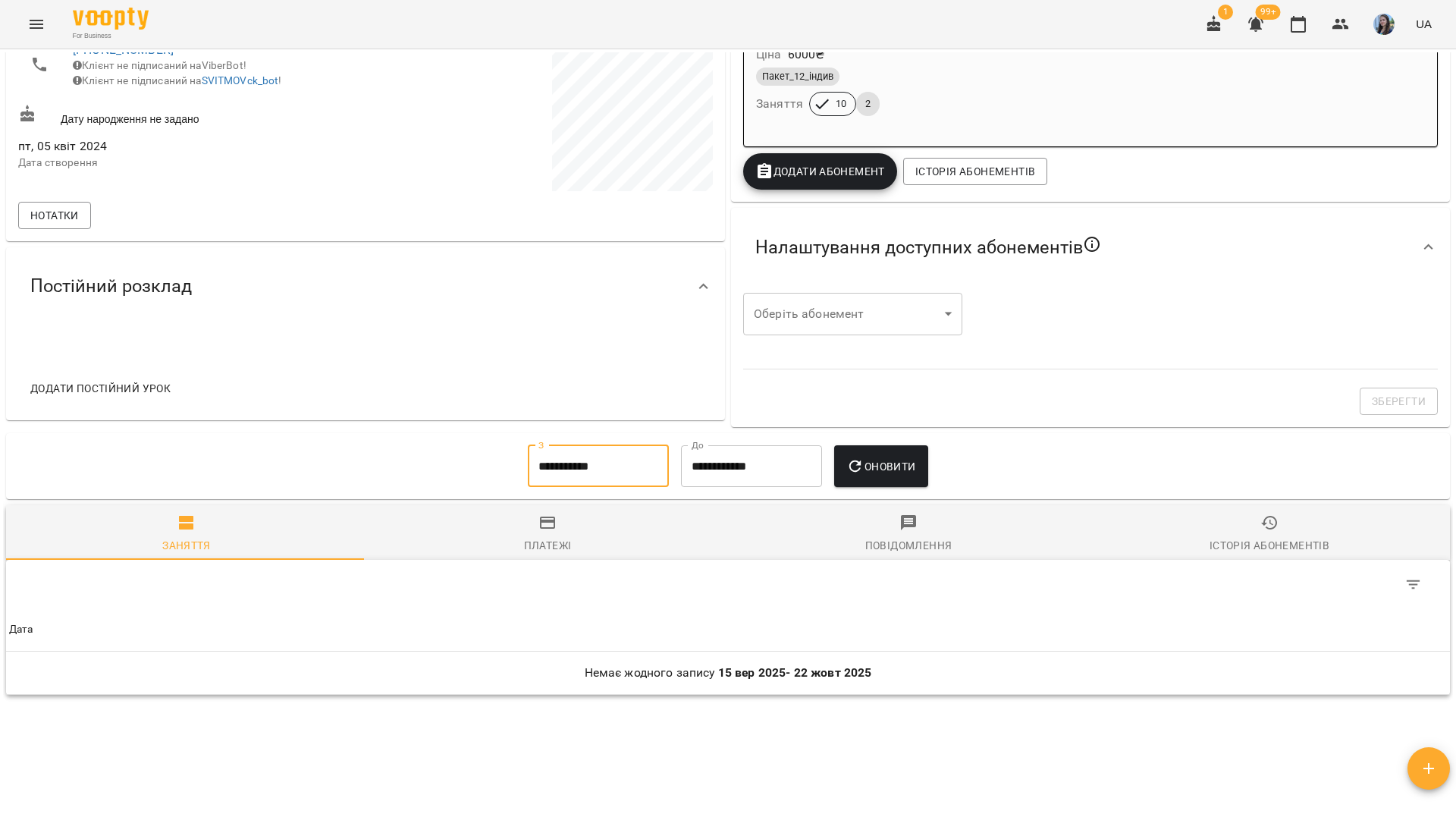
click at [902, 453] on button "Оновити" at bounding box center [880, 467] width 94 height 43
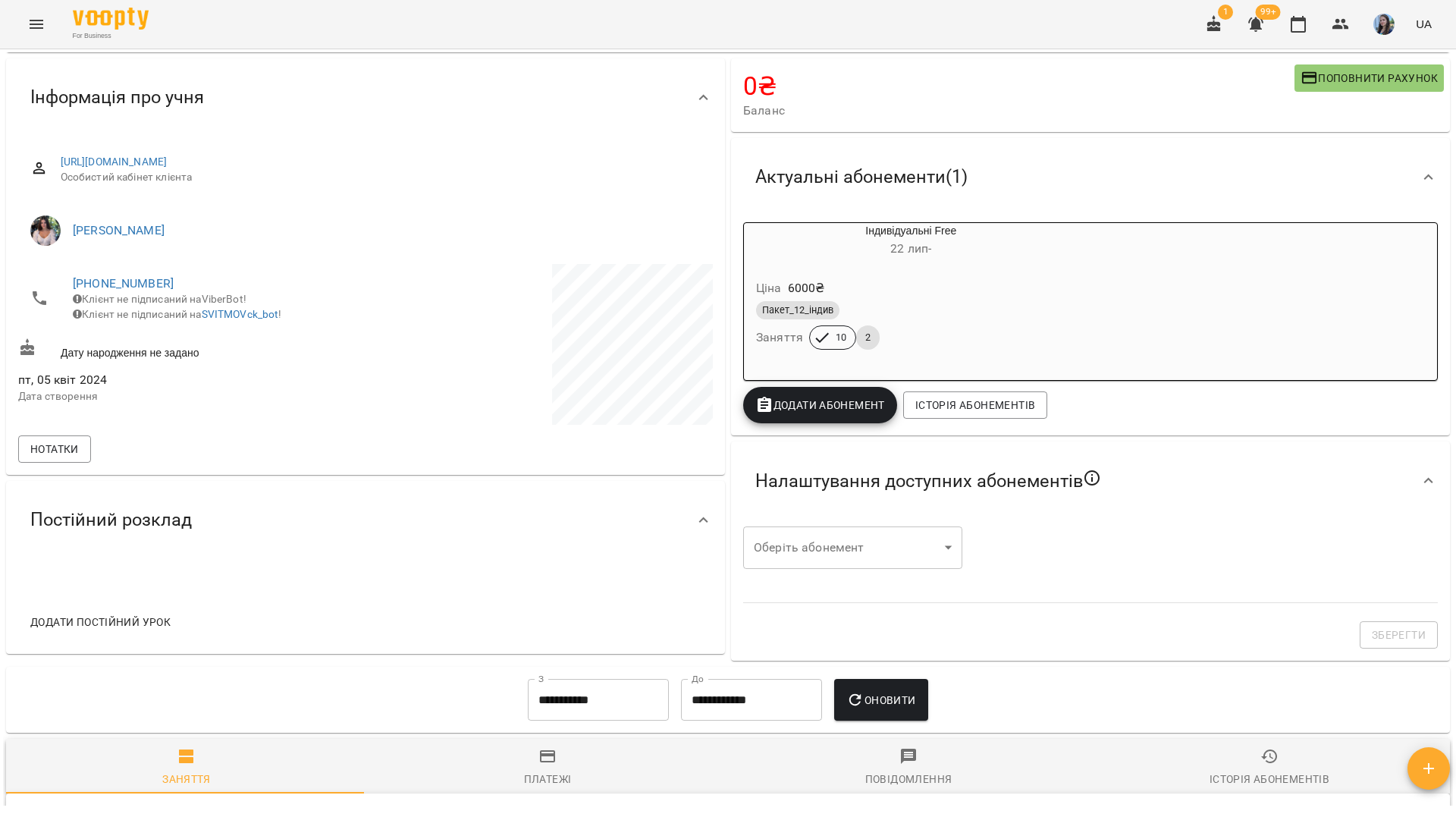
scroll to position [49, 0]
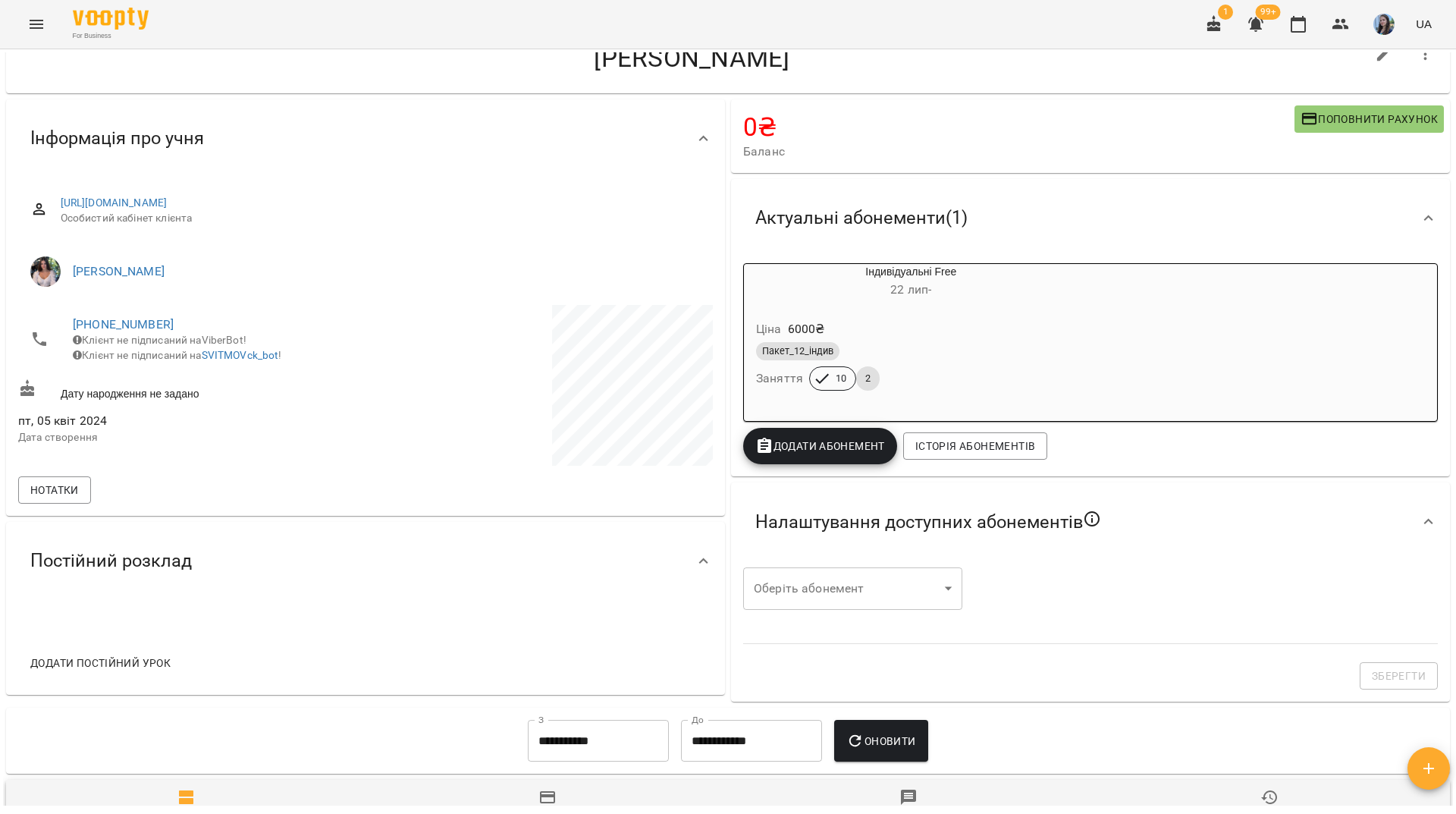
click at [278, 24] on div "For Business 1 99+ UA" at bounding box center [728, 24] width 1456 height 49
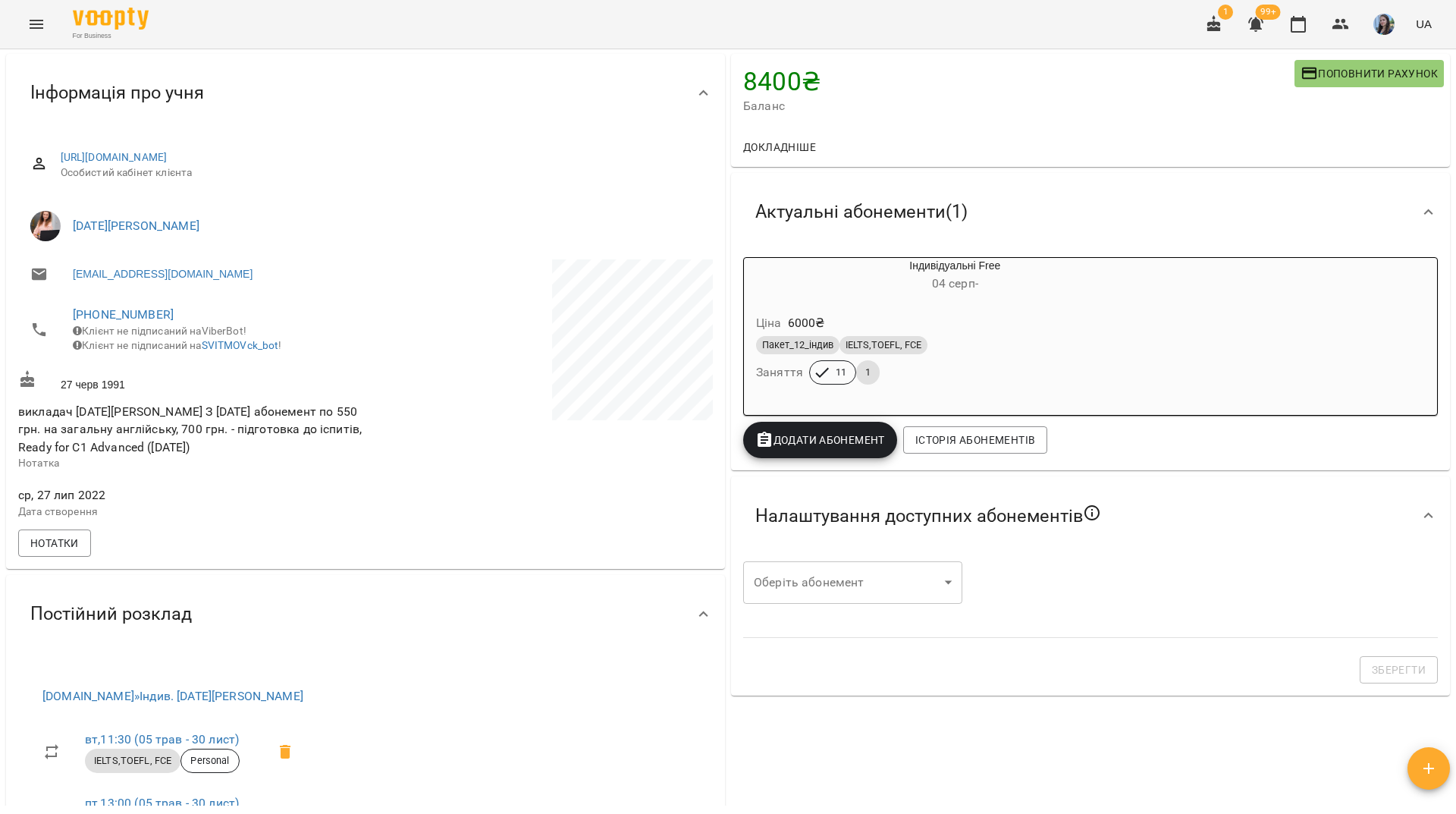
scroll to position [21, 0]
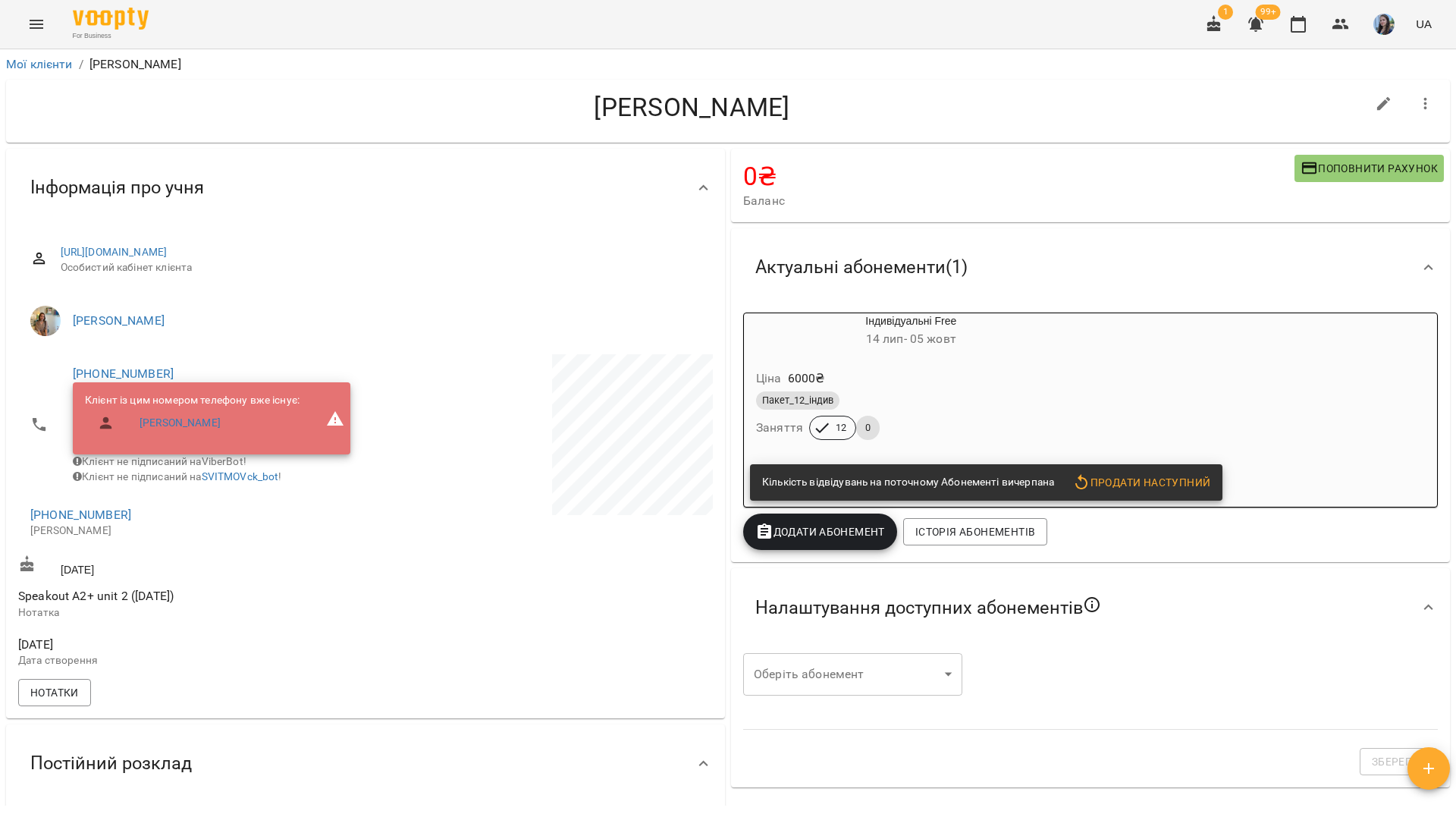
click at [217, 96] on h4 "Василенко Надія" at bounding box center [692, 107] width 1348 height 31
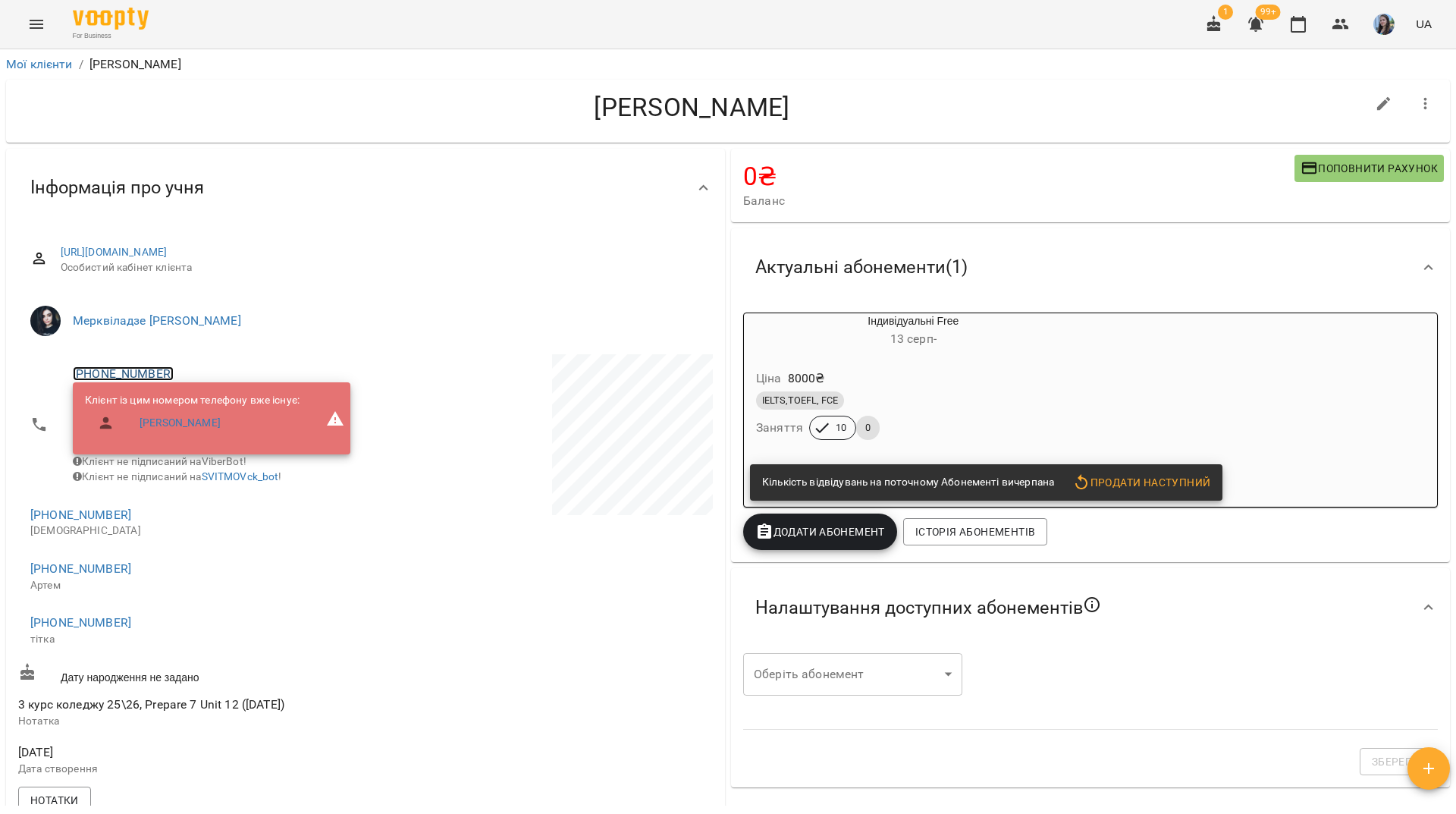
click at [135, 371] on link "+380937974181" at bounding box center [123, 374] width 101 height 14
click at [183, 399] on img at bounding box center [185, 403] width 23 height 23
click at [265, 17] on div "For Business 1 99+ UA" at bounding box center [728, 24] width 1456 height 49
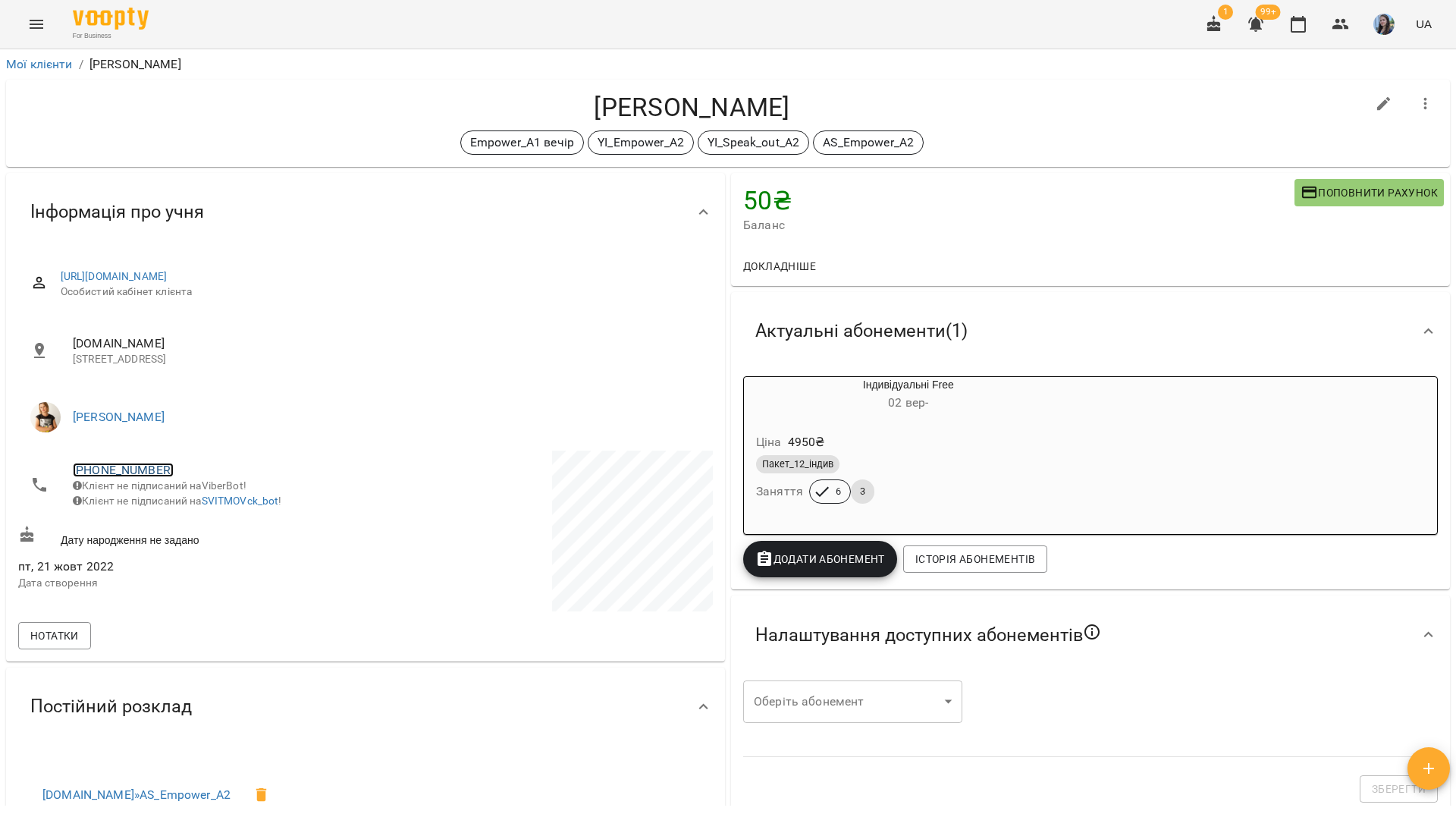
click at [142, 466] on link "+380675870479" at bounding box center [123, 470] width 101 height 14
click at [189, 498] on img at bounding box center [185, 499] width 23 height 23
click at [225, 52] on div "Мої клієнти / Горлач Марина Горлач Марина Empower_А1 вечір YI_Empower_A2 YI_Spe…" at bounding box center [728, 456] width 1456 height 814
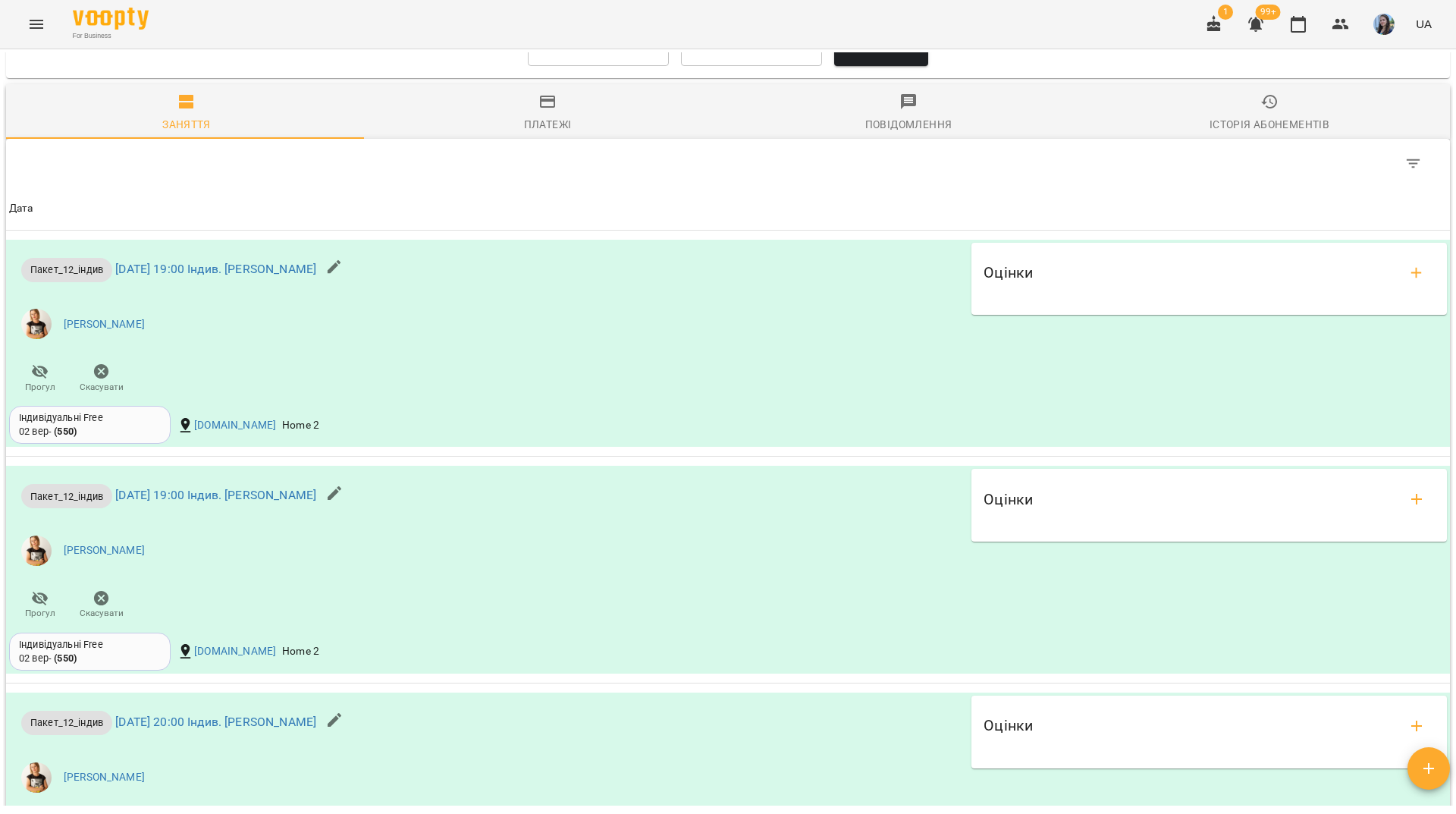
scroll to position [1129, 0]
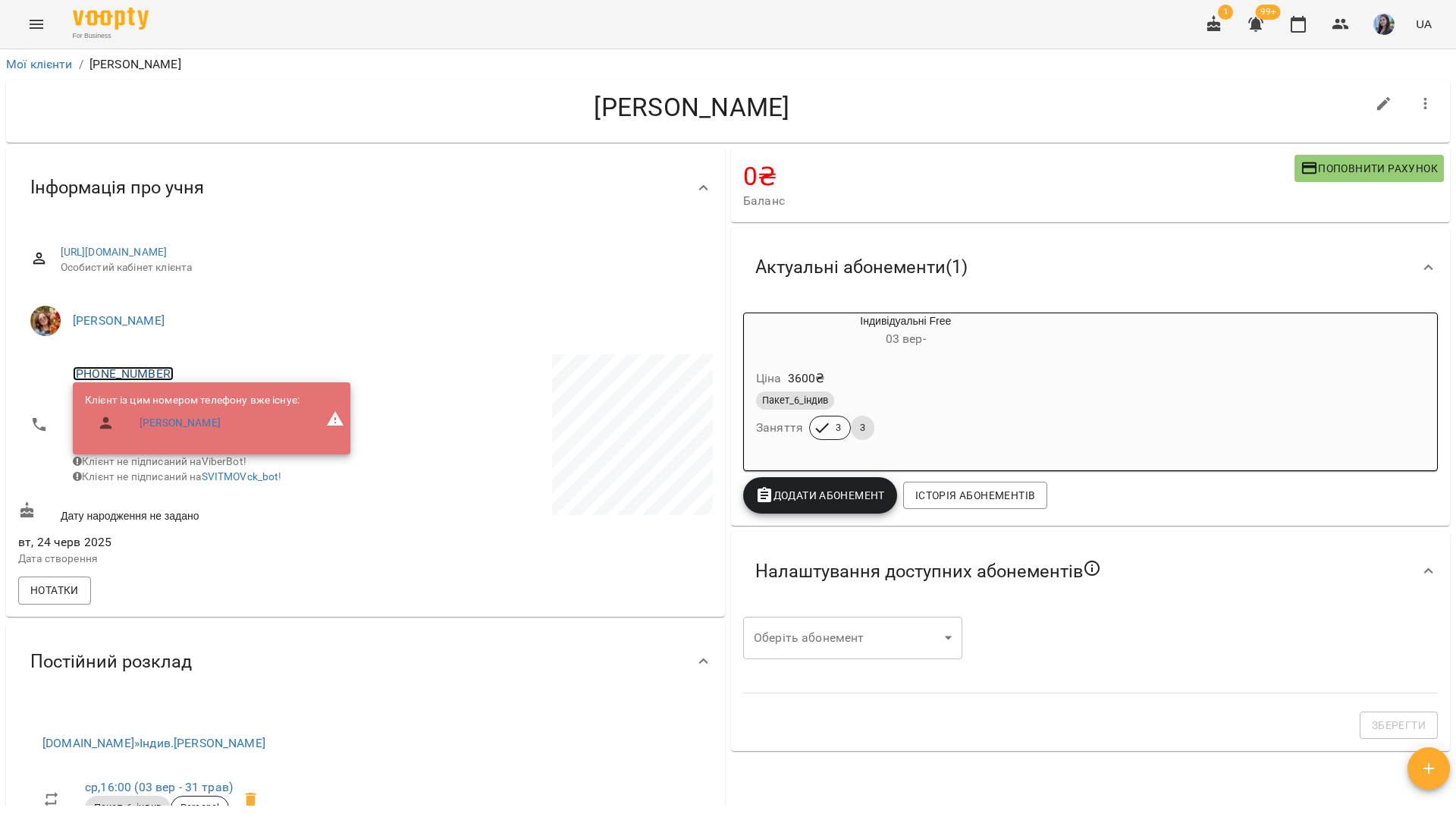
click at [140, 370] on link "[PHONE_NUMBER]" at bounding box center [123, 374] width 101 height 14
click at [179, 403] on img at bounding box center [185, 403] width 23 height 23
click at [137, 373] on link "[PHONE_NUMBER]" at bounding box center [123, 374] width 101 height 14
click at [205, 406] on link at bounding box center [185, 403] width 47 height 32
click at [230, 94] on h4 "[PERSON_NAME]" at bounding box center [692, 107] width 1348 height 31
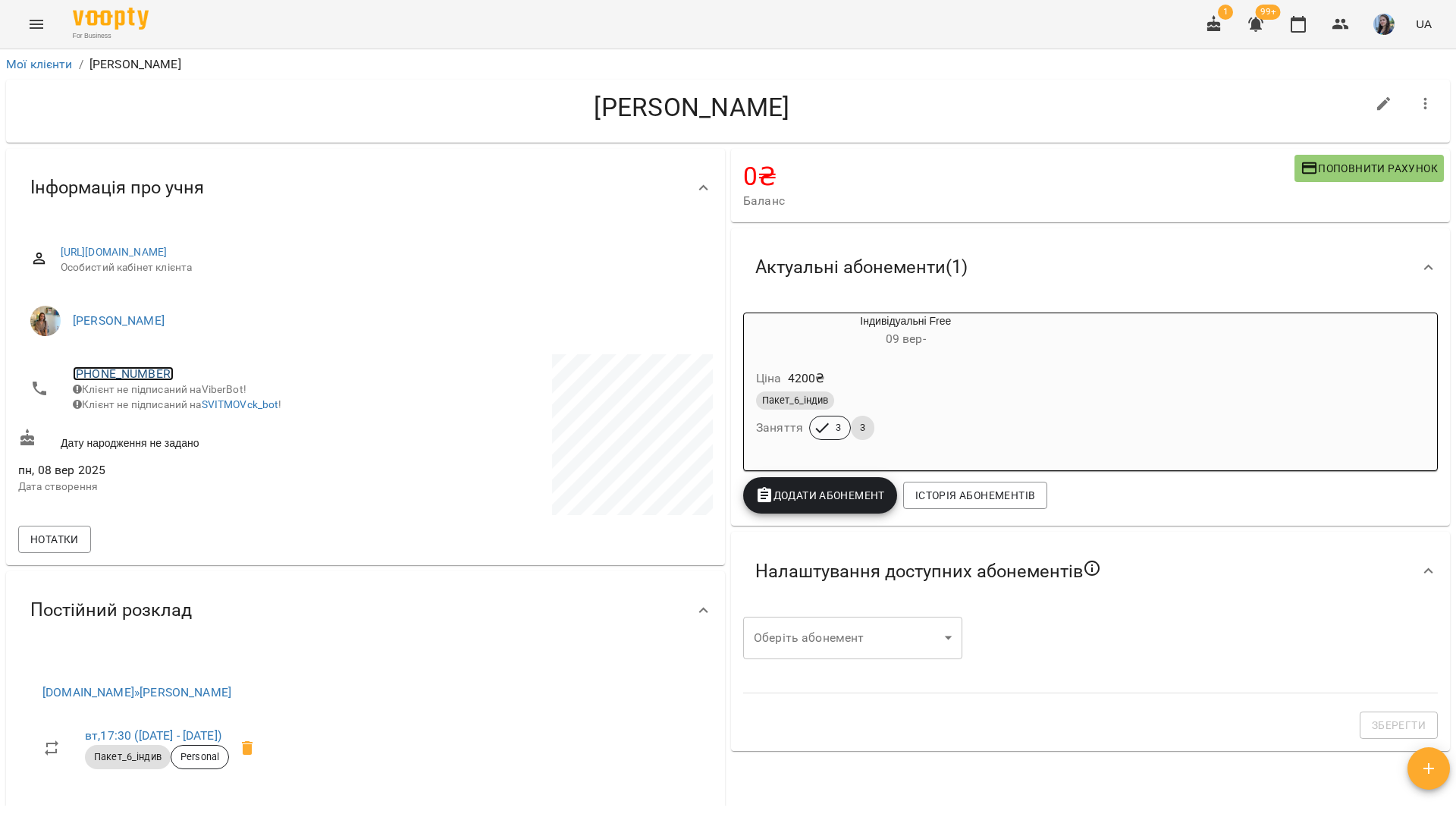
click at [151, 372] on link "+380986151568" at bounding box center [123, 374] width 101 height 14
click at [178, 412] on img at bounding box center [185, 403] width 23 height 23
click at [108, 122] on h4 "Зубрицький Дмитро" at bounding box center [692, 107] width 1348 height 31
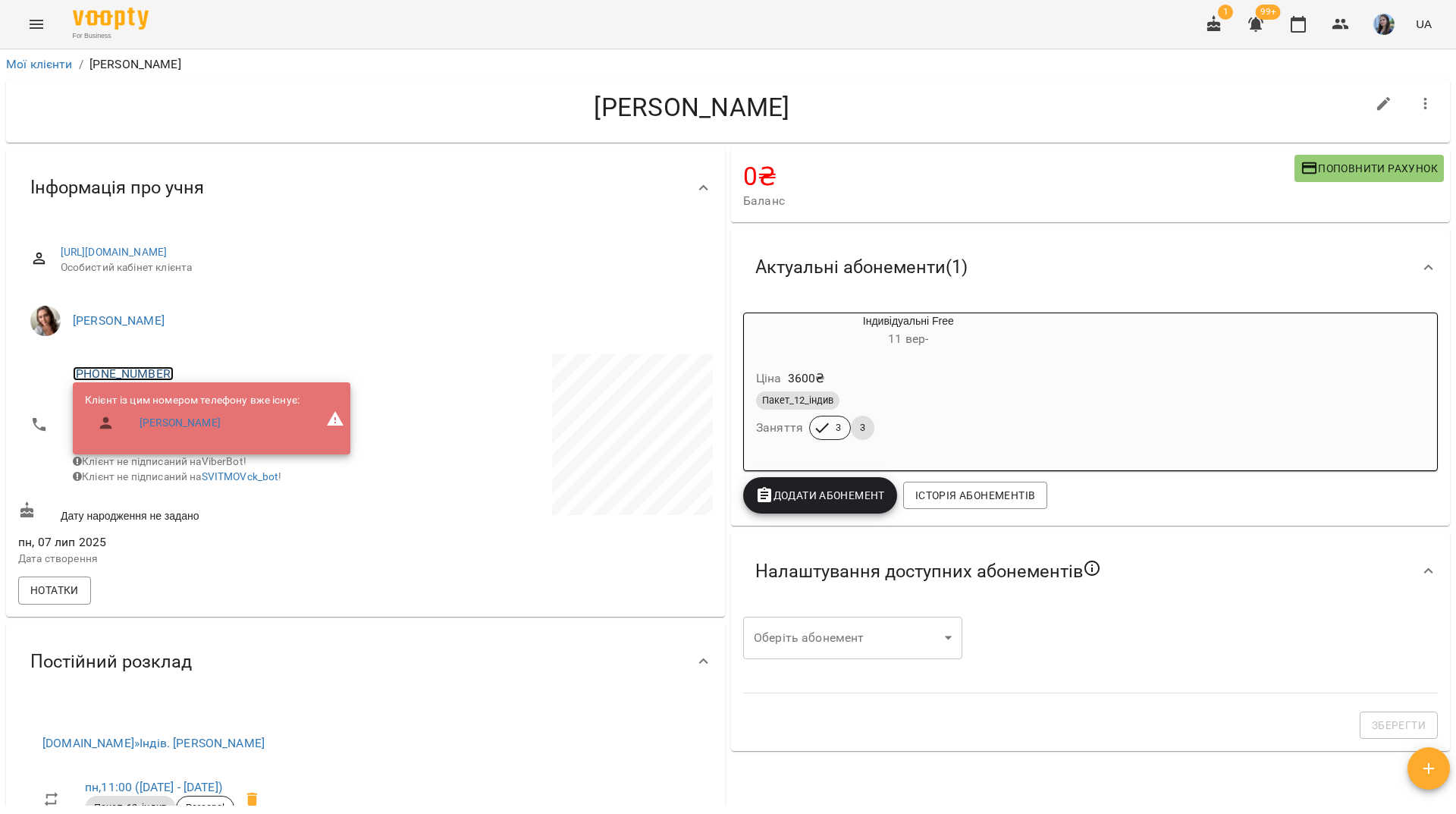
click at [160, 377] on link "+380967215072" at bounding box center [123, 374] width 101 height 14
click at [181, 403] on img at bounding box center [185, 403] width 23 height 23
drag, startPoint x: 218, startPoint y: 21, endPoint x: 224, endPoint y: 40, distance: 19.9
click at [218, 21] on div "For Business 1 99+ UA" at bounding box center [728, 24] width 1456 height 49
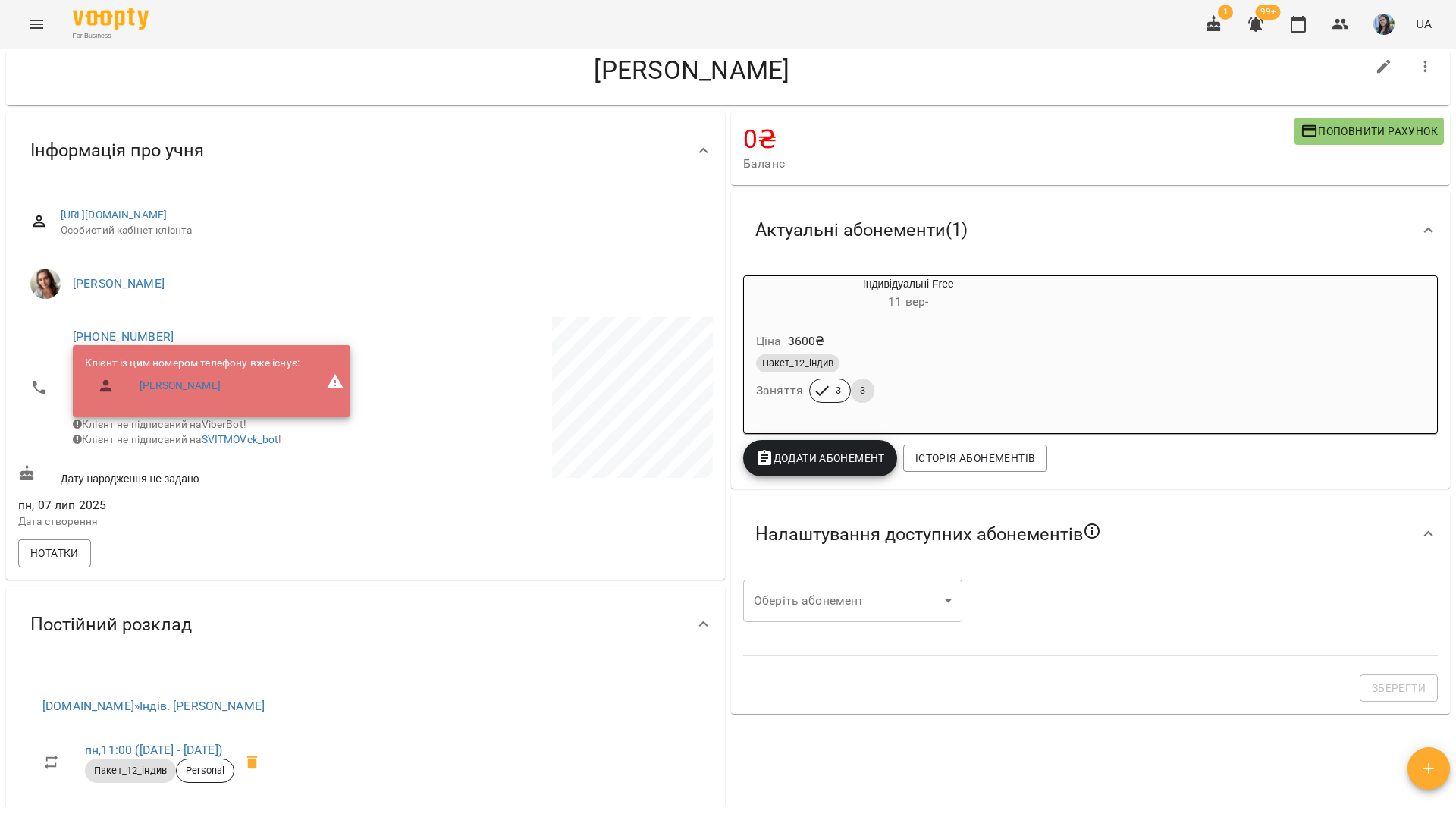
scroll to position [76, 0]
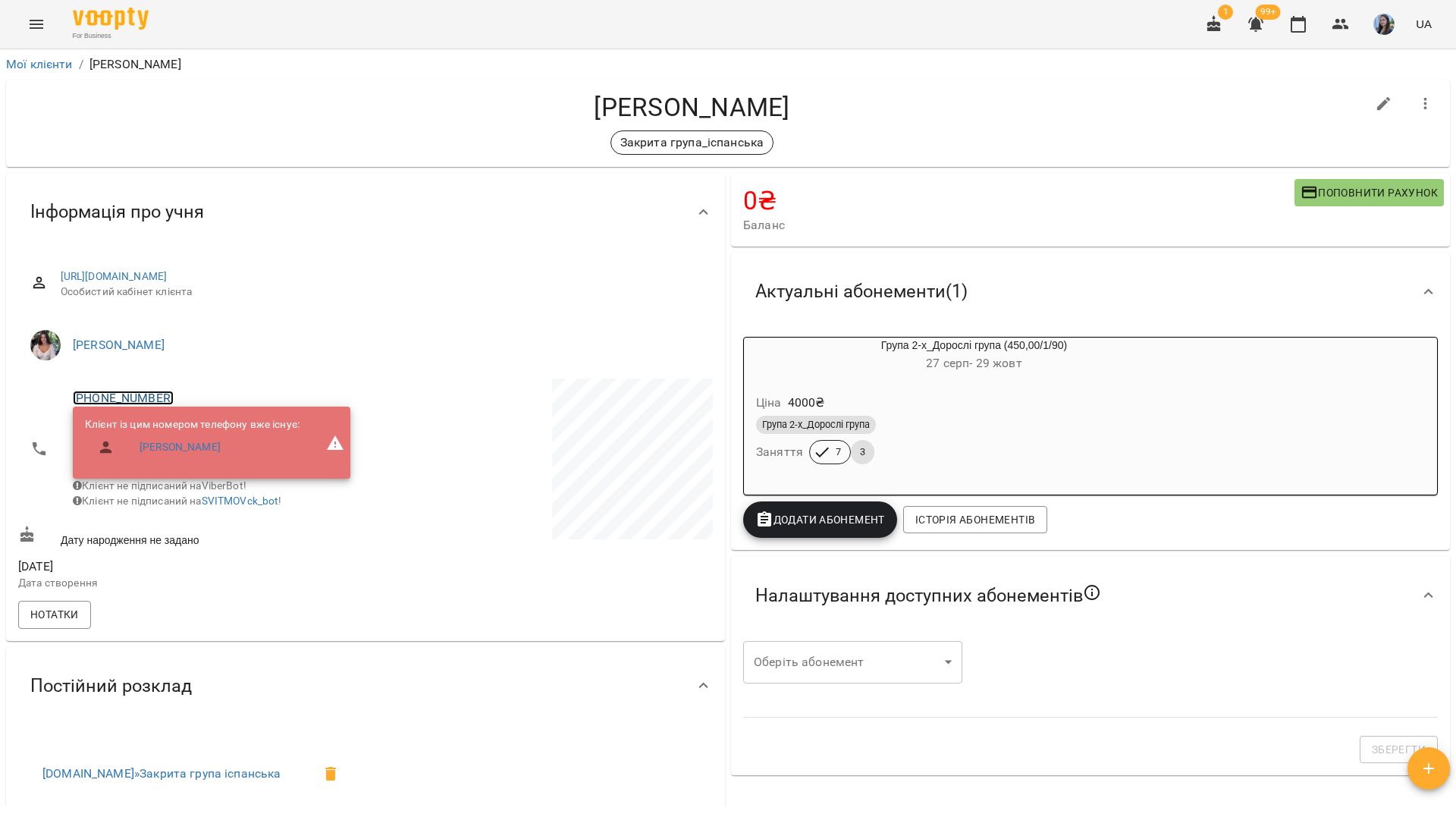
click at [119, 402] on link "+380974001943" at bounding box center [123, 398] width 101 height 14
click at [186, 434] on img at bounding box center [185, 428] width 23 height 23
click at [196, 126] on div "Шевченко Тетяна Закрита група_іспанська" at bounding box center [692, 123] width 1348 height 63
drag, startPoint x: 167, startPoint y: 396, endPoint x: 78, endPoint y: 391, distance: 89.1
click at [78, 391] on span "+380974001943" at bounding box center [211, 399] width 278 height 18
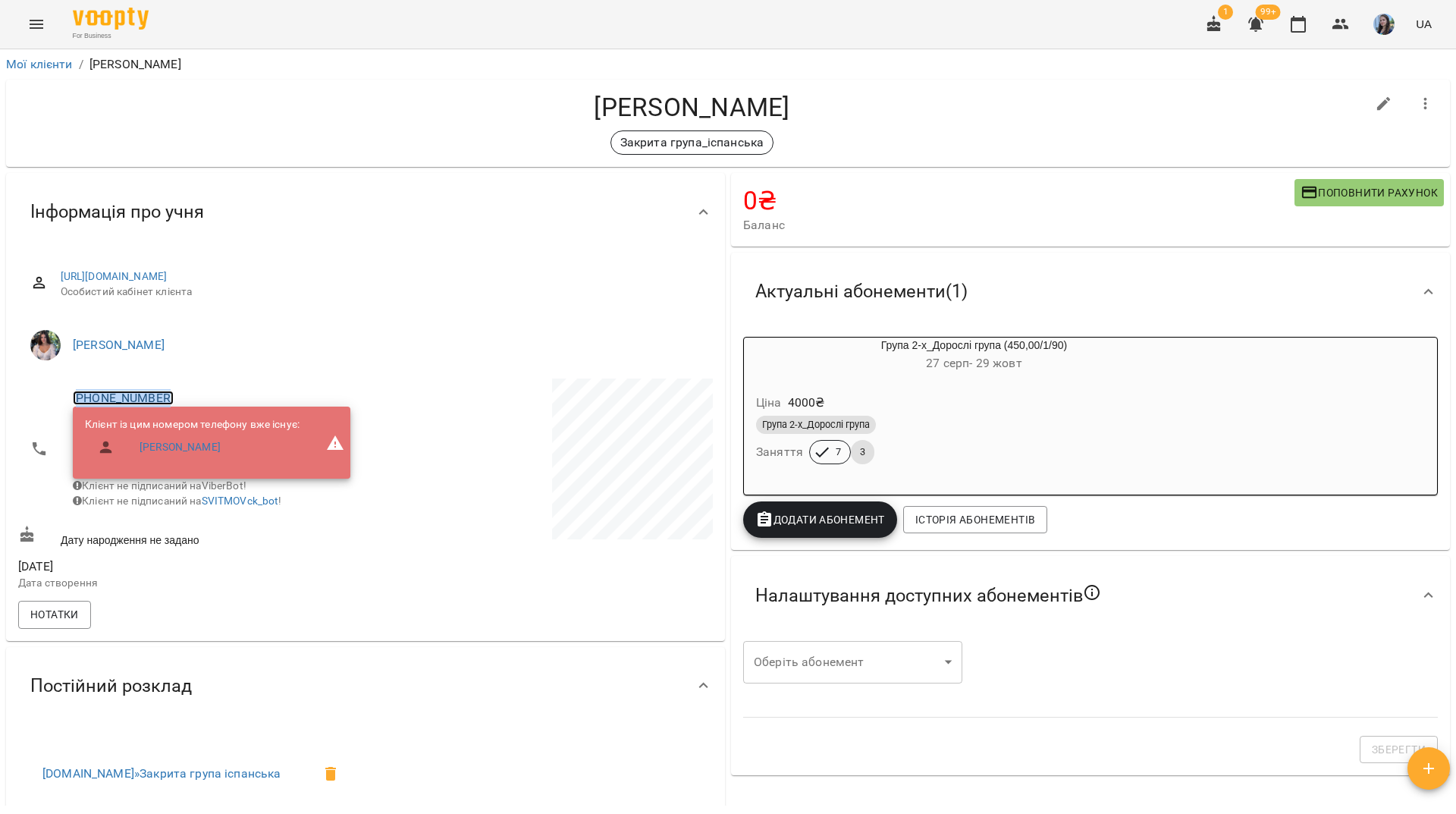
copy link "380974001943"
click at [426, 149] on div "Закрита група_іспанська" at bounding box center [692, 143] width 1348 height 24
click at [233, 124] on div "Шевченко Тетяна Закрита група_іспанська" at bounding box center [692, 123] width 1348 height 63
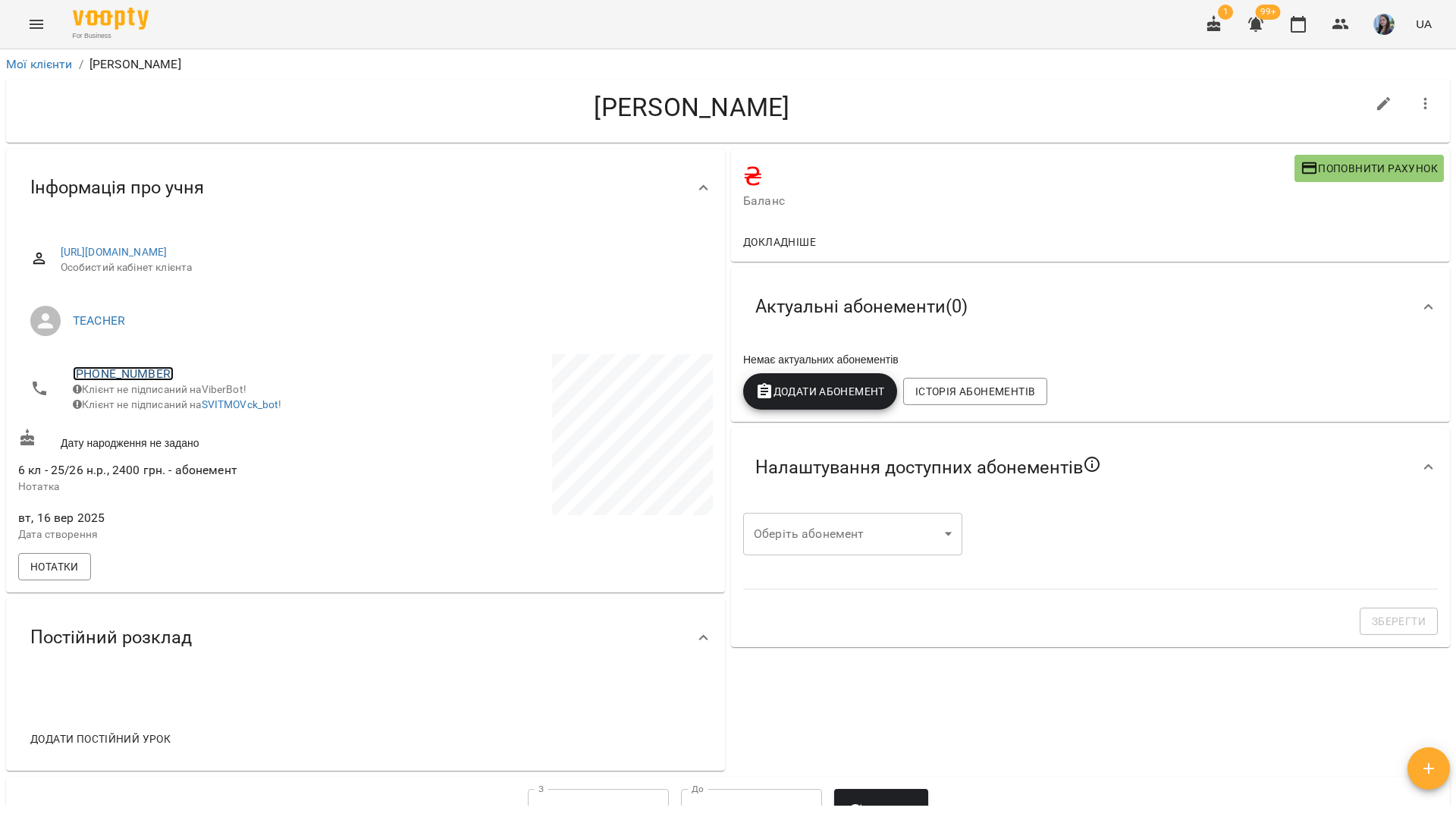
click at [141, 378] on link "[PHONE_NUMBER]" at bounding box center [123, 374] width 101 height 14
click at [188, 421] on ul at bounding box center [185, 390] width 47 height 72
click at [188, 398] on img at bounding box center [185, 403] width 23 height 23
